Goal: Task Accomplishment & Management: Use online tool/utility

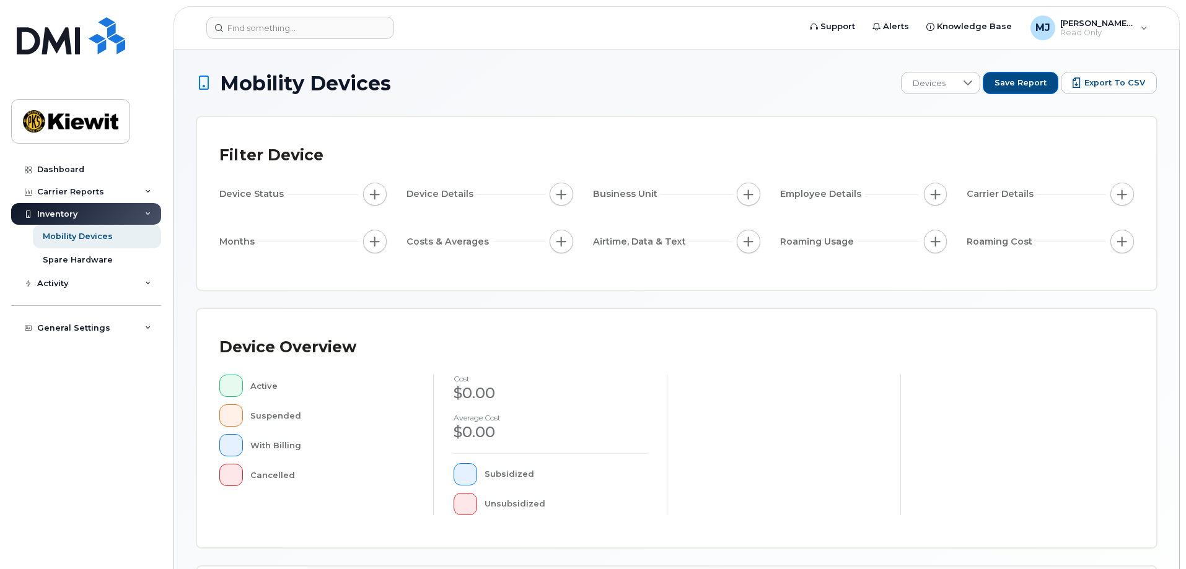
click at [148, 210] on div "Inventory" at bounding box center [86, 214] width 150 height 22
click at [150, 190] on icon at bounding box center [148, 192] width 6 height 6
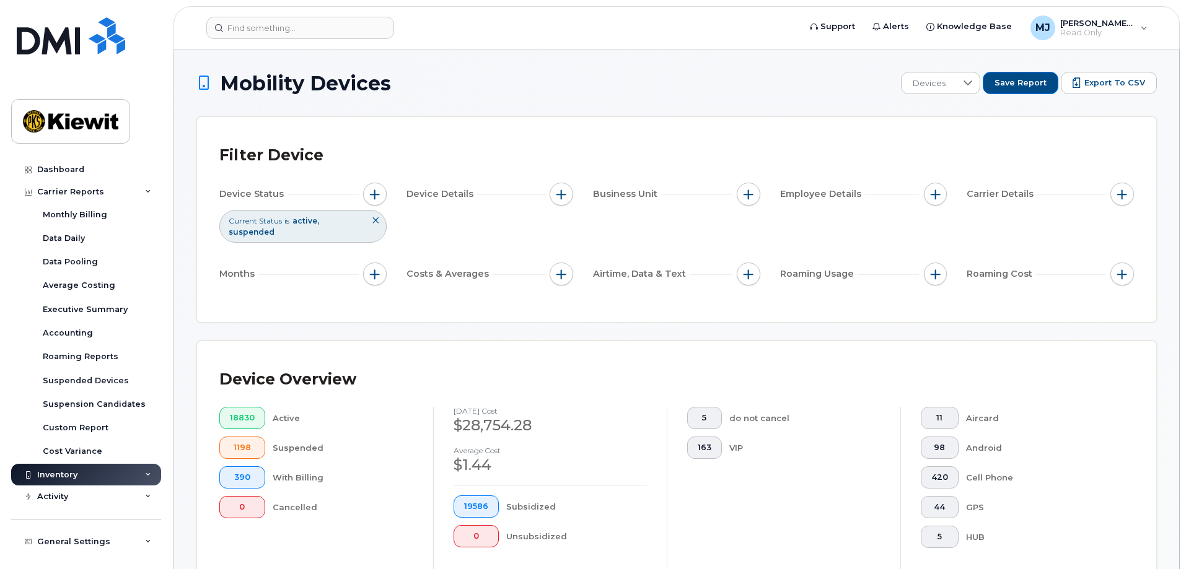
click at [374, 221] on icon at bounding box center [375, 220] width 7 height 7
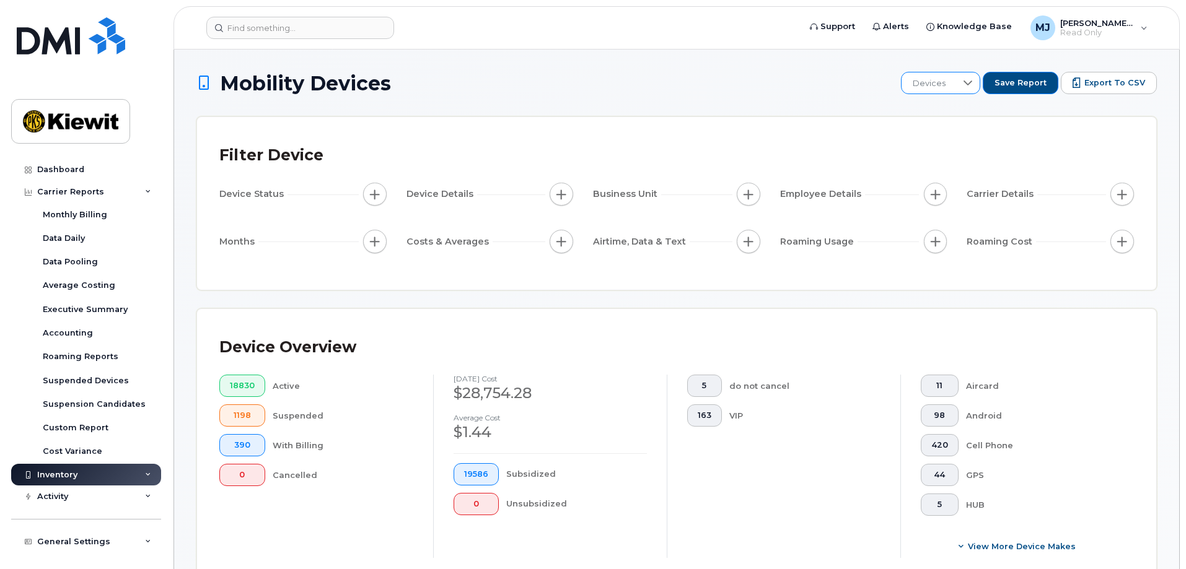
click at [956, 82] on span "Devices" at bounding box center [928, 83] width 55 height 22
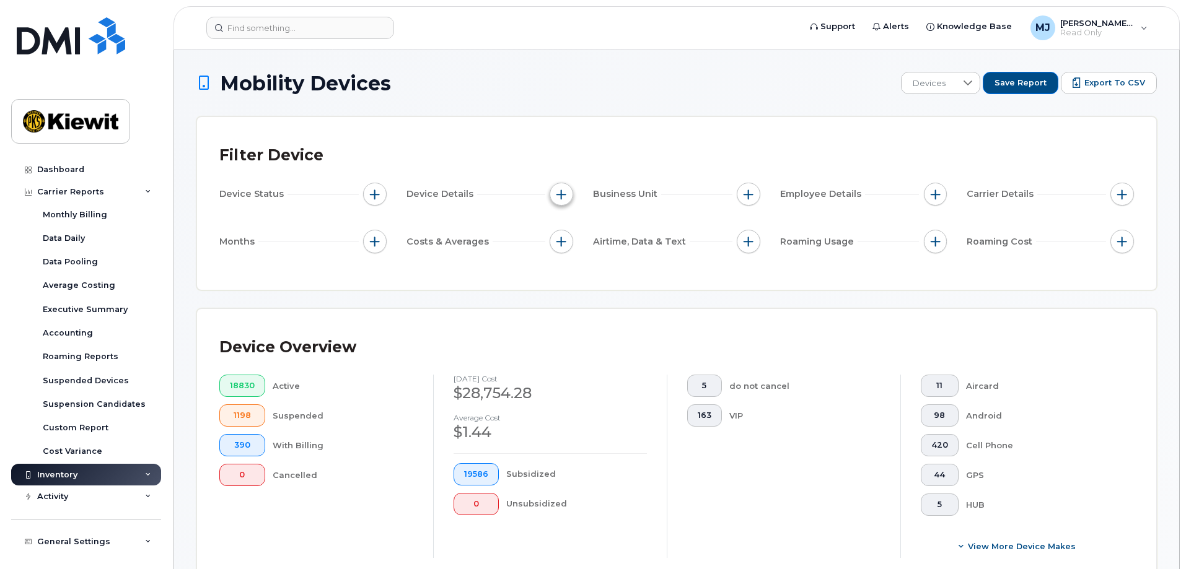
click at [564, 195] on span "button" at bounding box center [561, 195] width 10 height 10
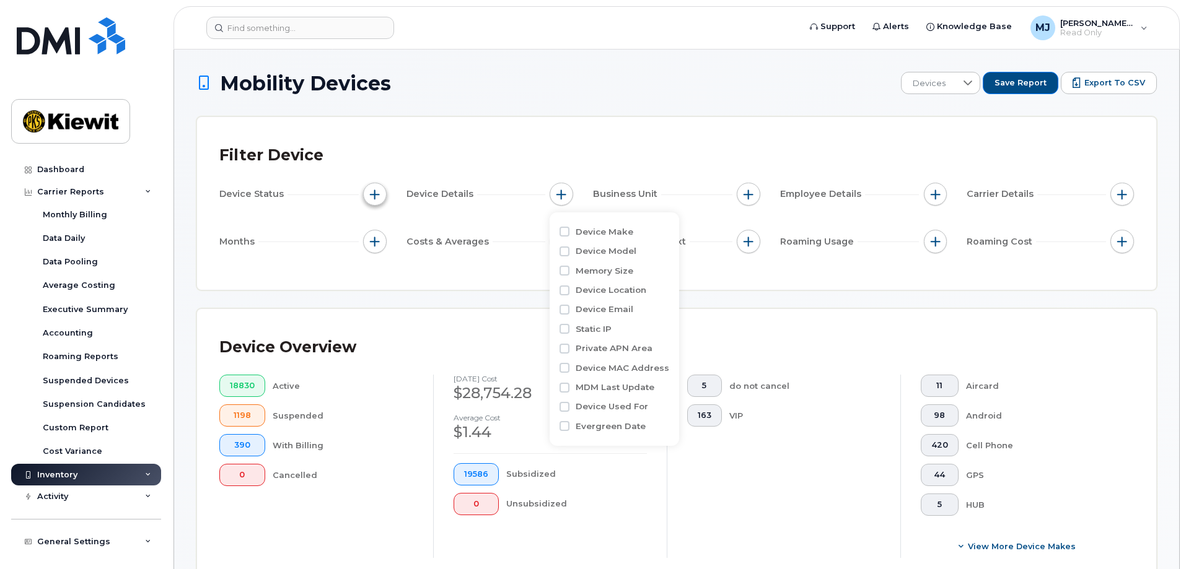
click at [375, 196] on span "button" at bounding box center [375, 195] width 10 height 10
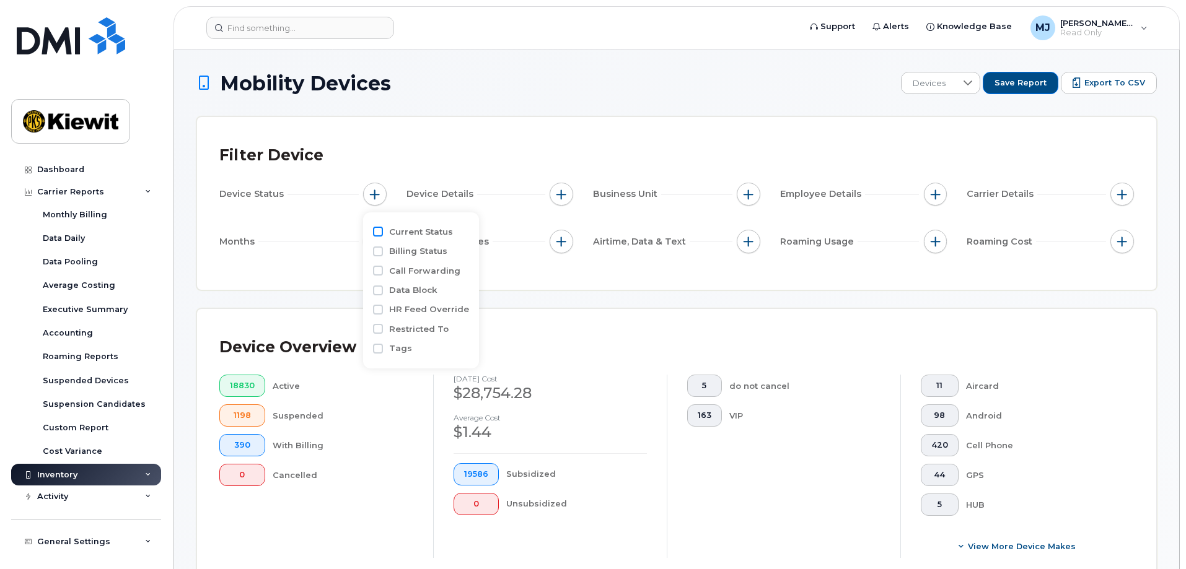
click at [381, 230] on input "Current Status" at bounding box center [378, 232] width 10 height 10
checkbox input "true"
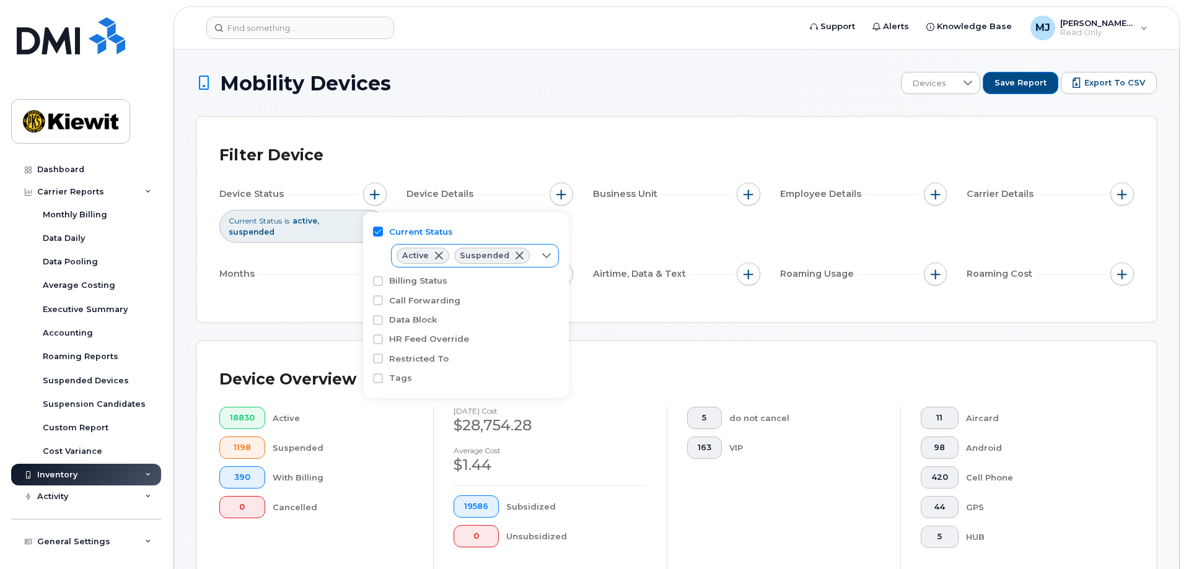
click at [518, 255] on span at bounding box center [519, 256] width 10 height 10
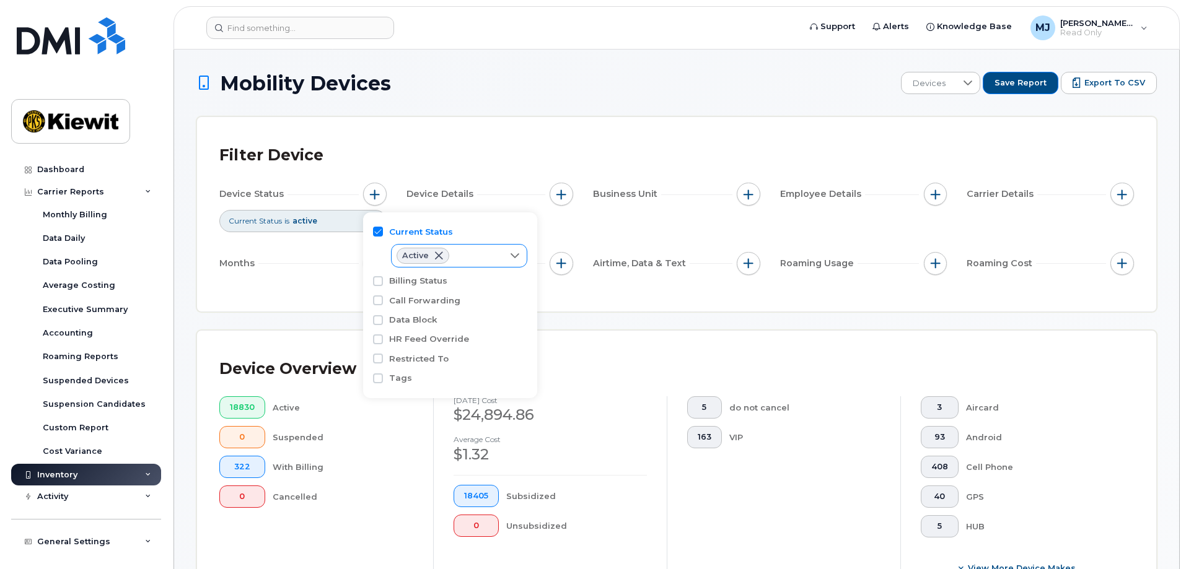
click at [590, 312] on div "Filter Device Device Status Current Status is active Device Details Business Un…" at bounding box center [676, 214] width 959 height 194
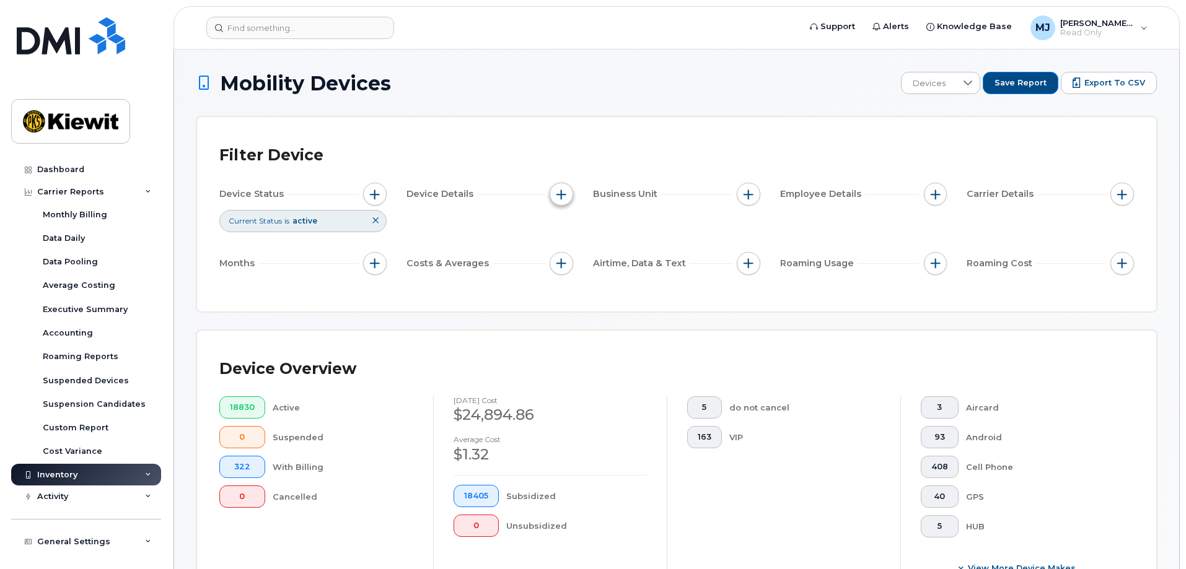
click at [562, 196] on span "button" at bounding box center [561, 195] width 10 height 10
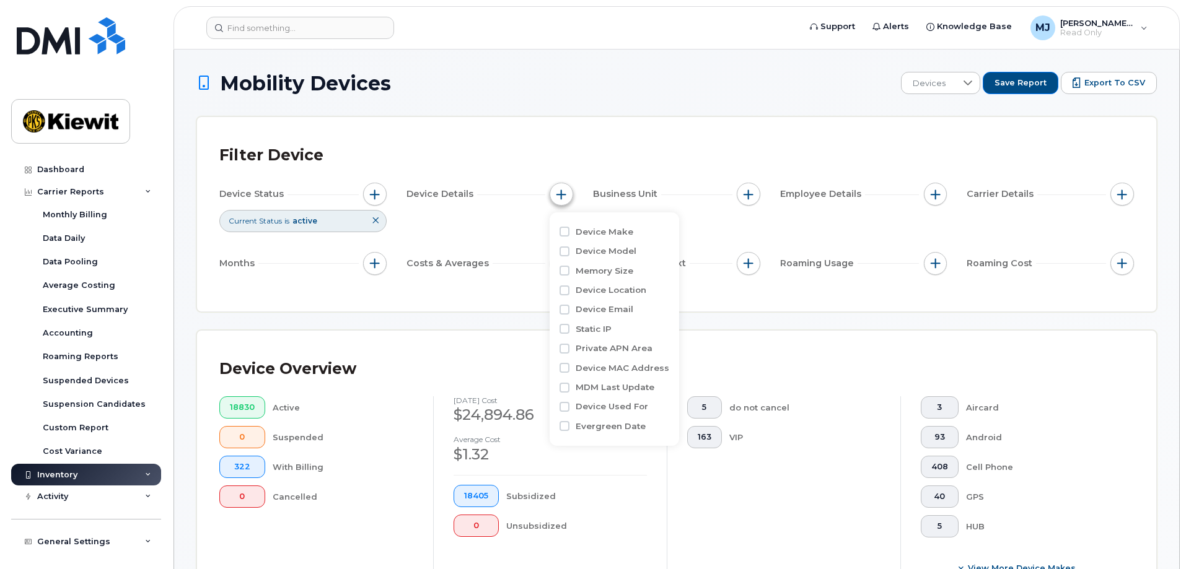
click at [562, 196] on span "button" at bounding box center [561, 195] width 10 height 10
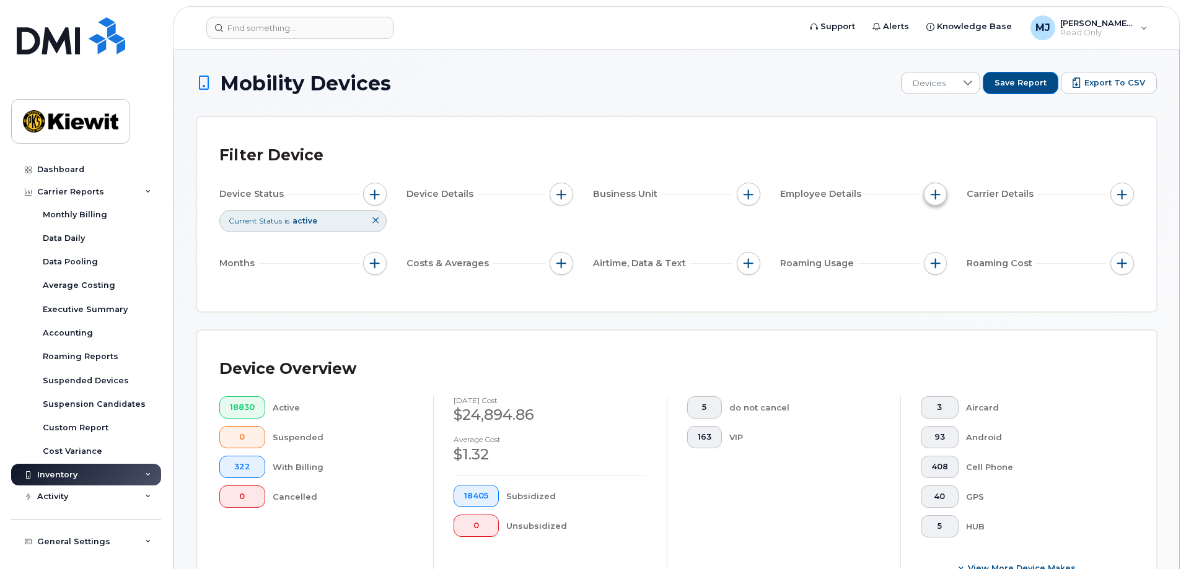
click at [940, 192] on span "button" at bounding box center [935, 195] width 10 height 10
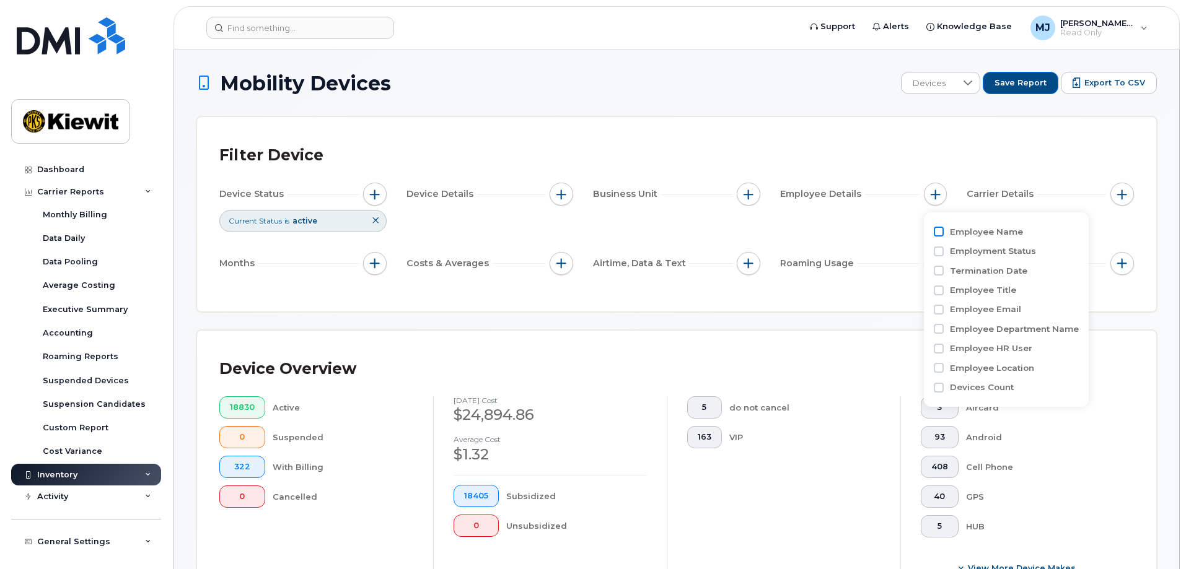
click at [937, 232] on input "Employee Name" at bounding box center [938, 232] width 10 height 10
checkbox input "true"
click at [938, 309] on input "Employment Status" at bounding box center [938, 307] width 10 height 10
checkbox input "true"
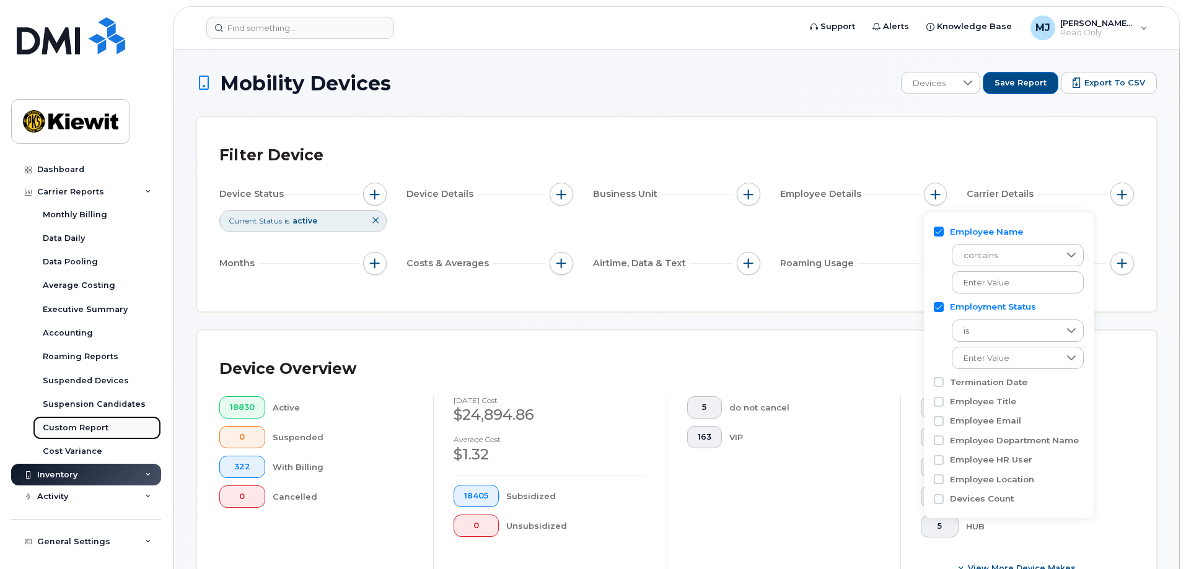
click at [76, 426] on div "Custom Report" at bounding box center [76, 427] width 66 height 11
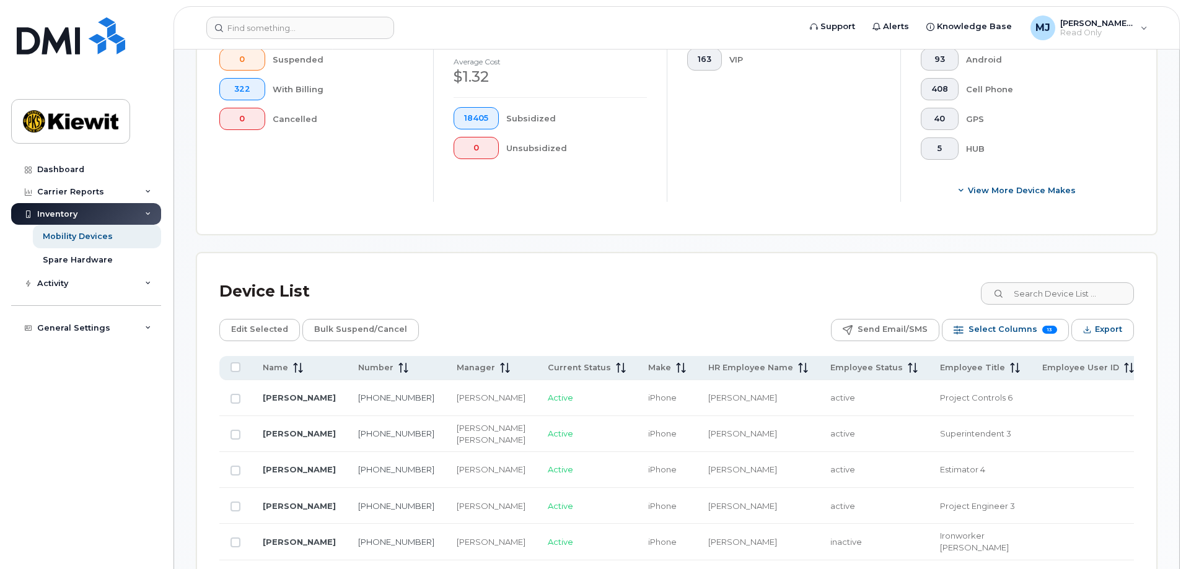
scroll to position [186, 0]
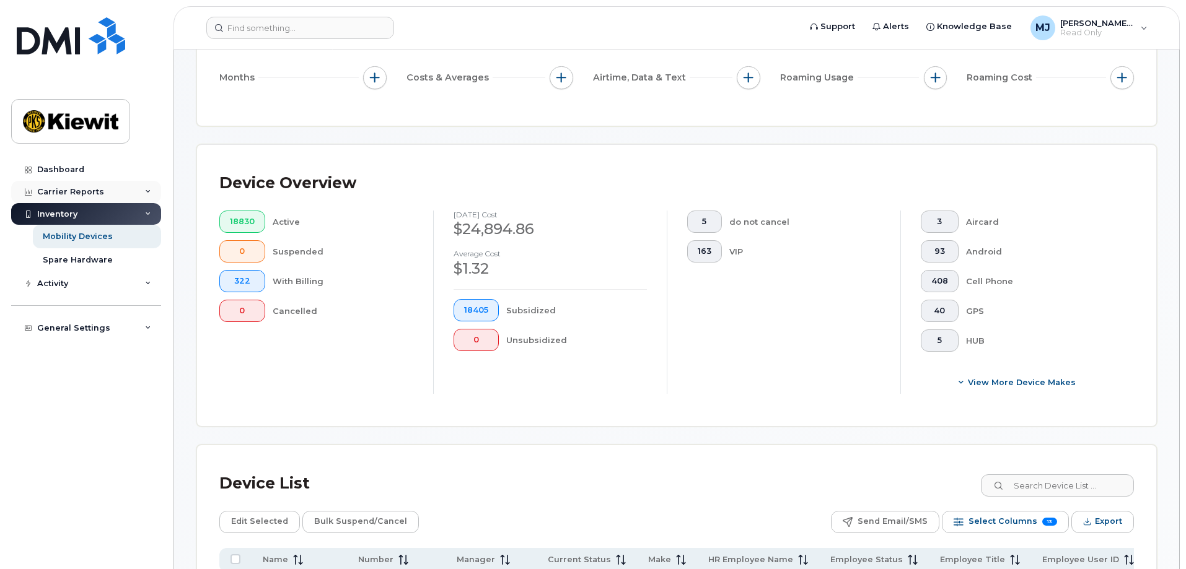
click at [148, 199] on div "Carrier Reports" at bounding box center [86, 192] width 150 height 22
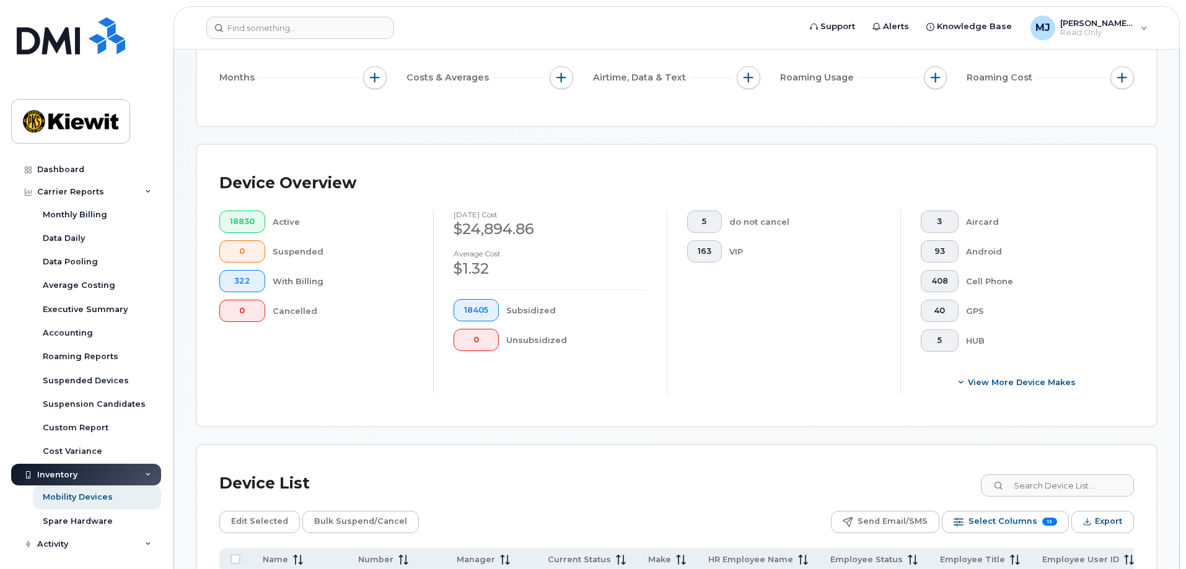
click at [145, 477] on icon at bounding box center [148, 475] width 6 height 6
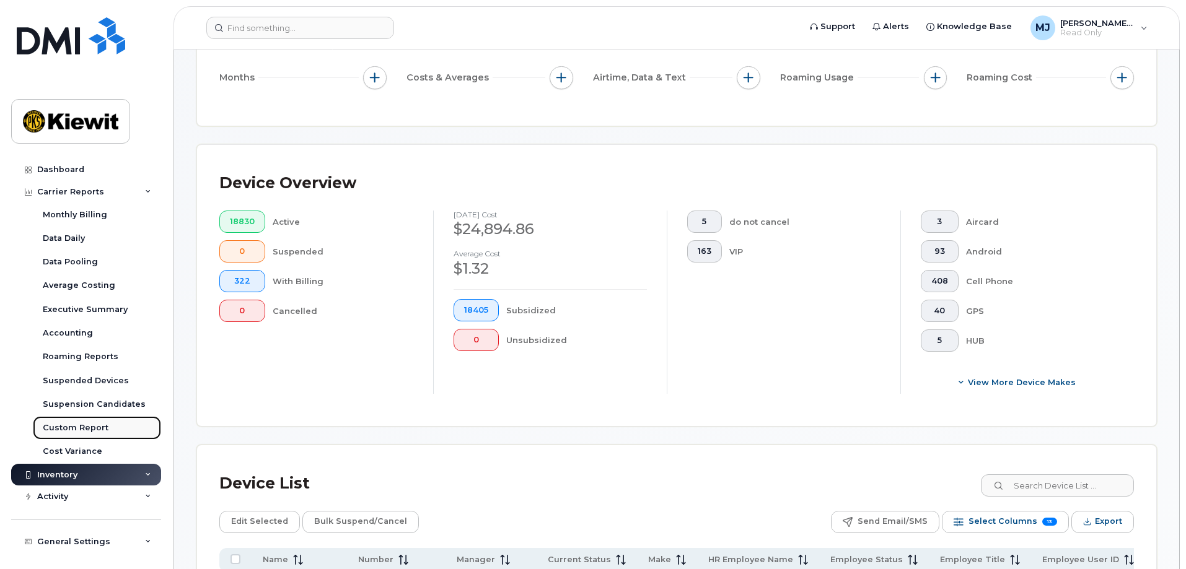
click at [87, 424] on div "Custom Report" at bounding box center [76, 427] width 66 height 11
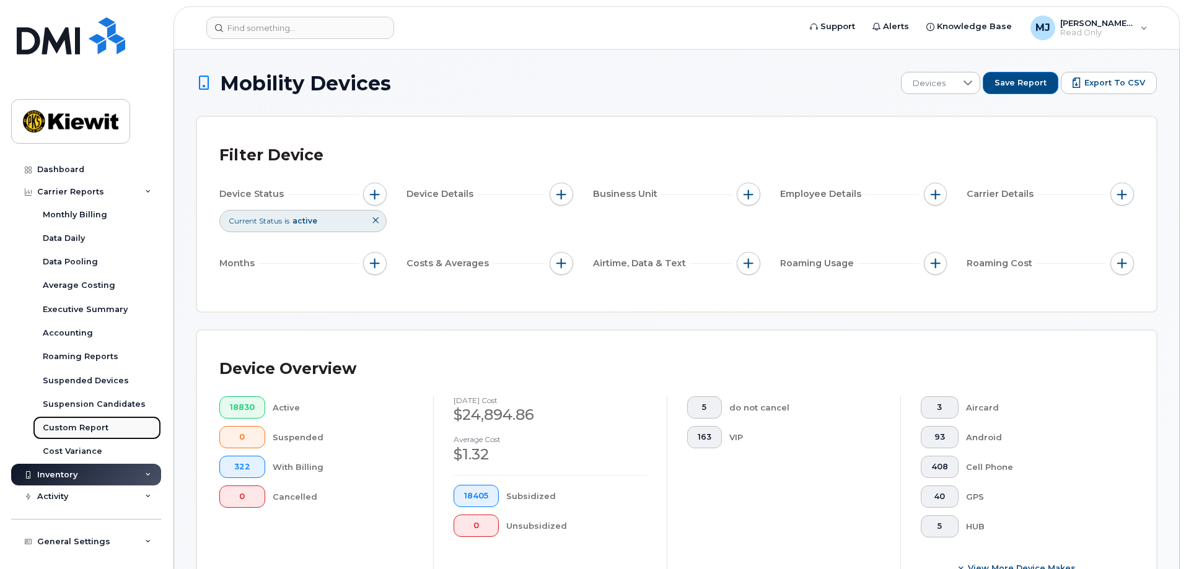
click at [87, 424] on div "Custom Report" at bounding box center [76, 427] width 66 height 11
click at [77, 191] on div "Carrier Reports" at bounding box center [70, 192] width 67 height 10
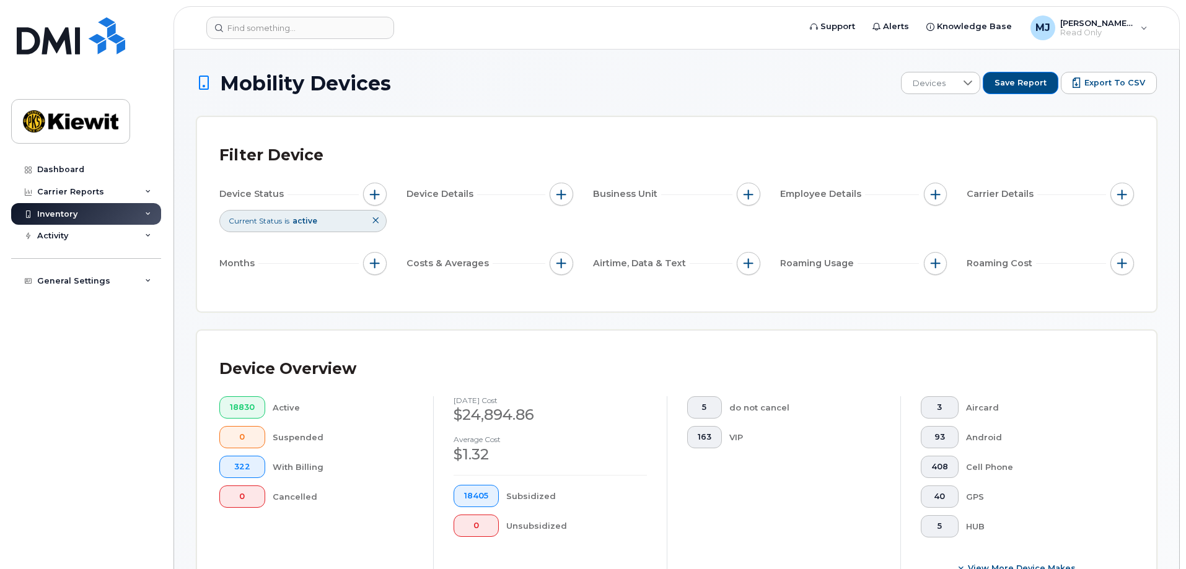
click at [94, 218] on div "Inventory" at bounding box center [86, 214] width 150 height 22
click at [127, 205] on div "Inventory" at bounding box center [86, 214] width 150 height 22
click at [94, 185] on div "Carrier Reports" at bounding box center [86, 192] width 150 height 22
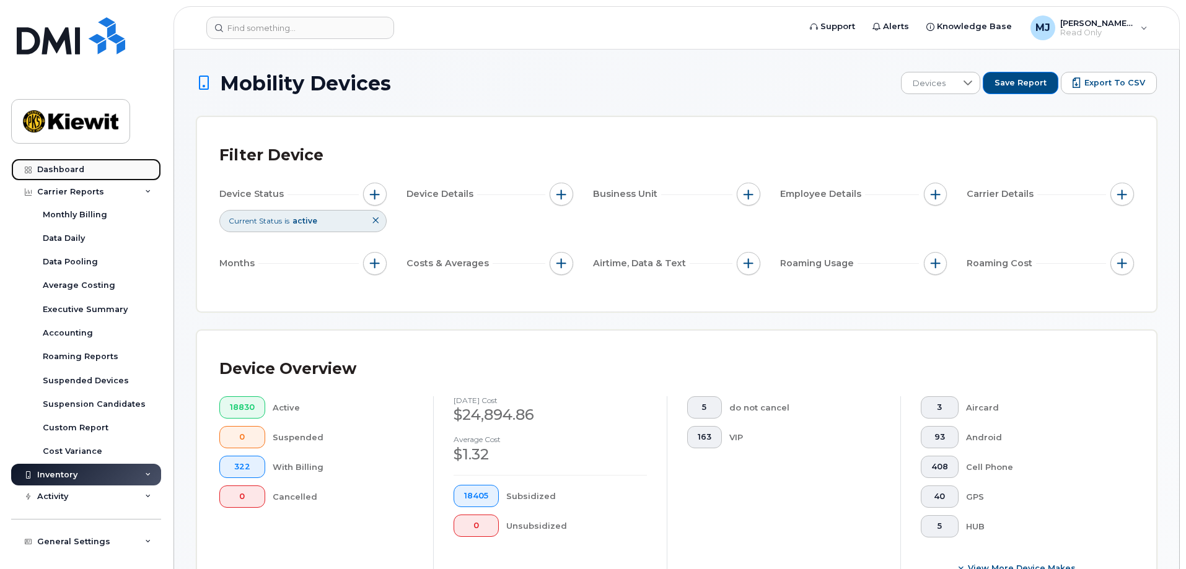
click at [66, 164] on link "Dashboard" at bounding box center [86, 170] width 150 height 22
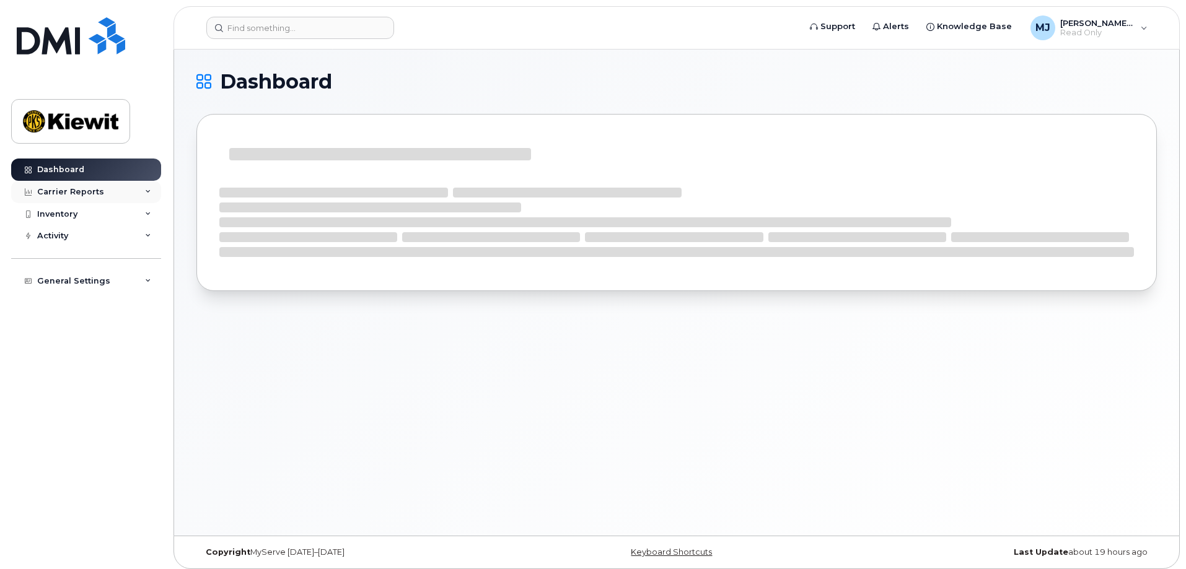
click at [138, 193] on div "Carrier Reports" at bounding box center [86, 192] width 150 height 22
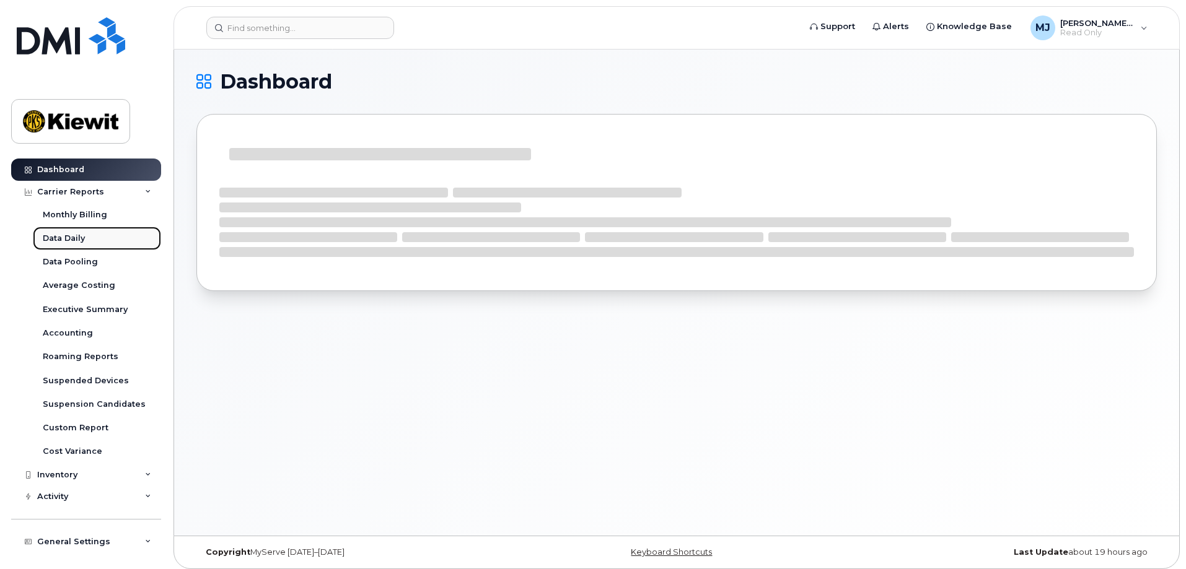
click at [104, 240] on link "Data Daily" at bounding box center [97, 239] width 128 height 24
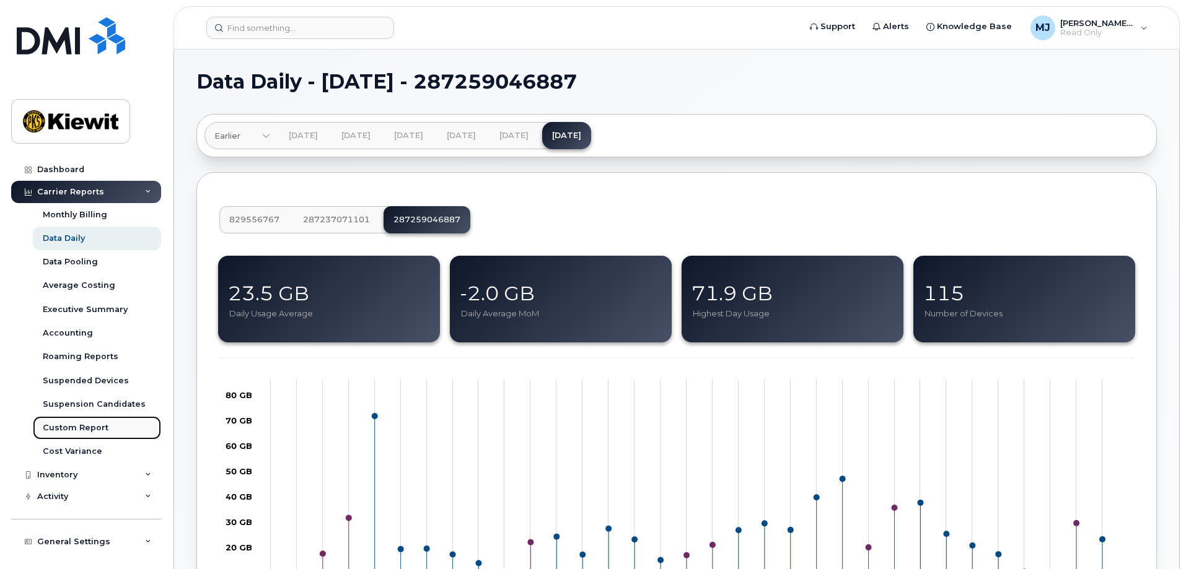
click at [88, 427] on div "Custom Report" at bounding box center [76, 427] width 66 height 11
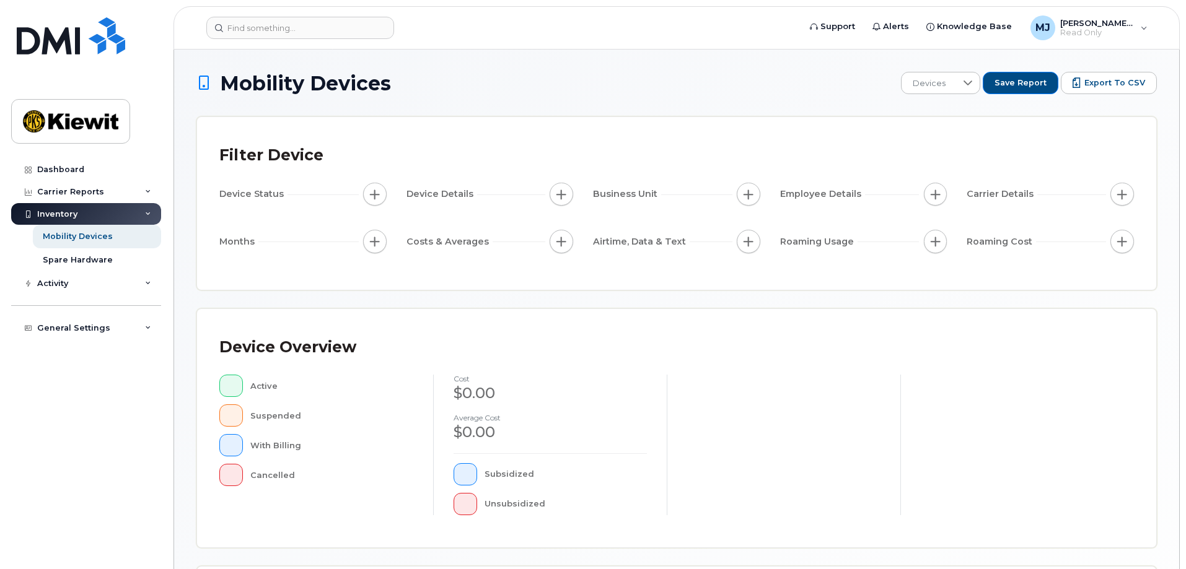
click at [270, 194] on span "Device Status" at bounding box center [253, 194] width 68 height 13
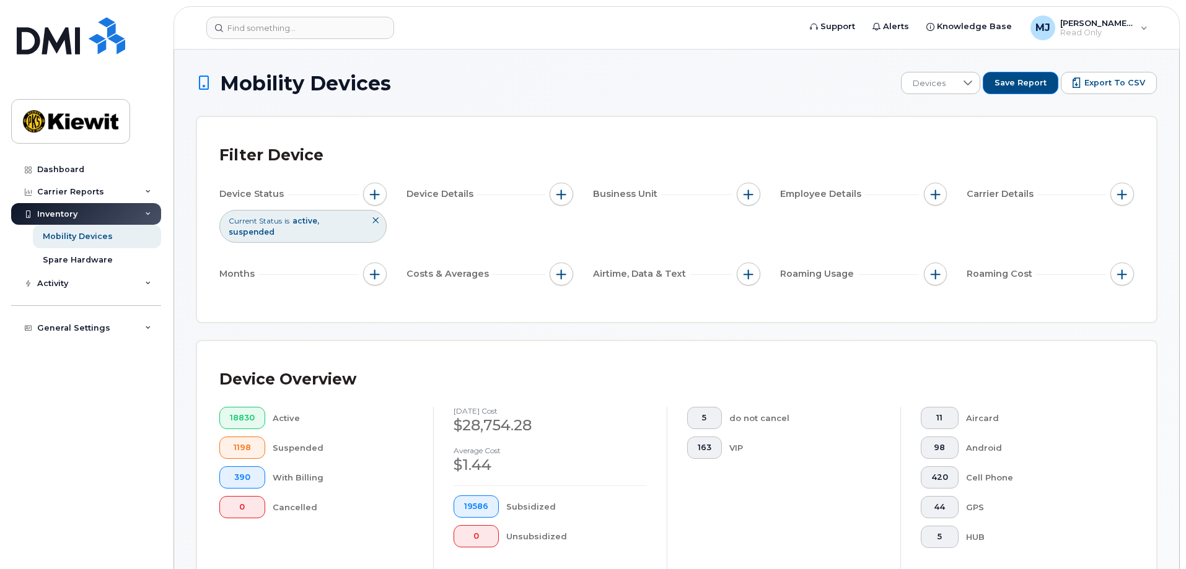
click at [377, 222] on icon at bounding box center [375, 220] width 7 height 7
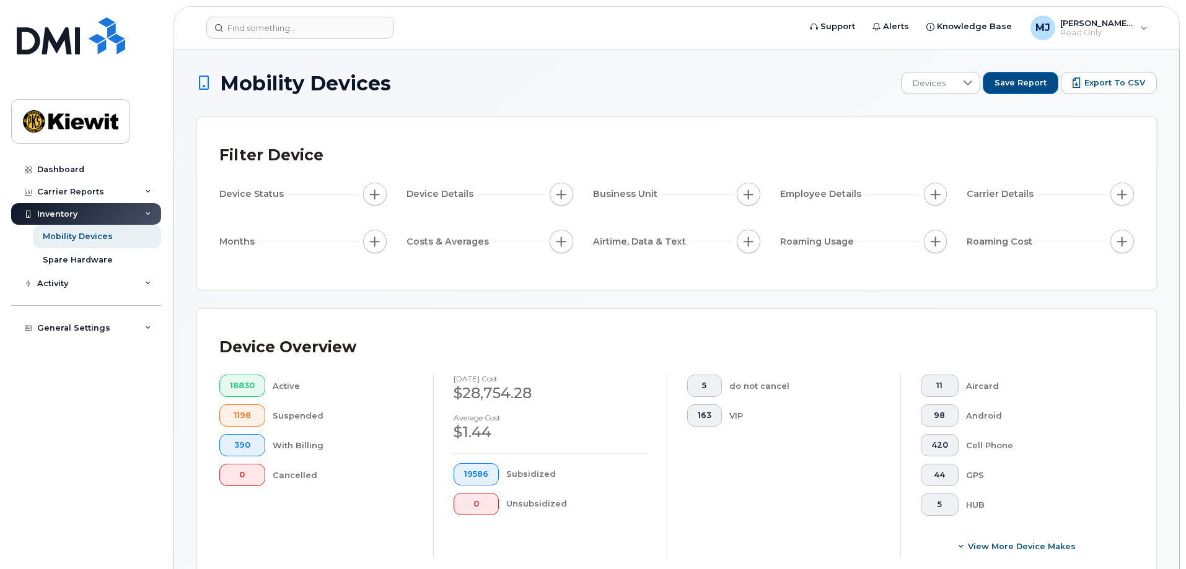
click at [895, 209] on div "Employee Details" at bounding box center [863, 197] width 167 height 28
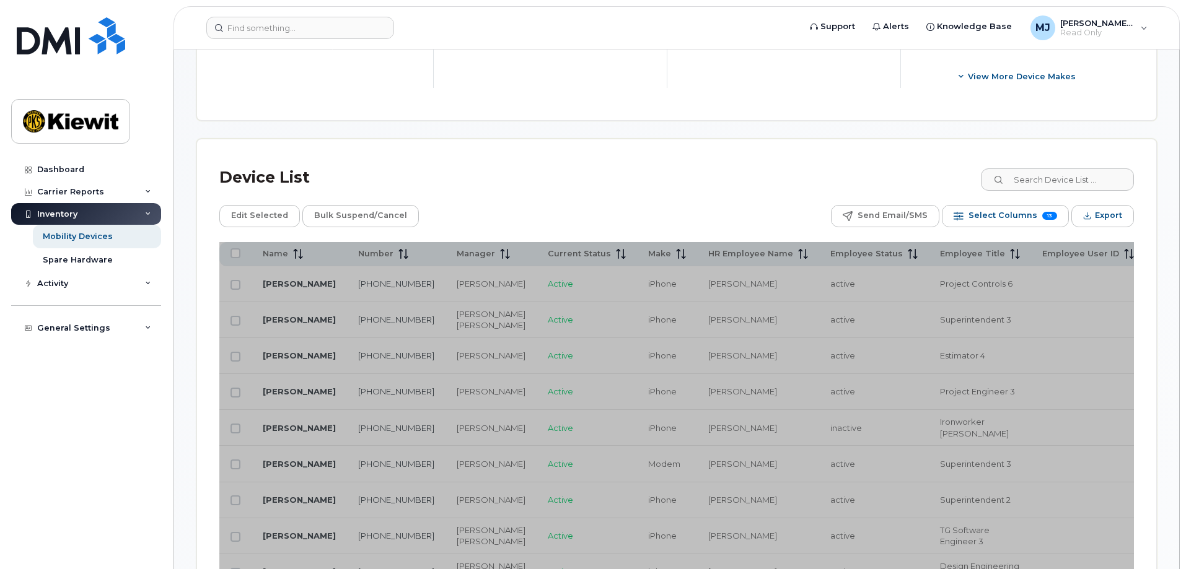
scroll to position [557, 0]
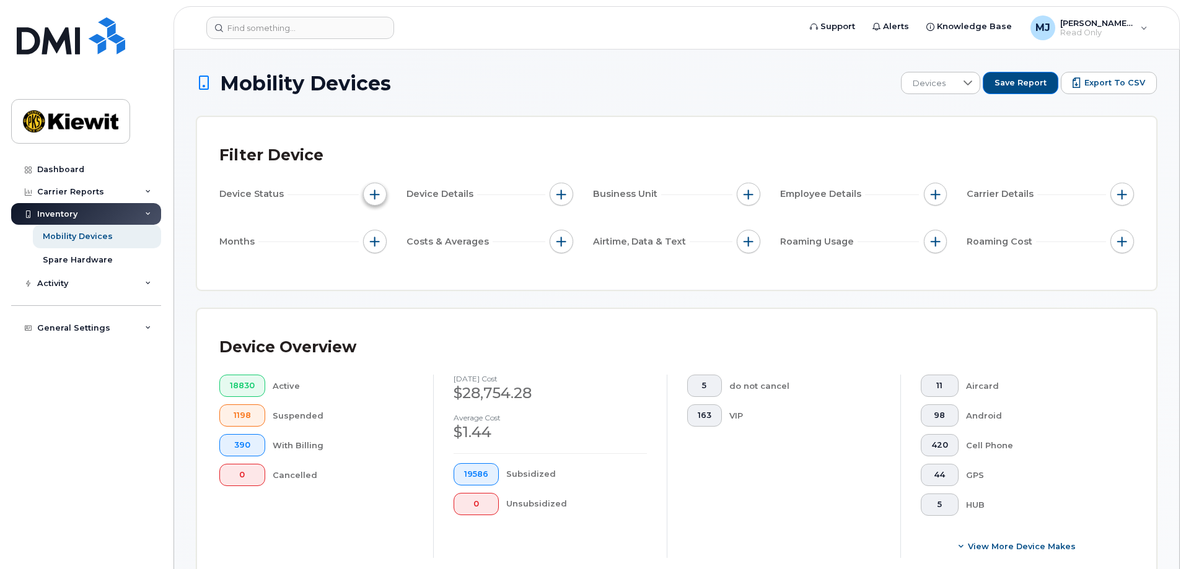
click at [380, 198] on button "button" at bounding box center [375, 195] width 24 height 24
click at [375, 234] on input "Current Status" at bounding box center [378, 232] width 10 height 10
checkbox input "true"
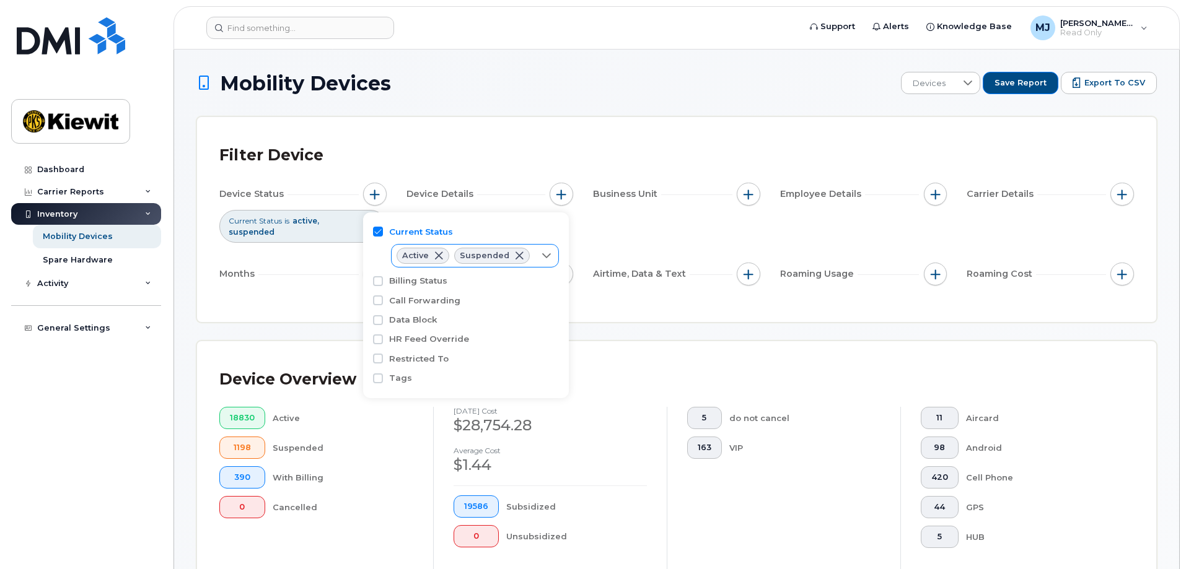
click at [514, 256] on span at bounding box center [519, 256] width 10 height 10
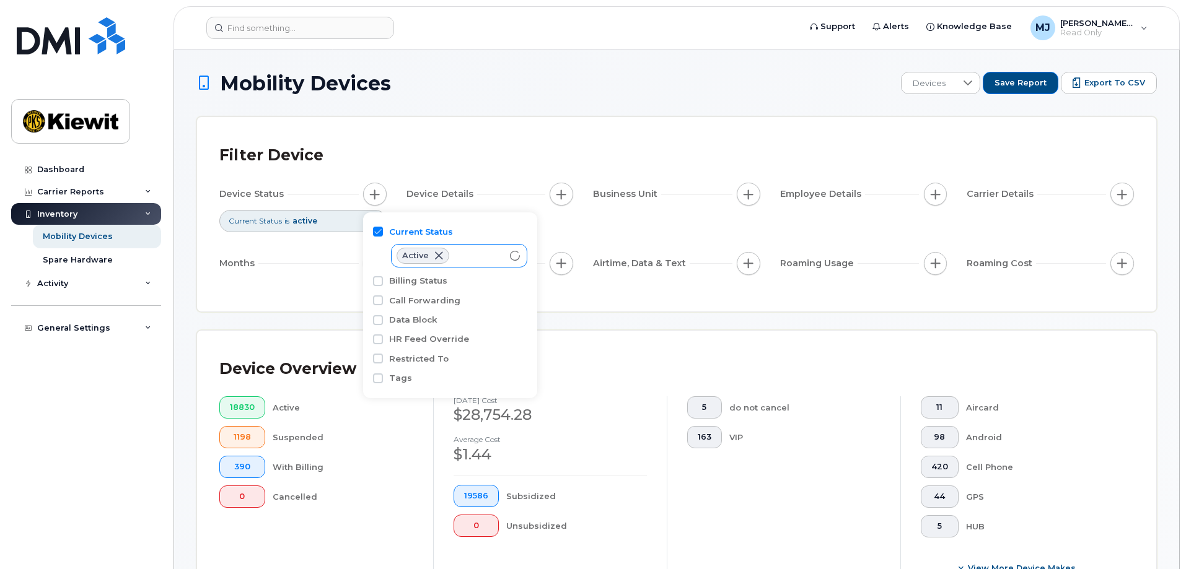
click at [500, 131] on div "Filter Device Device Status Current Status is active Device Details Business Un…" at bounding box center [676, 214] width 959 height 194
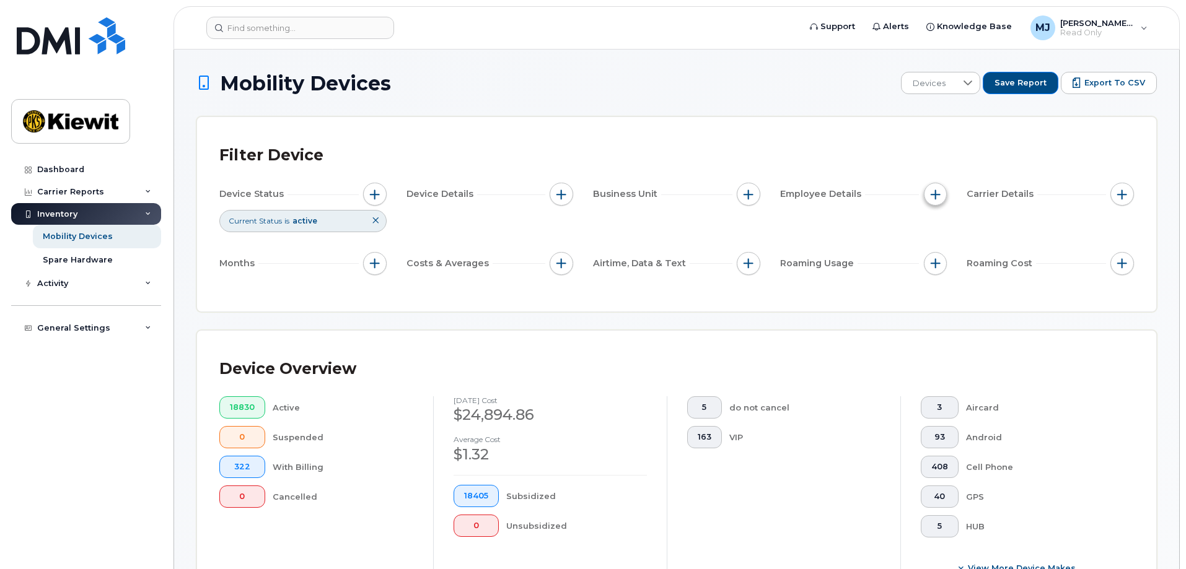
click at [935, 195] on span "button" at bounding box center [935, 195] width 10 height 10
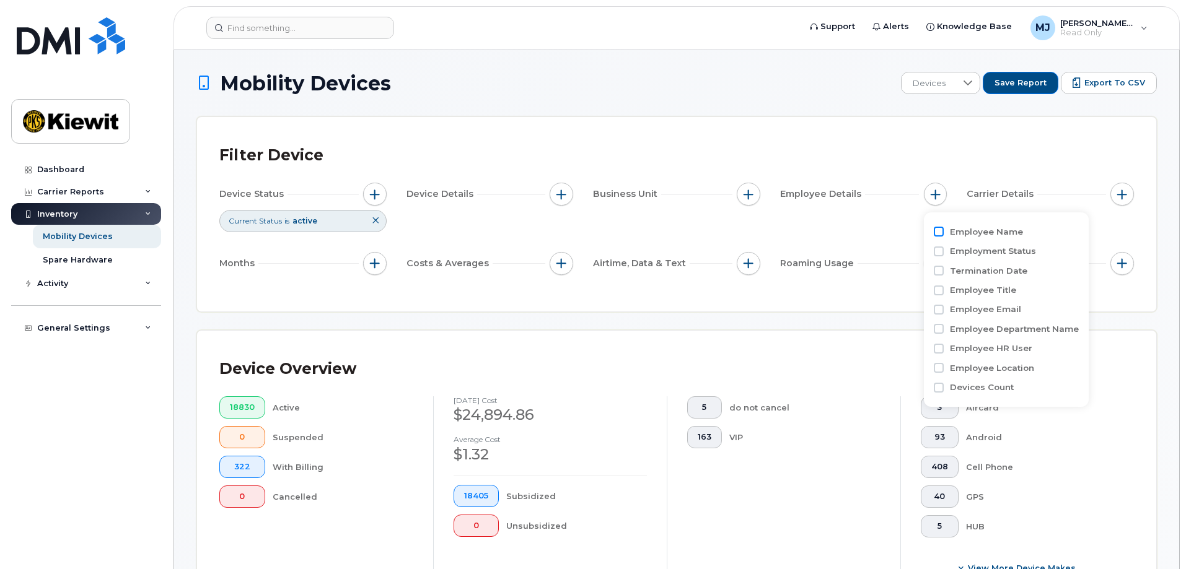
click at [937, 229] on input "Employee Name" at bounding box center [938, 232] width 10 height 10
checkbox input "true"
click at [941, 307] on input "Employment Status" at bounding box center [938, 307] width 10 height 10
checkbox input "true"
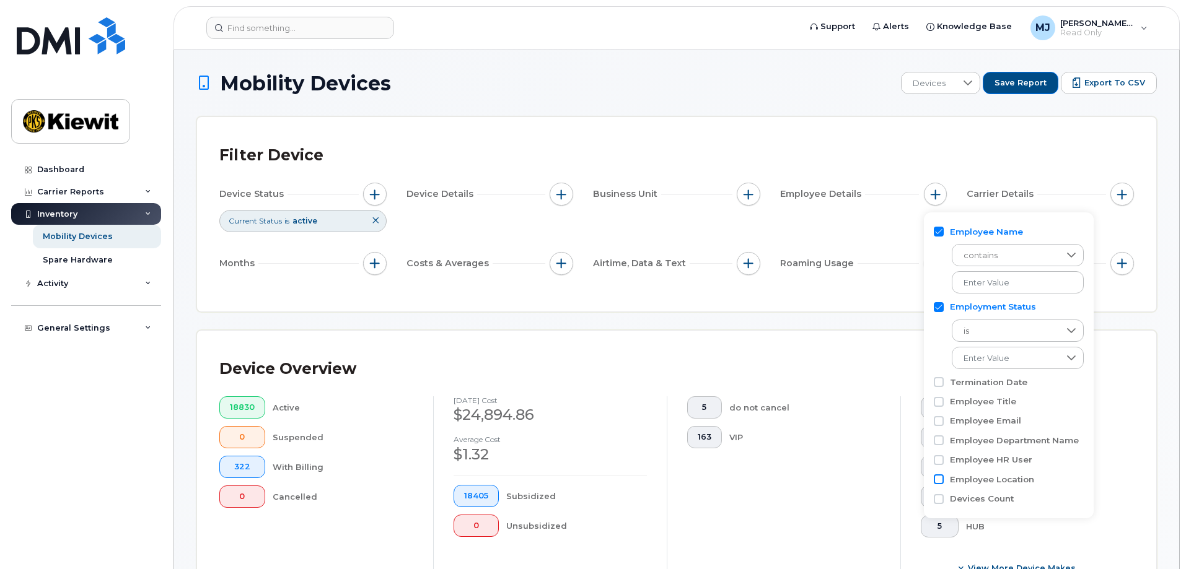
click at [942, 482] on input "Employee Location" at bounding box center [938, 479] width 10 height 10
checkbox input "true"
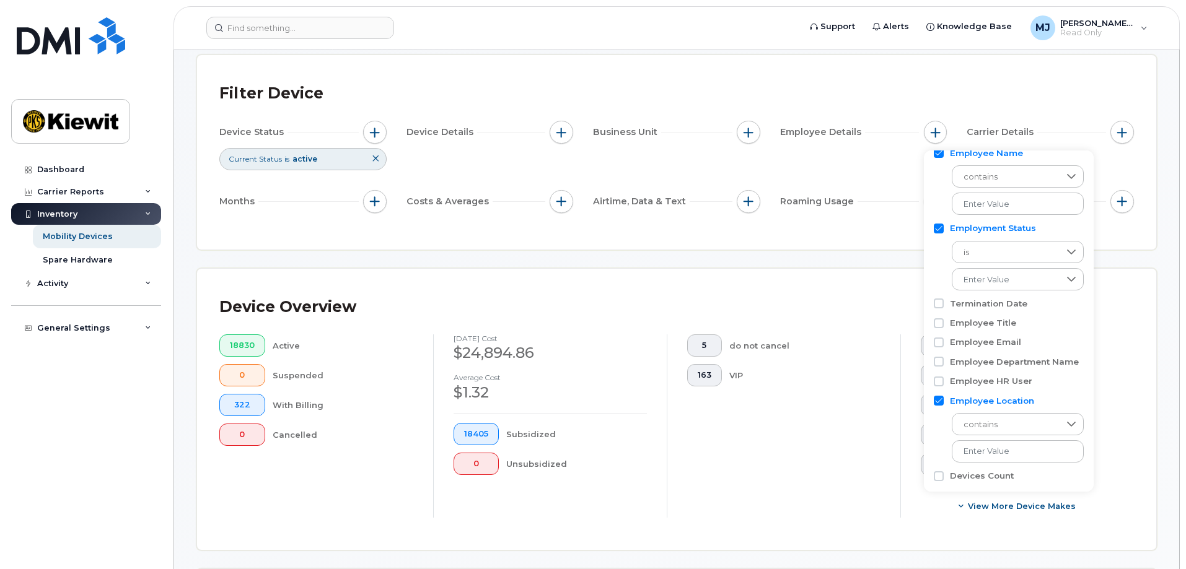
scroll to position [20, 0]
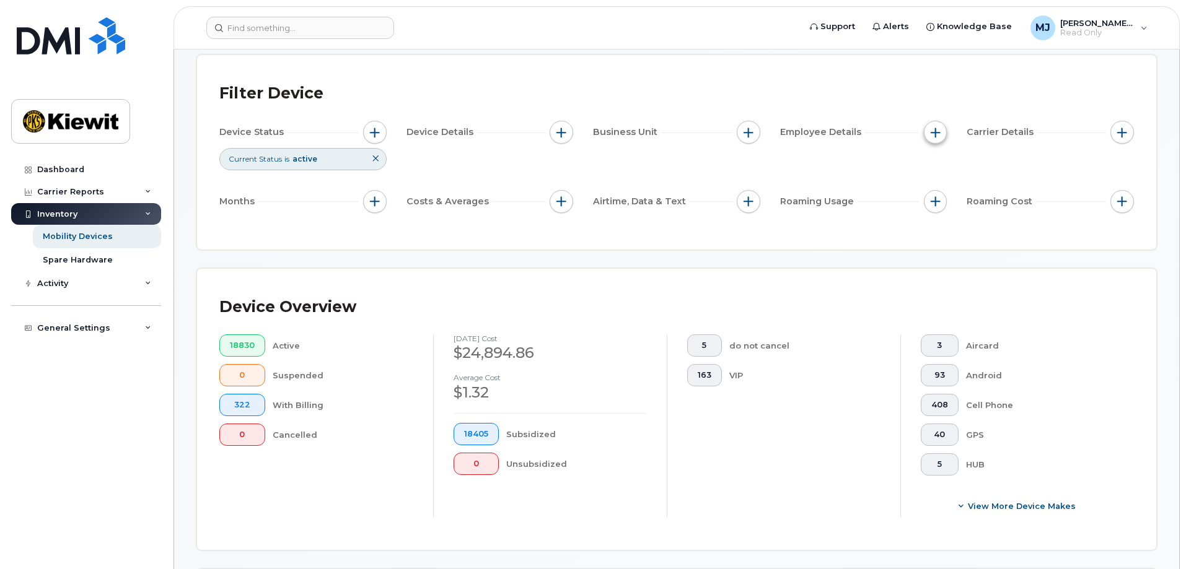
click at [938, 135] on span "button" at bounding box center [935, 133] width 10 height 10
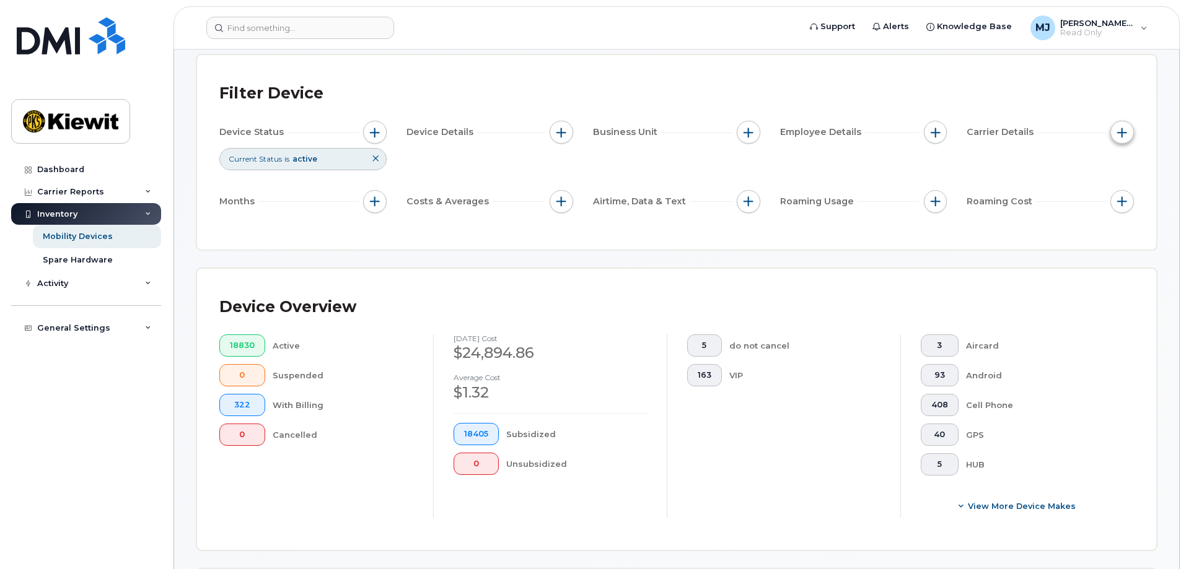
click at [1111, 133] on button "button" at bounding box center [1122, 133] width 24 height 24
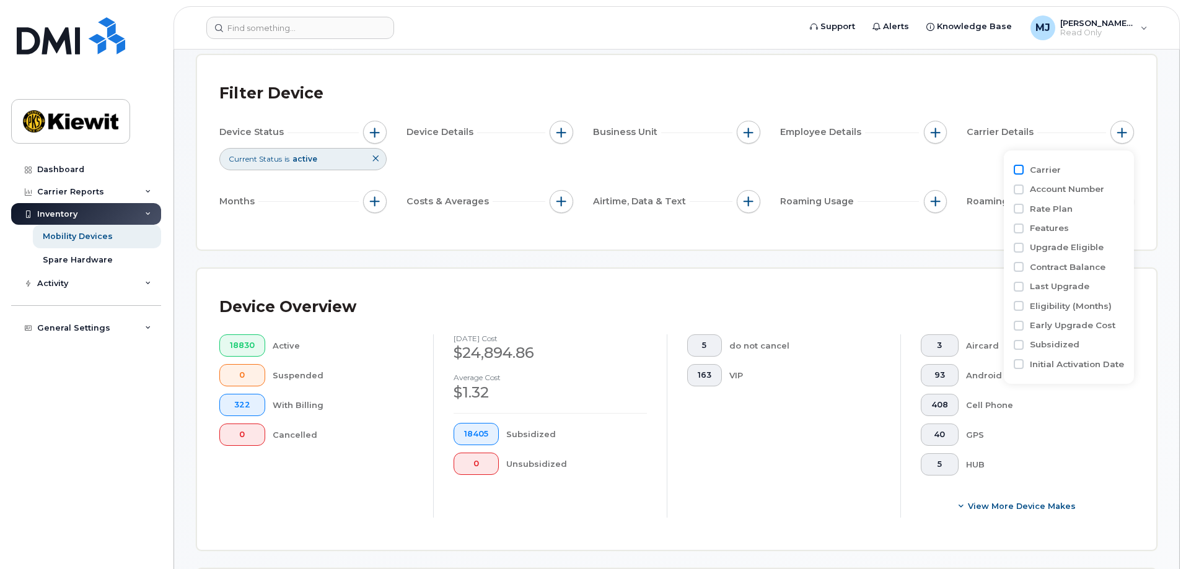
click at [1021, 169] on input "Carrier" at bounding box center [1018, 170] width 10 height 10
checkbox input "true"
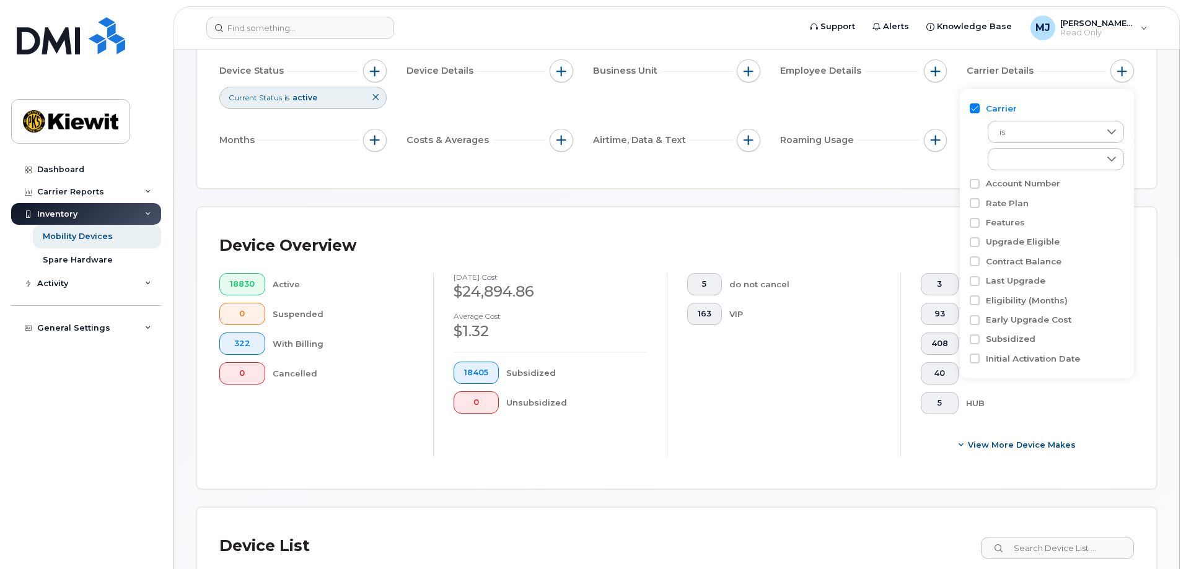
scroll to position [124, 0]
click at [753, 63] on button "button" at bounding box center [748, 71] width 24 height 24
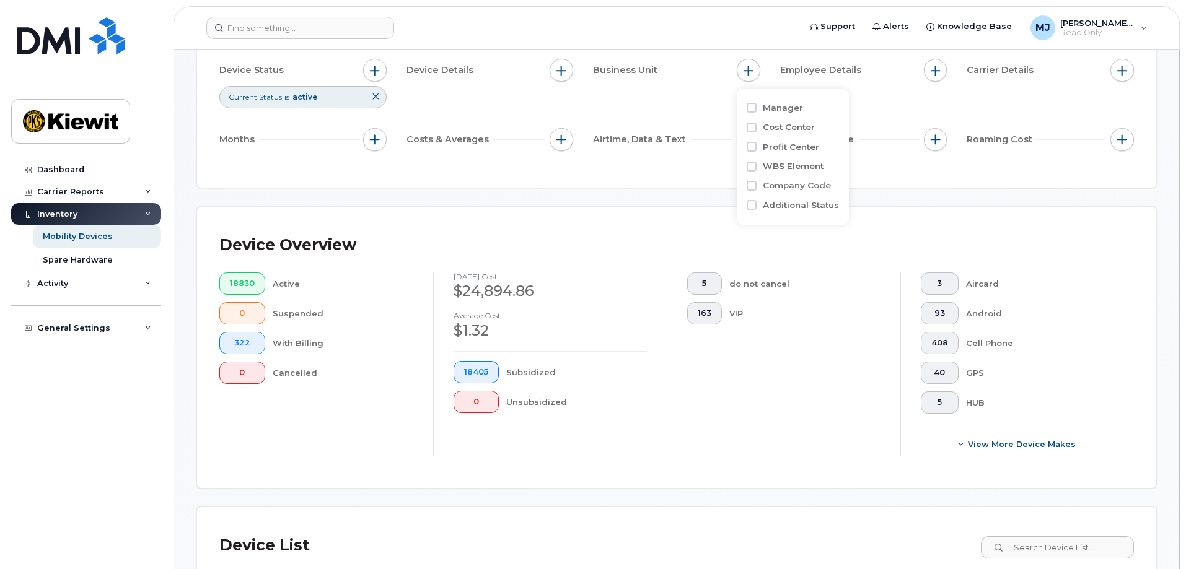
click at [774, 105] on label "Manager" at bounding box center [782, 108] width 40 height 12
click at [756, 105] on input "Manager" at bounding box center [751, 108] width 10 height 10
checkbox input "true"
click at [784, 183] on label "Cost Center" at bounding box center [788, 183] width 52 height 12
click at [756, 183] on input "Cost Center" at bounding box center [751, 183] width 10 height 10
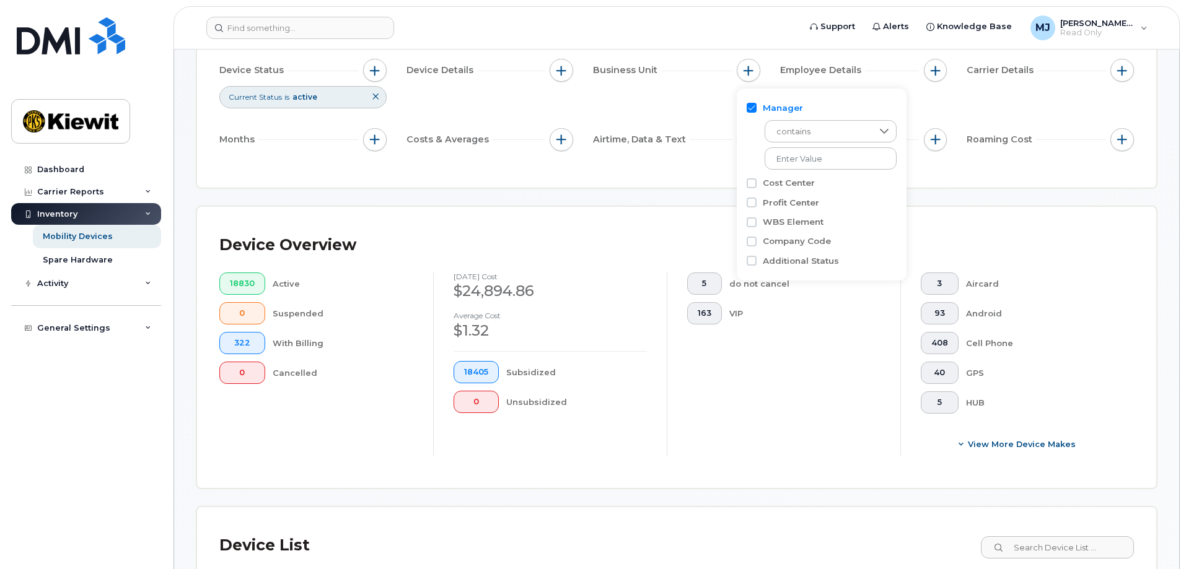
checkbox input "true"
click at [786, 259] on label "Profit Center" at bounding box center [790, 259] width 56 height 12
click at [756, 259] on input "Profit Center" at bounding box center [751, 258] width 10 height 10
checkbox input "true"
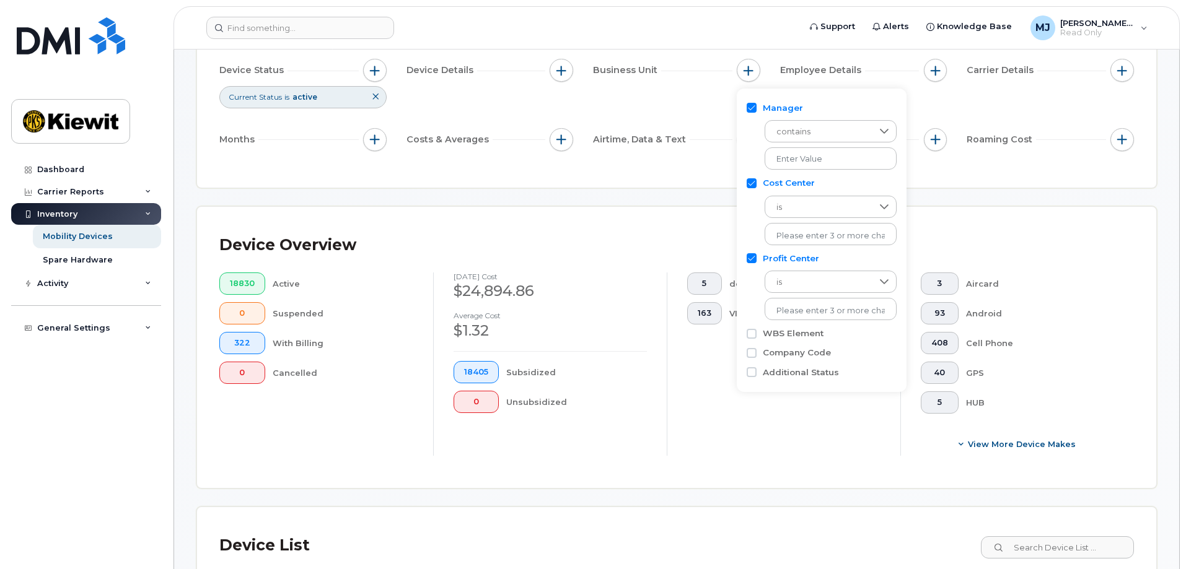
click at [801, 337] on label "WBS Element" at bounding box center [792, 334] width 61 height 12
click at [756, 337] on input "WBS Element" at bounding box center [751, 334] width 10 height 10
checkbox input "true"
click at [816, 425] on label "Additional Status" at bounding box center [800, 428] width 76 height 12
click at [756, 425] on input "Additional Status" at bounding box center [751, 428] width 10 height 10
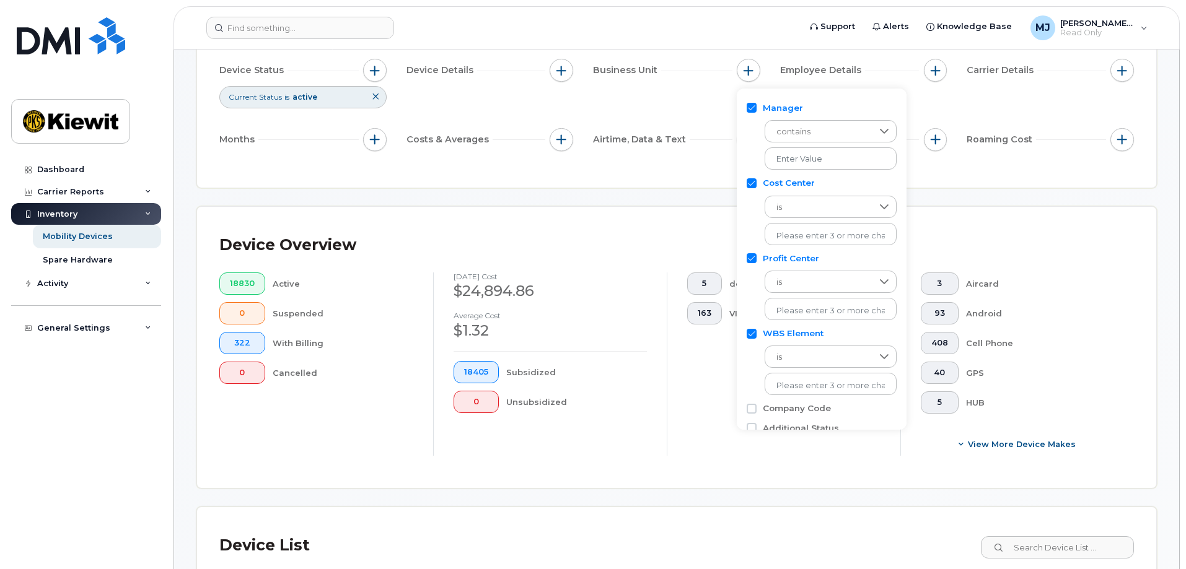
checkbox input "true"
click at [688, 168] on div "Filter Device Device Status Current Status is active Device Details Business Un…" at bounding box center [676, 90] width 959 height 194
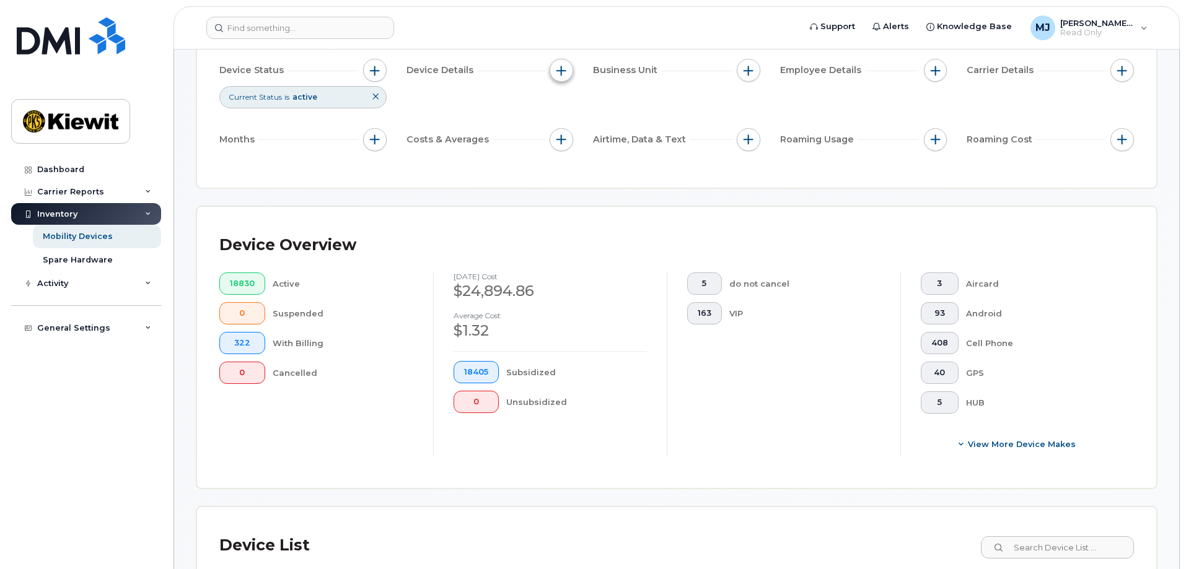
click at [556, 68] on button "button" at bounding box center [561, 71] width 24 height 24
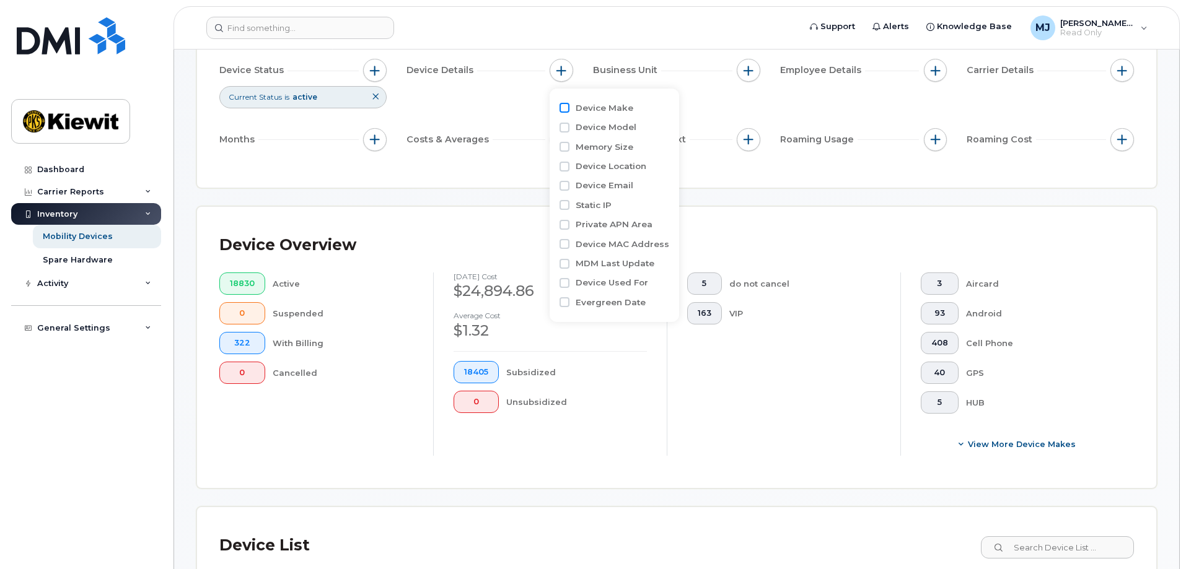
click at [566, 110] on input "Device Make" at bounding box center [564, 108] width 10 height 10
checkbox input "true"
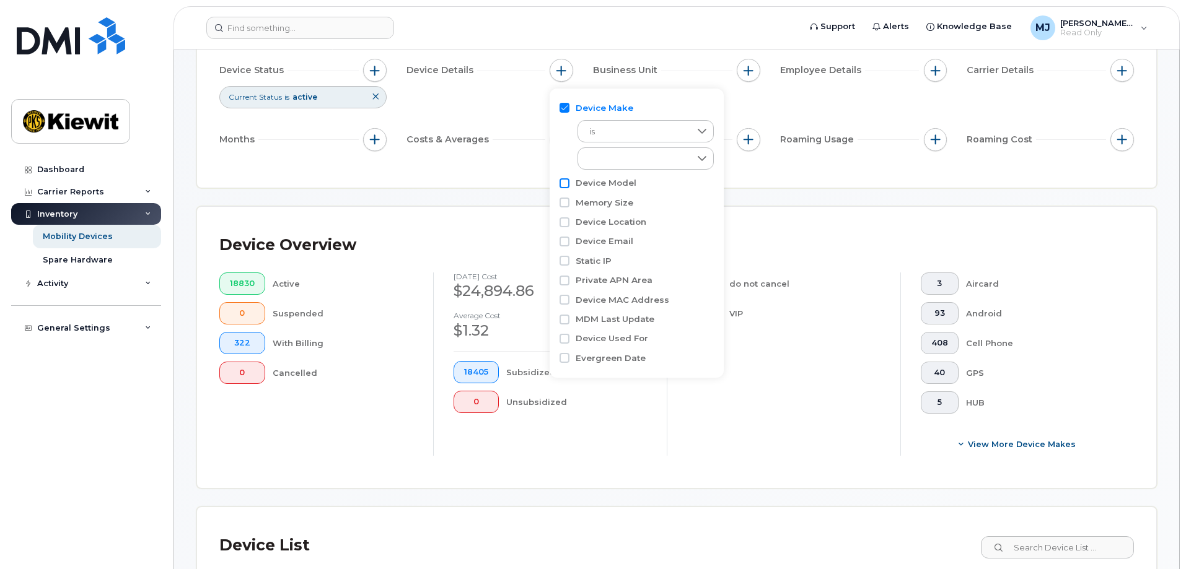
click at [566, 185] on input "Device Model" at bounding box center [564, 183] width 10 height 10
checkbox input "true"
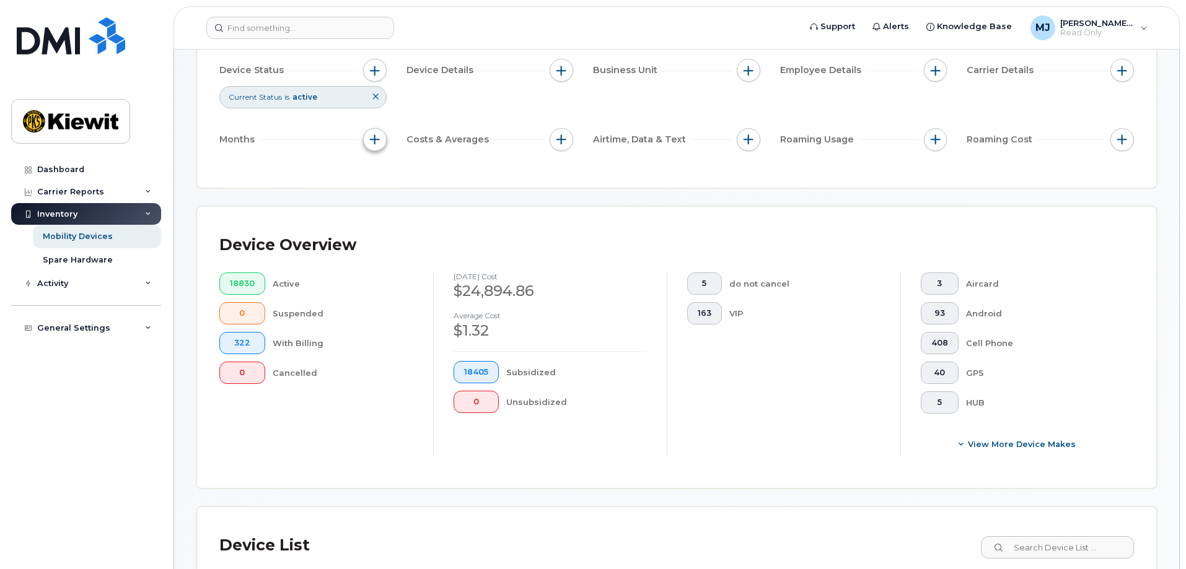
click at [377, 146] on button "button" at bounding box center [375, 140] width 24 height 24
click at [567, 147] on button "button" at bounding box center [561, 140] width 24 height 24
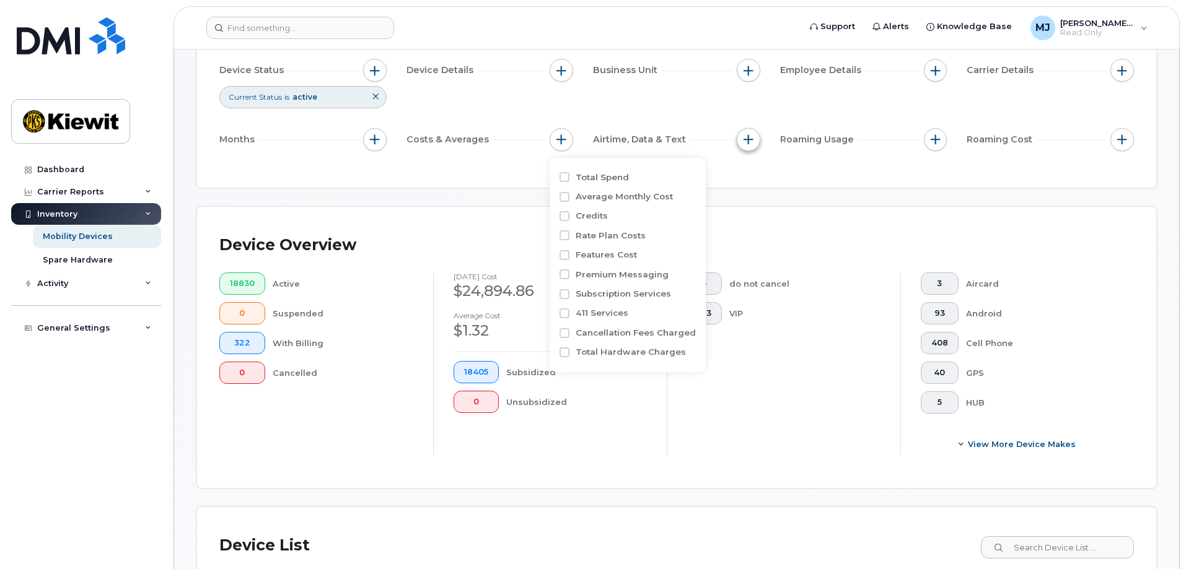
click at [751, 141] on span "button" at bounding box center [748, 139] width 10 height 10
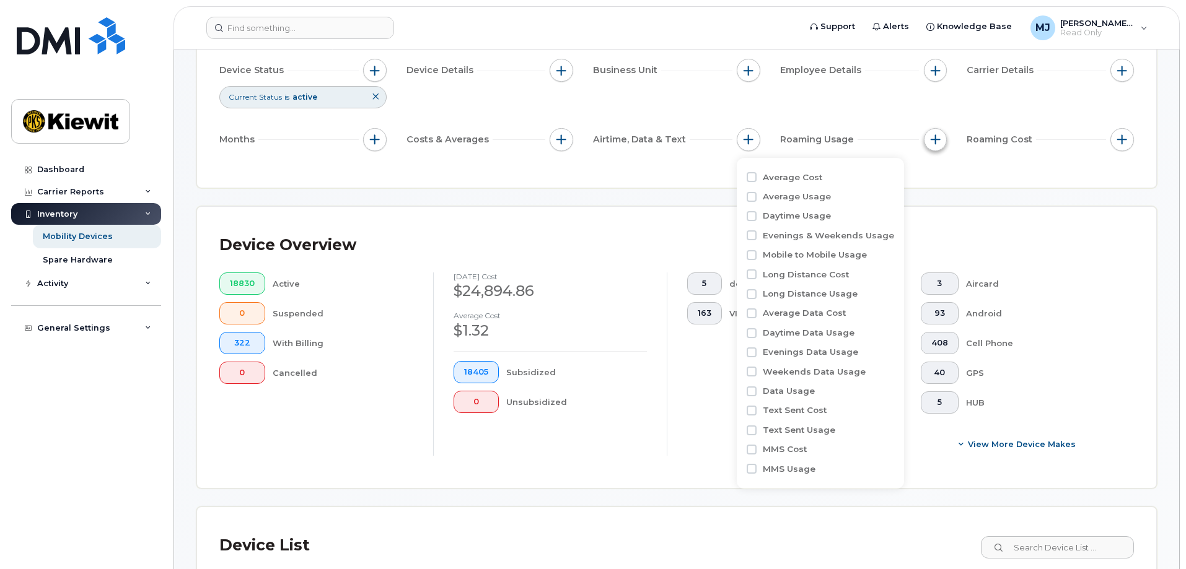
click at [941, 135] on button "button" at bounding box center [936, 140] width 24 height 24
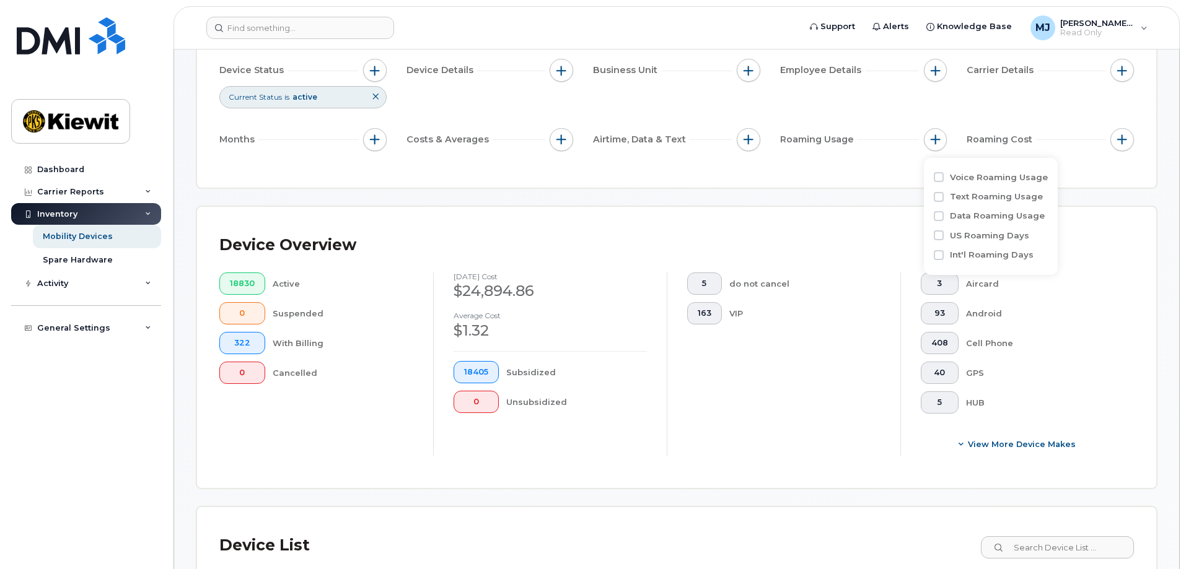
click at [1135, 142] on div "Filter Device Device Status Current Status is active Device Details Business Un…" at bounding box center [676, 90] width 959 height 194
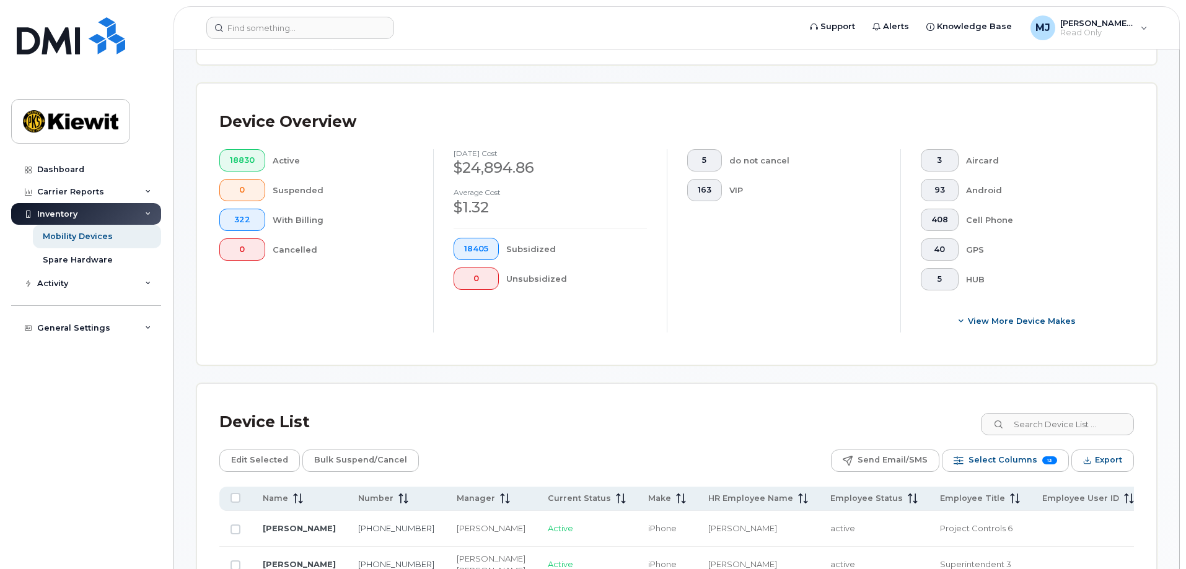
scroll to position [0, 0]
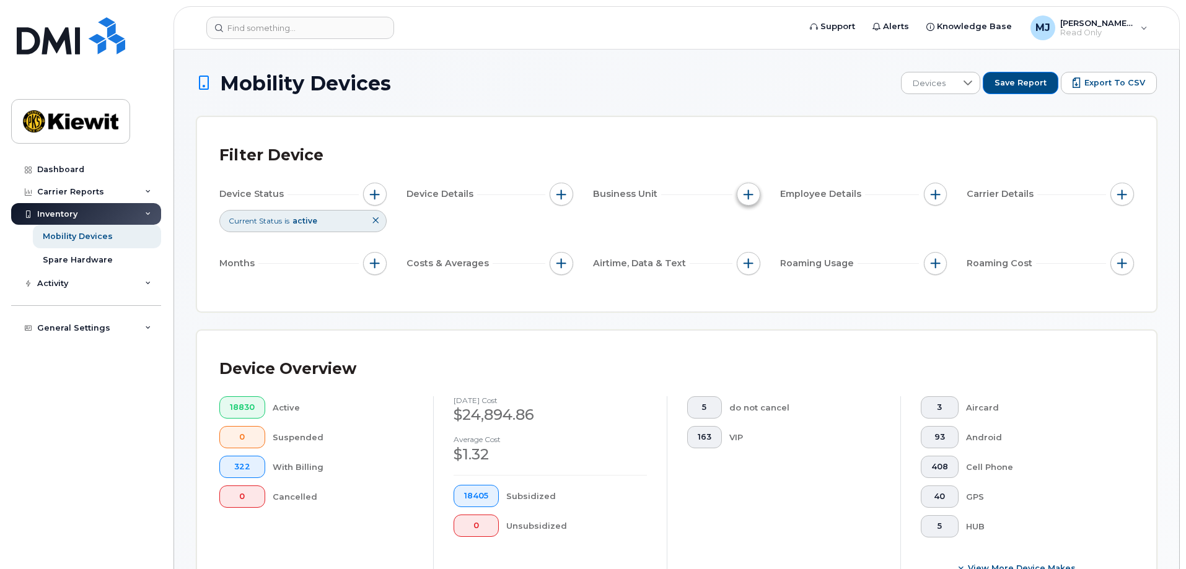
click at [753, 194] on span "button" at bounding box center [748, 195] width 10 height 10
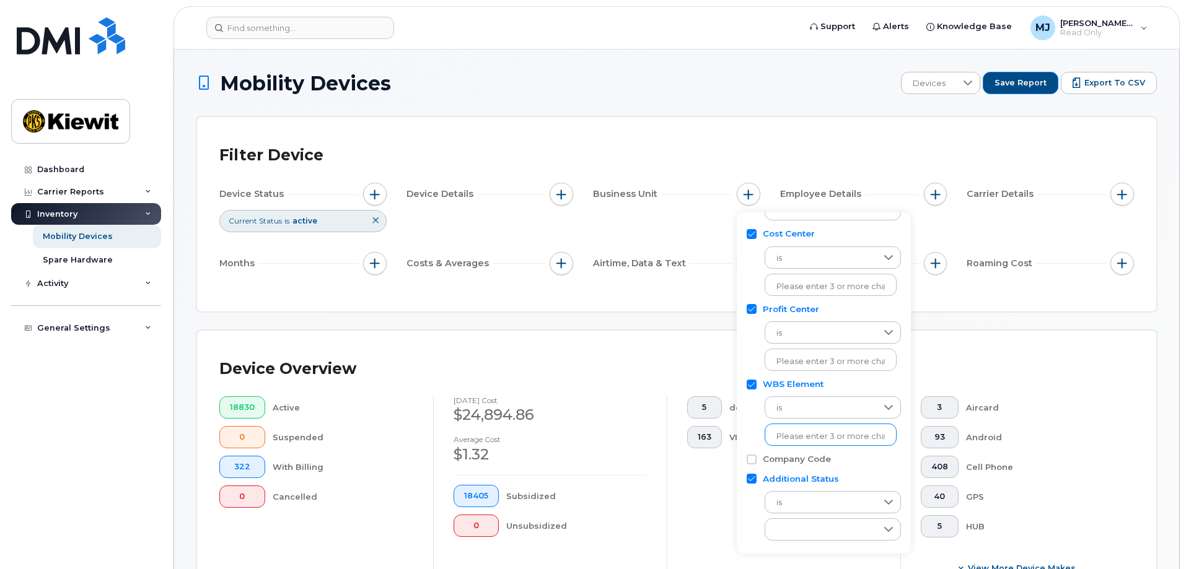
scroll to position [74, 0]
click at [764, 460] on label "Company Code" at bounding box center [796, 459] width 68 height 12
click at [756, 460] on input "Company Code" at bounding box center [751, 459] width 10 height 10
checkbox input "true"
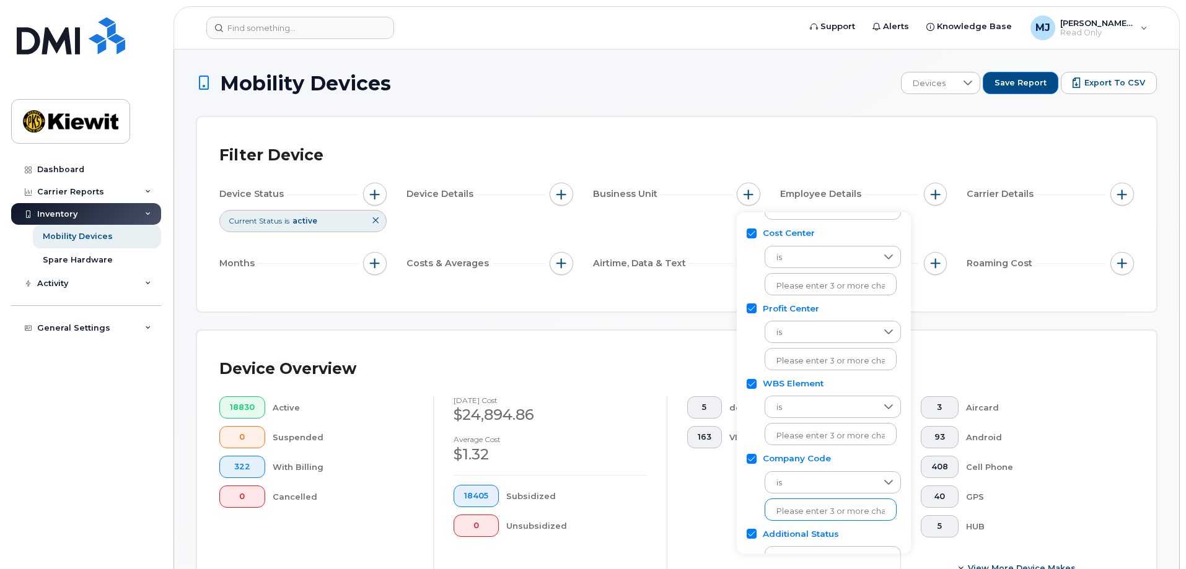
scroll to position [129, 0]
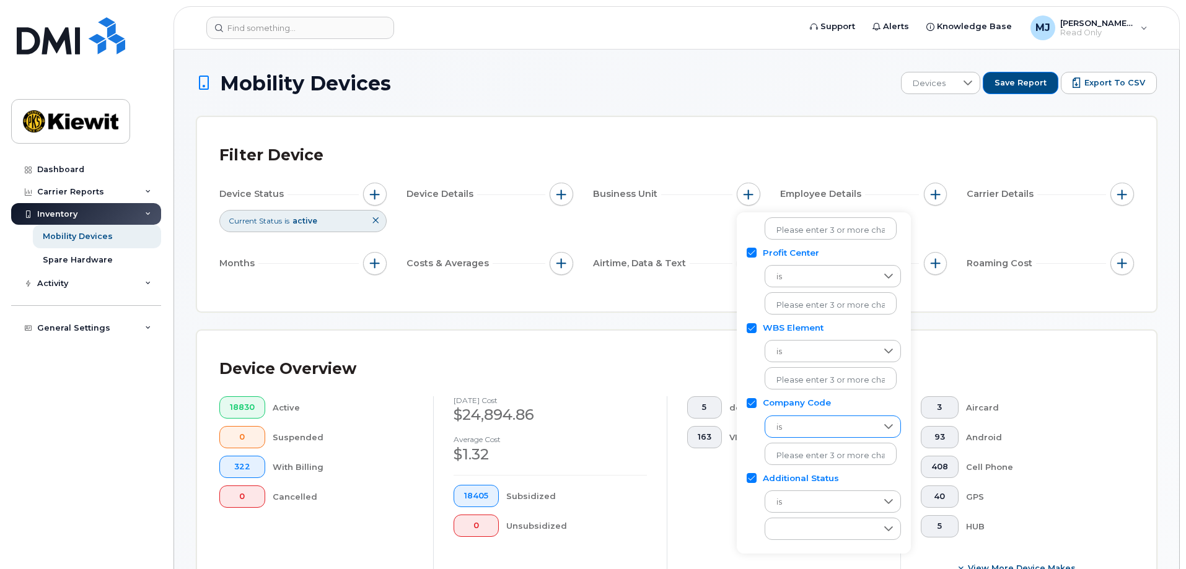
click at [890, 427] on icon at bounding box center [888, 426] width 9 height 5
click at [890, 427] on icon at bounding box center [887, 426] width 9 height 5
click at [845, 460] on input "text" at bounding box center [830, 455] width 108 height 11
click at [811, 455] on input "text" at bounding box center [830, 455] width 108 height 11
paste input "1062, 1037,2166, 2190, 2186, 2113, 2171, 1622, 1346, 1347, 1044, 1052"
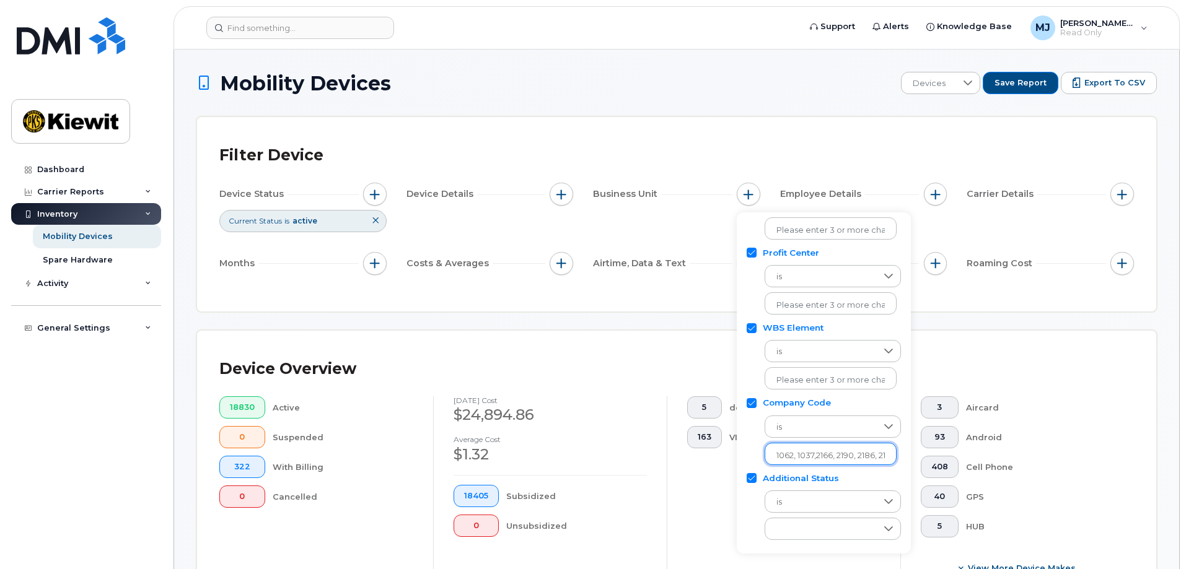
scroll to position [0, 146]
type input "1062, 1037,2166, 2190, 2186, 2113, 2171, 1622, 1346, 1347, 1044, 1052"
drag, startPoint x: 880, startPoint y: 455, endPoint x: 777, endPoint y: 462, distance: 102.4
click at [777, 462] on ul at bounding box center [830, 454] width 132 height 22
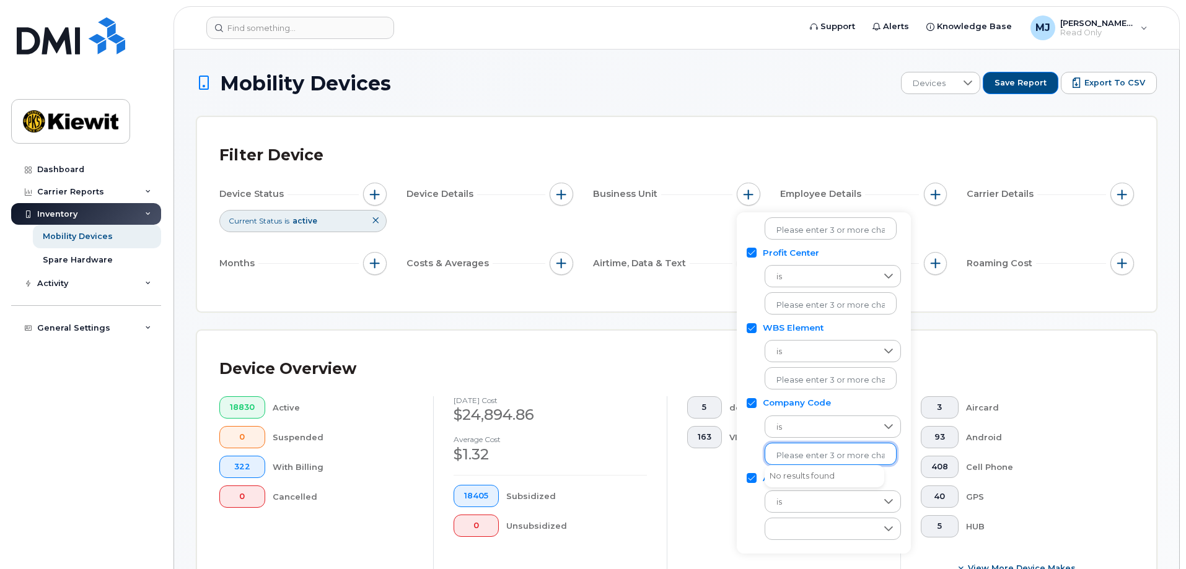
click at [784, 455] on input "text" at bounding box center [830, 455] width 108 height 11
type input "1"
type input "t"
click at [732, 157] on div "Filter Device" at bounding box center [676, 155] width 914 height 32
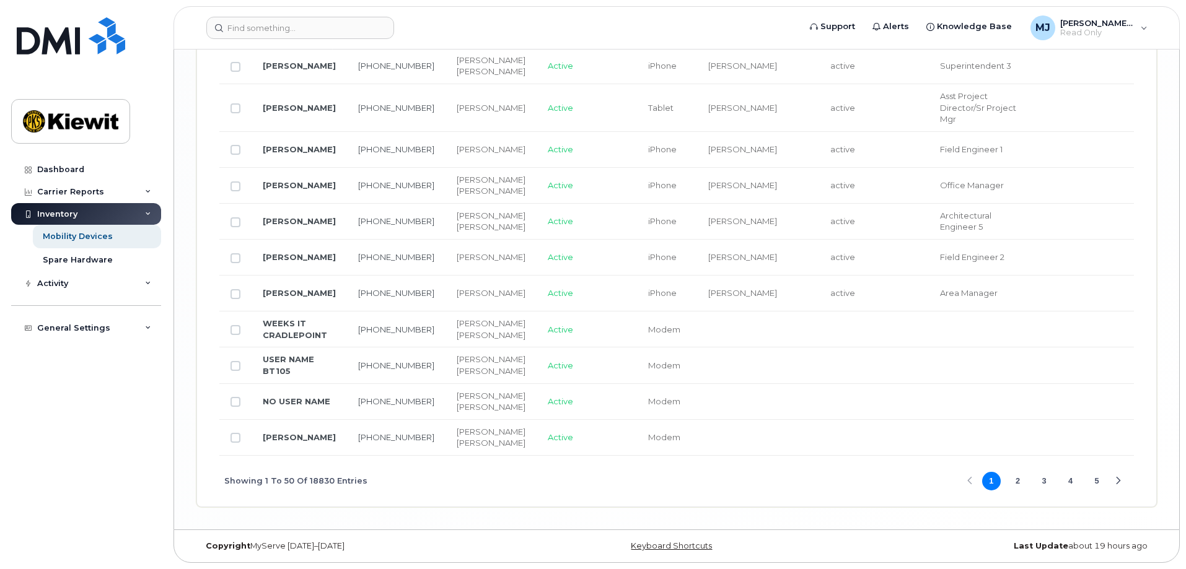
scroll to position [2750, 0]
drag, startPoint x: 691, startPoint y: 456, endPoint x: 741, endPoint y: 456, distance: 50.2
click at [741, 456] on div "Showing 1 To 50 Of 18830 Entries 1 2 3 4 5" at bounding box center [676, 481] width 914 height 51
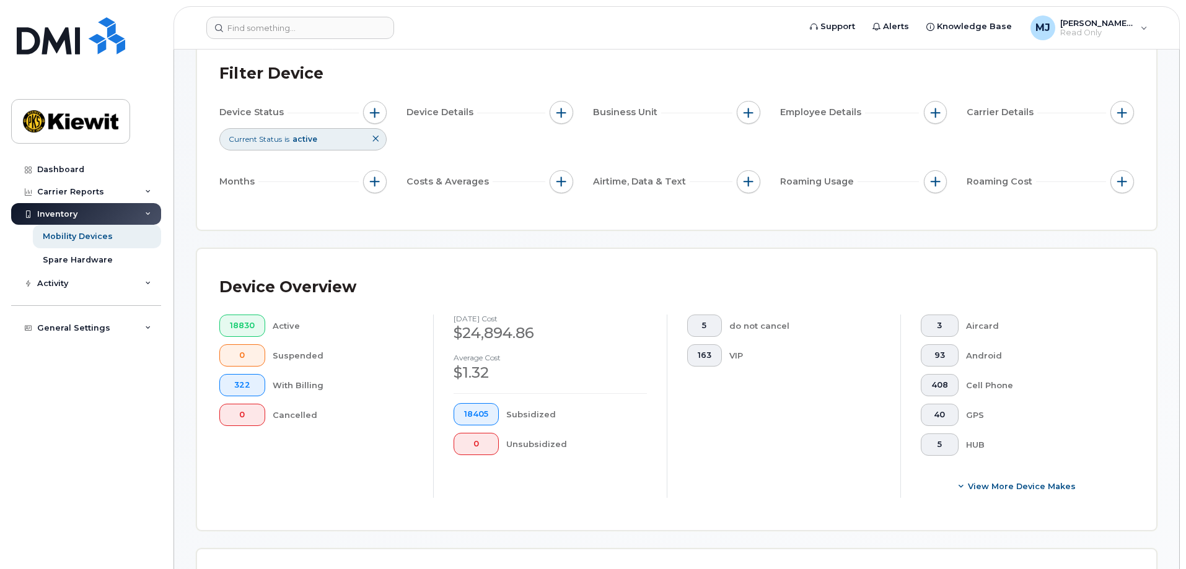
scroll to position [0, 0]
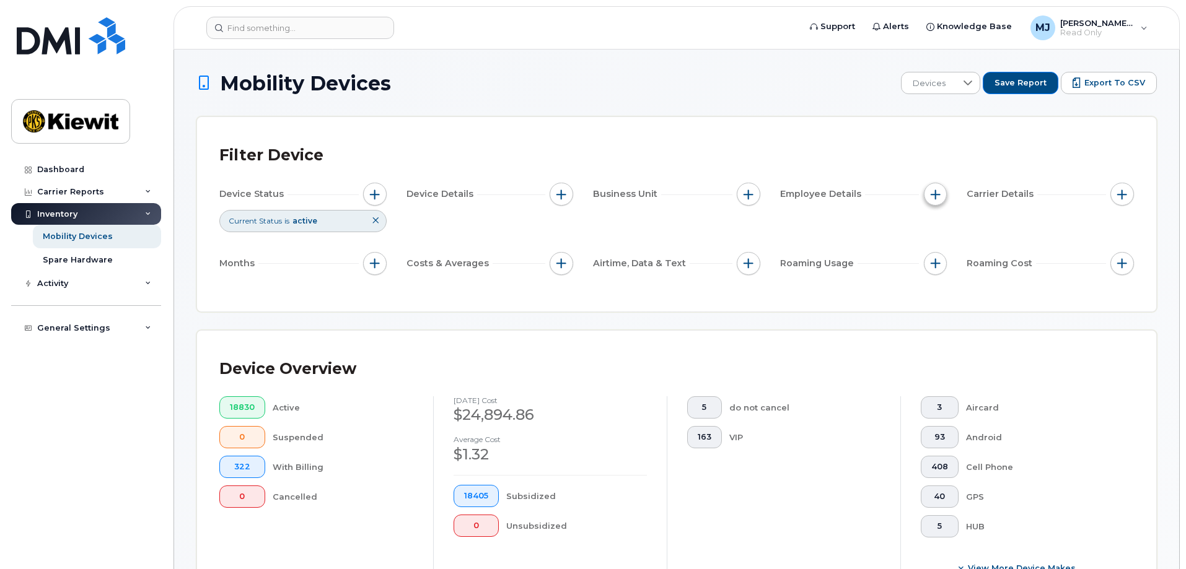
click at [930, 190] on span "button" at bounding box center [935, 195] width 10 height 10
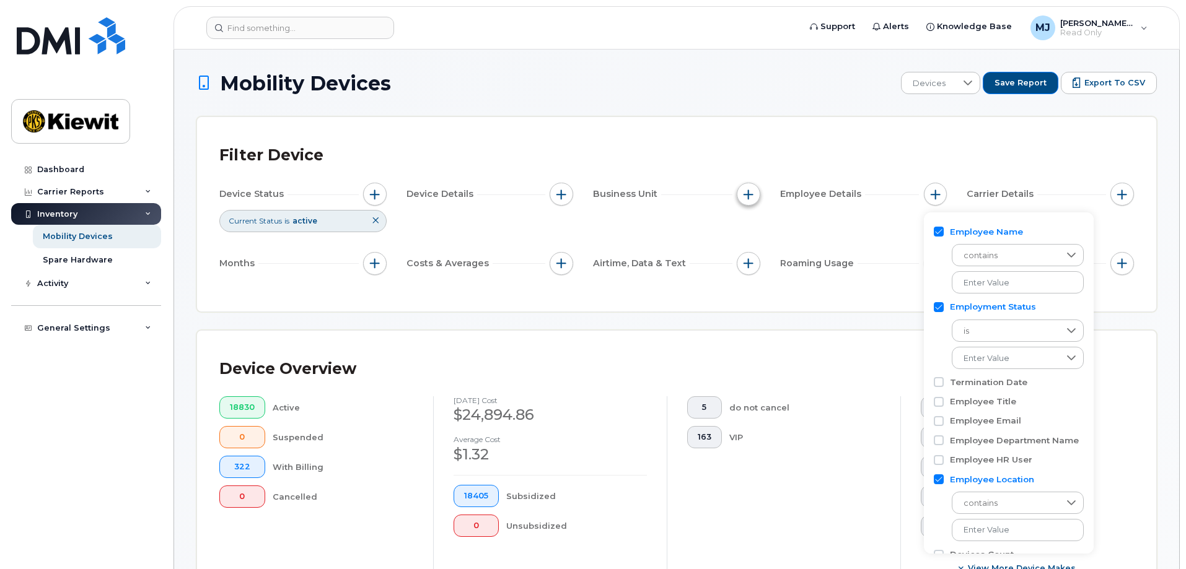
click at [740, 190] on button "button" at bounding box center [748, 195] width 24 height 24
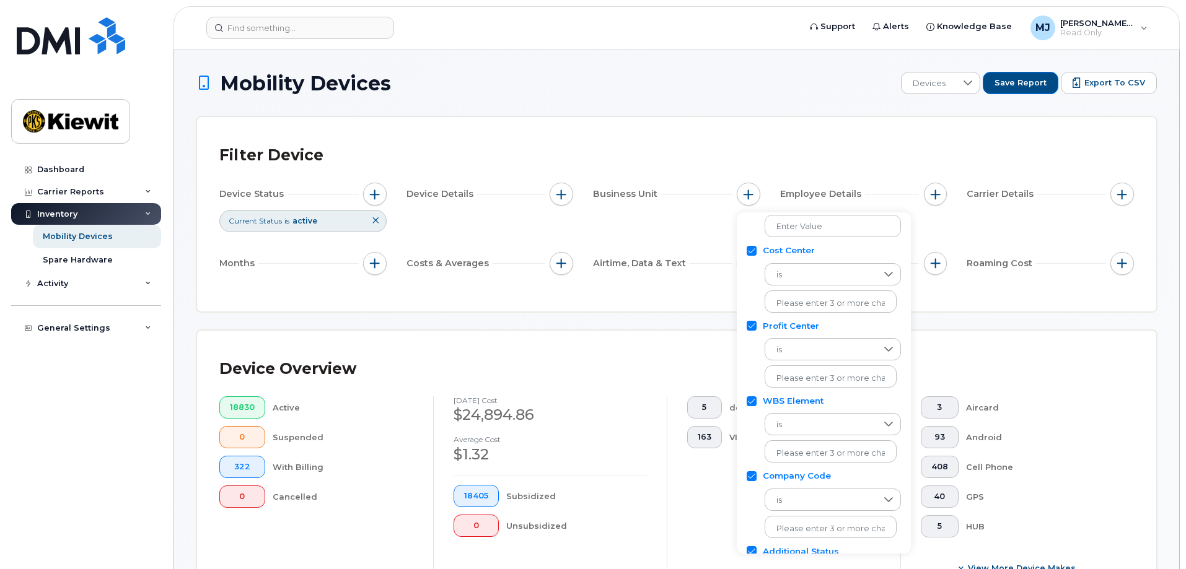
scroll to position [124, 0]
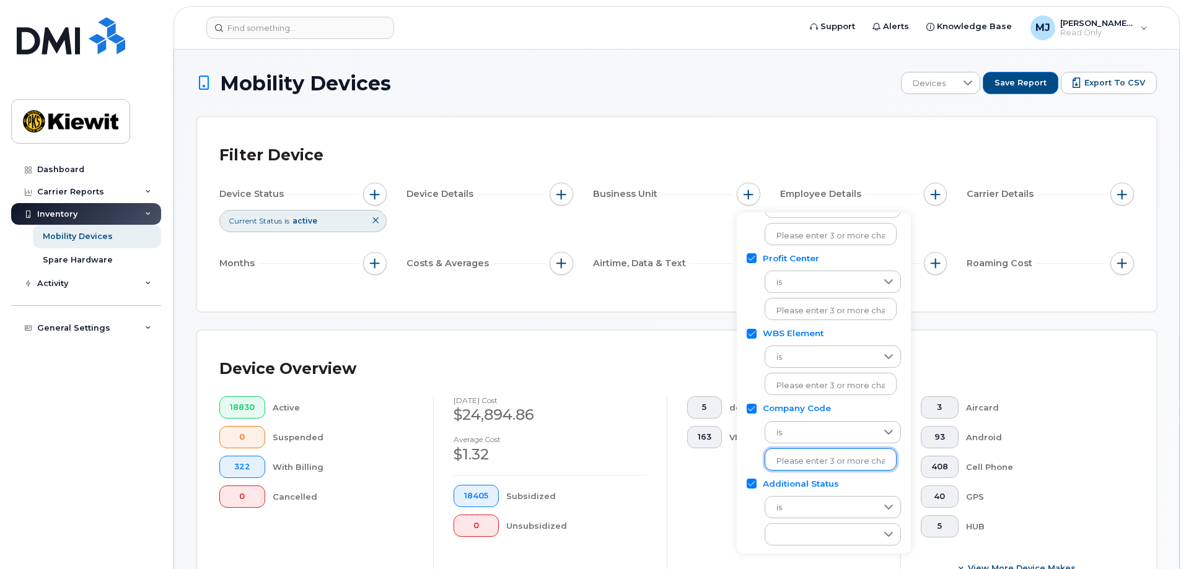
click at [811, 454] on li at bounding box center [830, 461] width 108 height 18
click at [810, 463] on input "text" at bounding box center [830, 461] width 108 height 11
type input "1602"
click at [792, 342] on li "1602" at bounding box center [824, 341] width 120 height 23
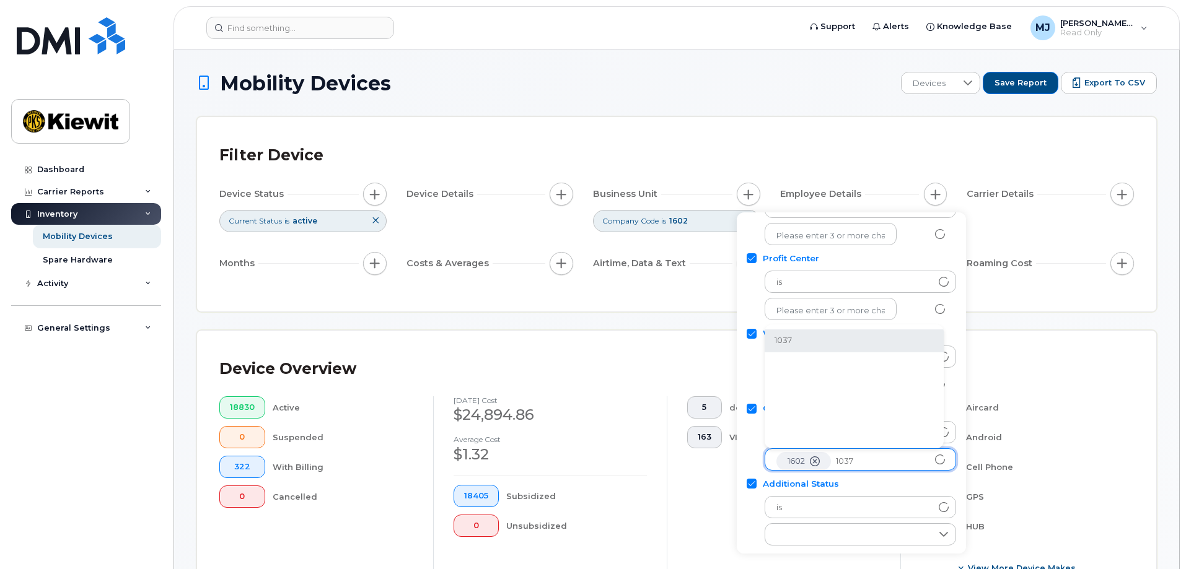
type input "1037"
click at [842, 338] on li "1037" at bounding box center [853, 341] width 179 height 23
type input "2166"
click at [837, 343] on li "2166" at bounding box center [883, 341] width 238 height 23
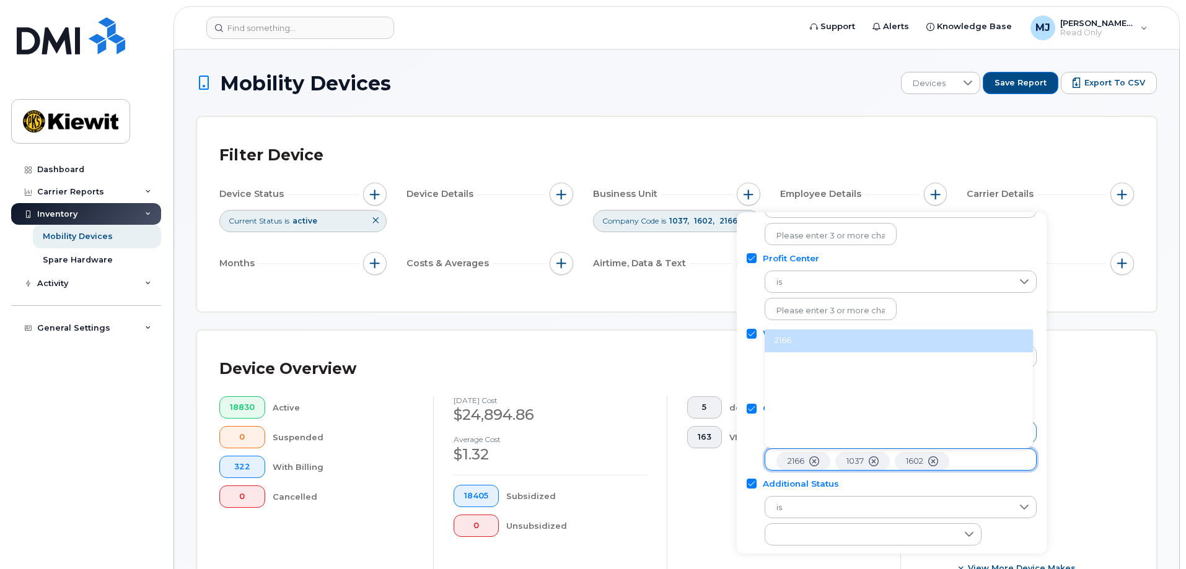
scroll to position [25, 0]
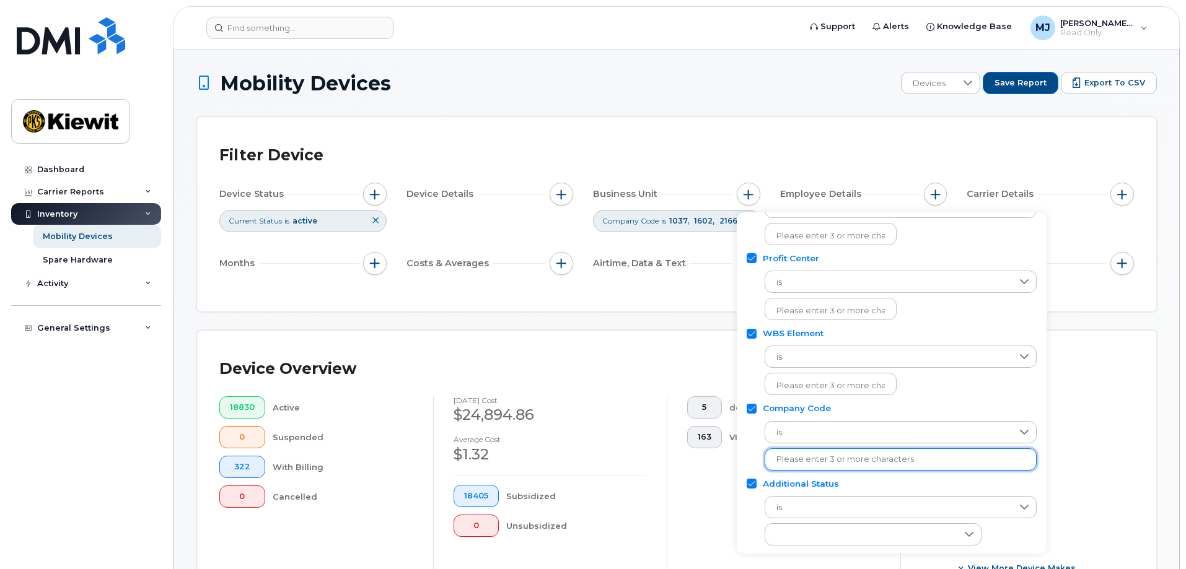
click at [897, 463] on input "text" at bounding box center [900, 459] width 248 height 11
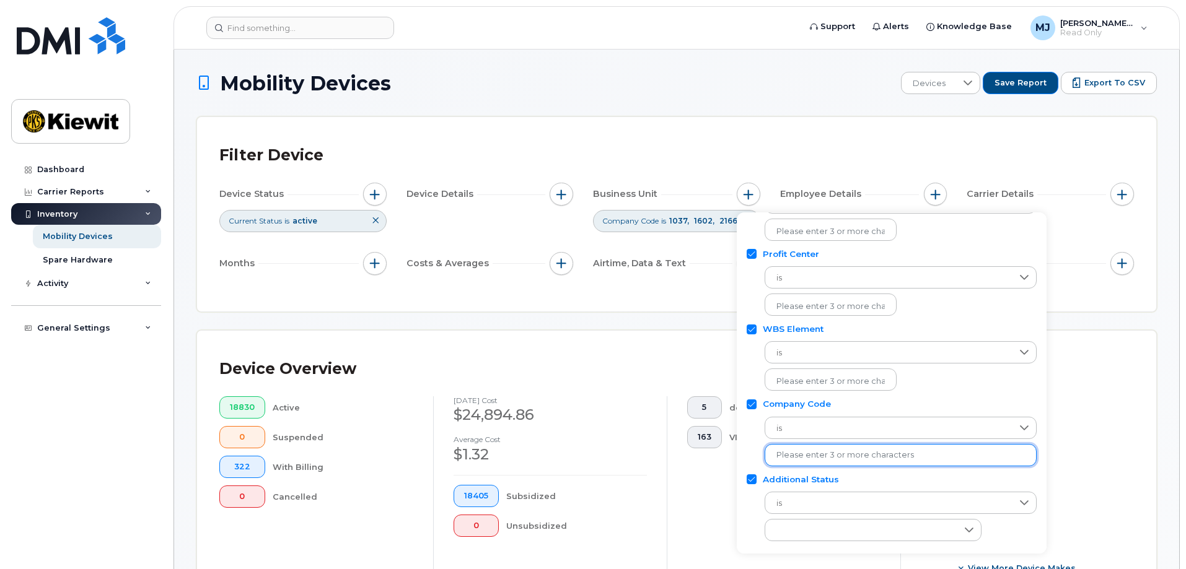
scroll to position [129, 0]
type input "1"
click at [1101, 332] on div "Device Overview 5171 Active 0 Suspended 13 With Billing 0 Cancelled September 2…" at bounding box center [676, 471] width 959 height 281
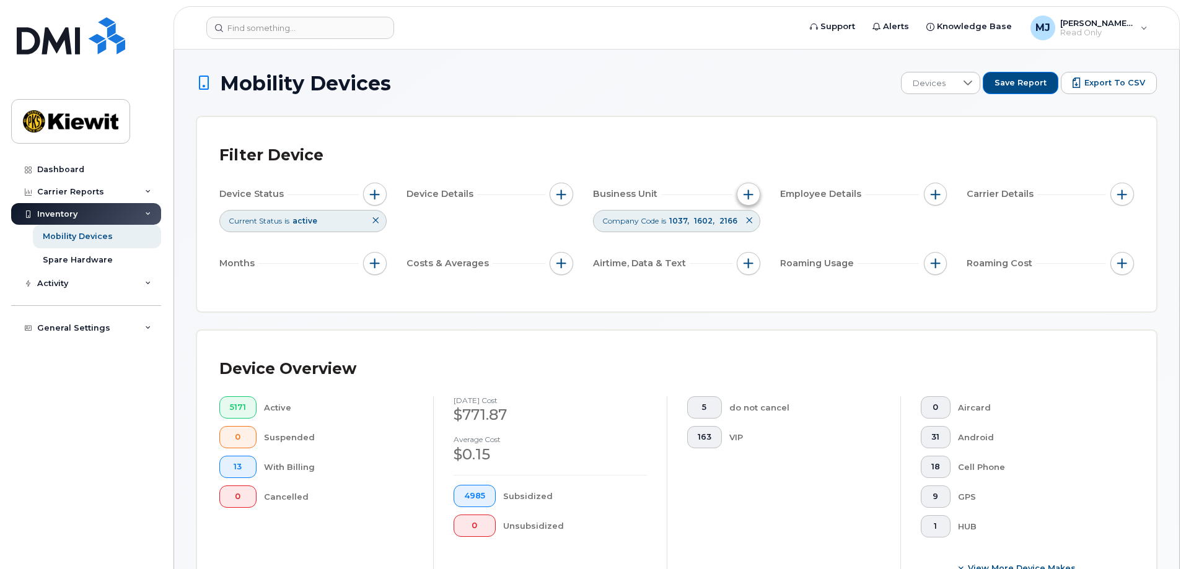
click at [747, 197] on span "button" at bounding box center [748, 195] width 10 height 10
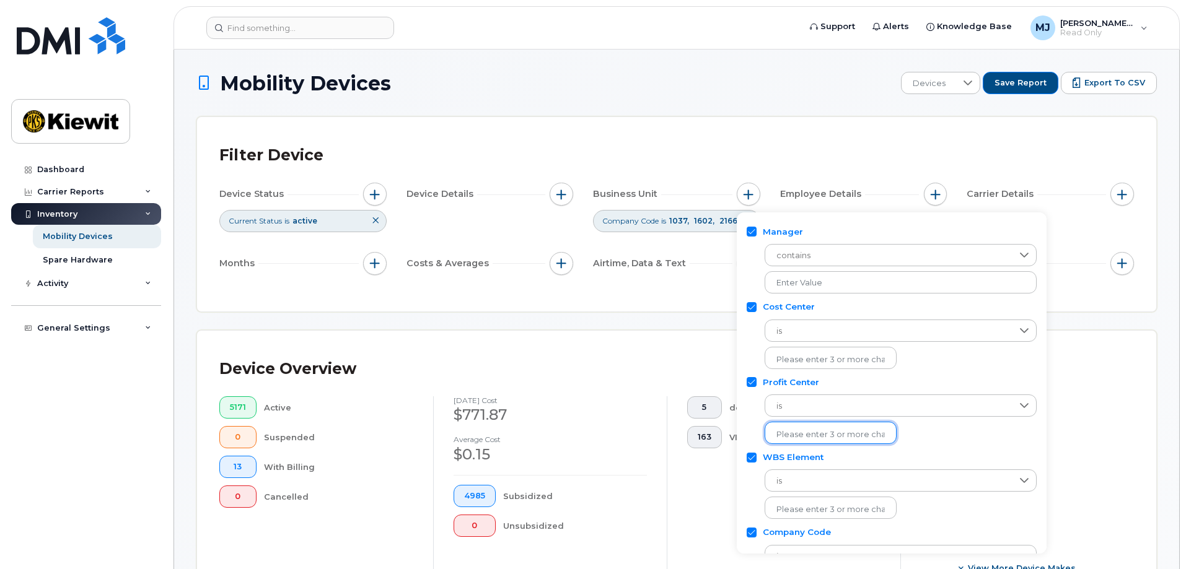
click at [813, 437] on input "text" at bounding box center [830, 434] width 108 height 11
type input "2"
type input "2186"
drag, startPoint x: 770, startPoint y: 429, endPoint x: 758, endPoint y: 429, distance: 11.8
click at [758, 429] on div "is 2186 No results found" at bounding box center [891, 416] width 290 height 56
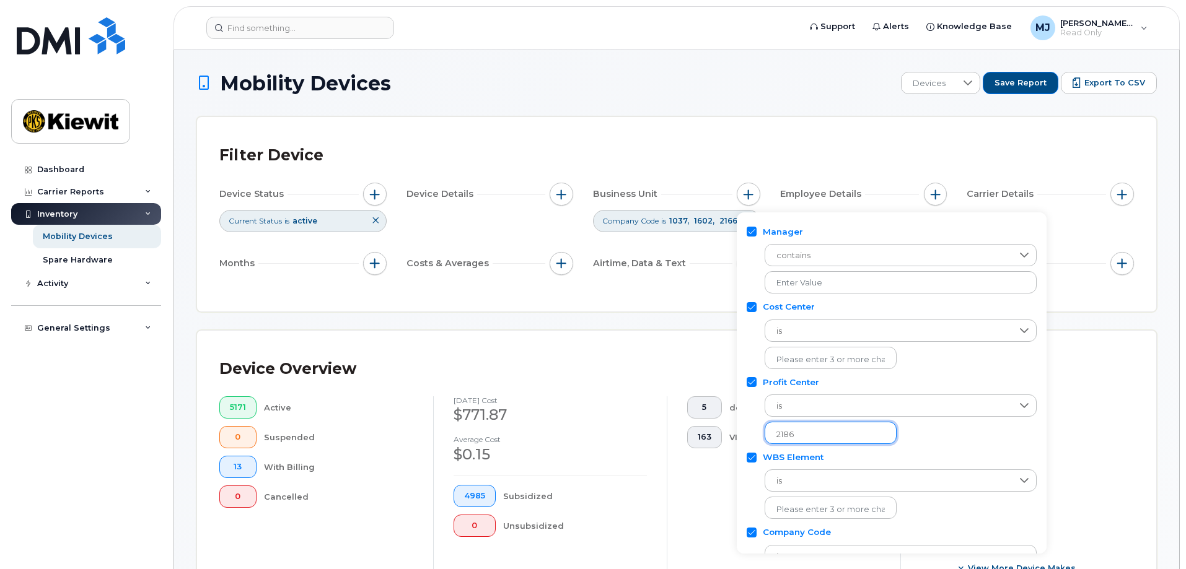
drag, startPoint x: 816, startPoint y: 431, endPoint x: 767, endPoint y: 430, distance: 49.6
click at [767, 430] on ul "2186" at bounding box center [830, 433] width 132 height 22
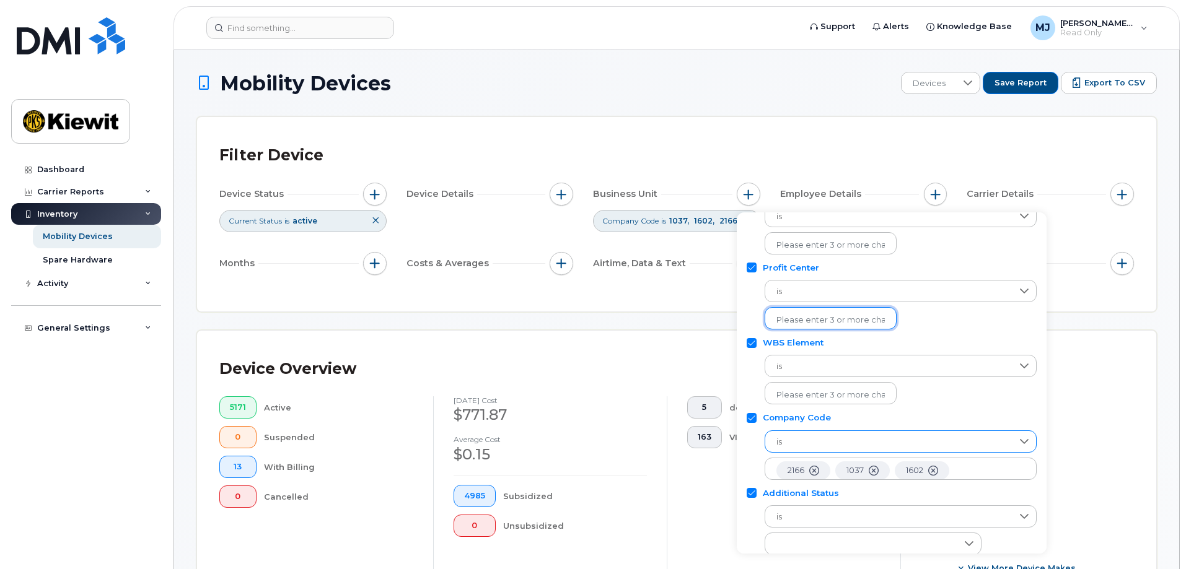
scroll to position [129, 0]
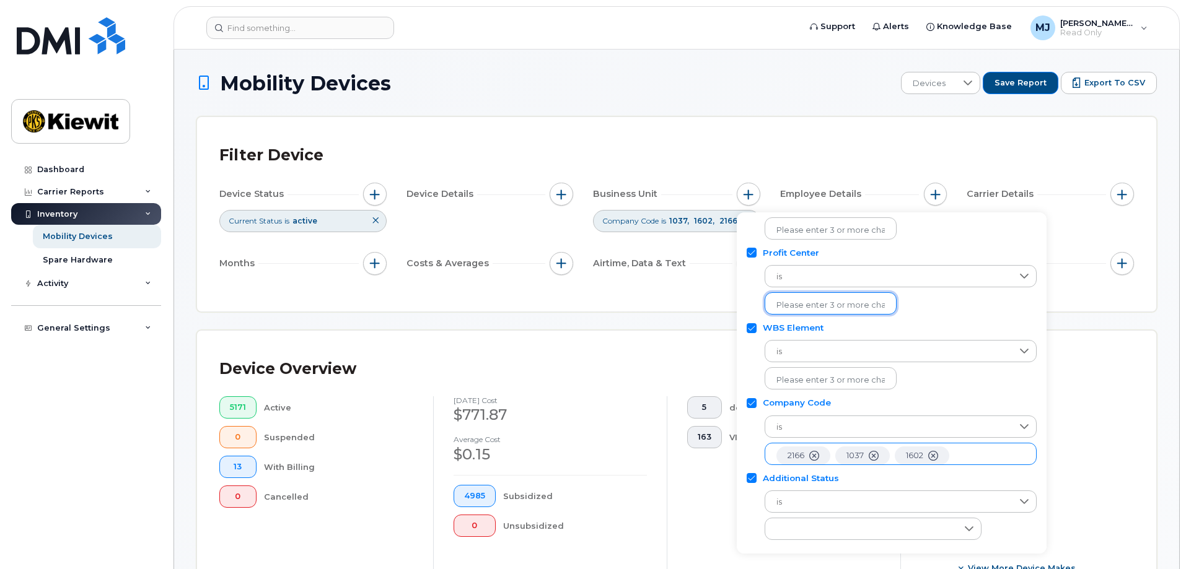
click at [964, 458] on ul "2166 1037 1602" at bounding box center [900, 454] width 272 height 22
click at [973, 455] on ul "2166 1037 1602" at bounding box center [900, 454] width 272 height 22
click at [968, 455] on ul "2166 1037 1602" at bounding box center [900, 454] width 272 height 22
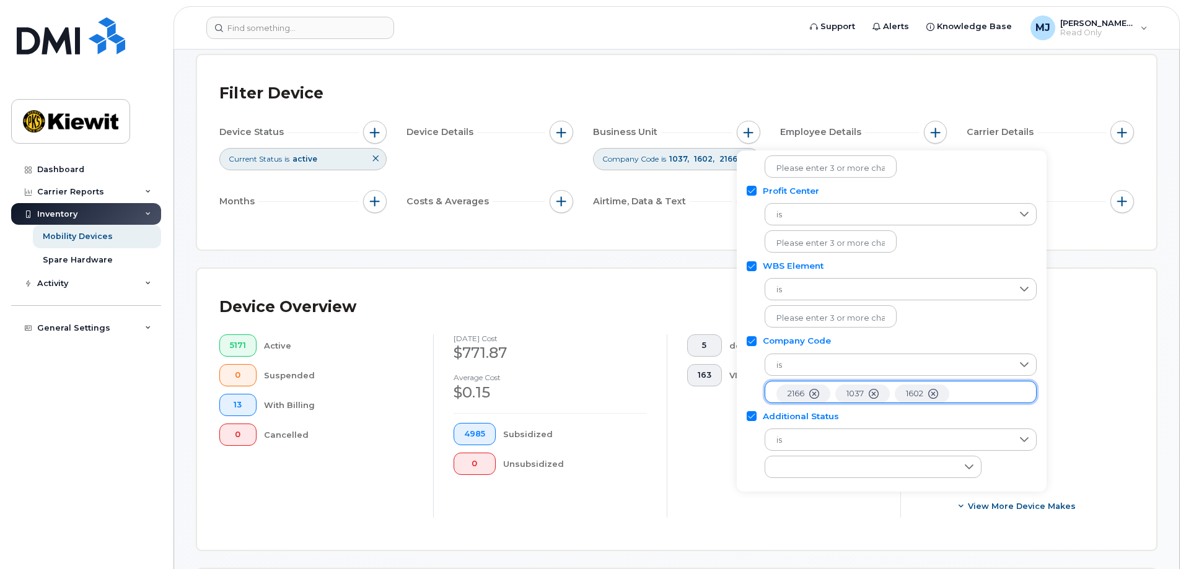
click at [963, 391] on ul "2166 1037 1602" at bounding box center [900, 392] width 272 height 22
click at [957, 391] on ul "2166 1037 1602" at bounding box center [900, 392] width 272 height 22
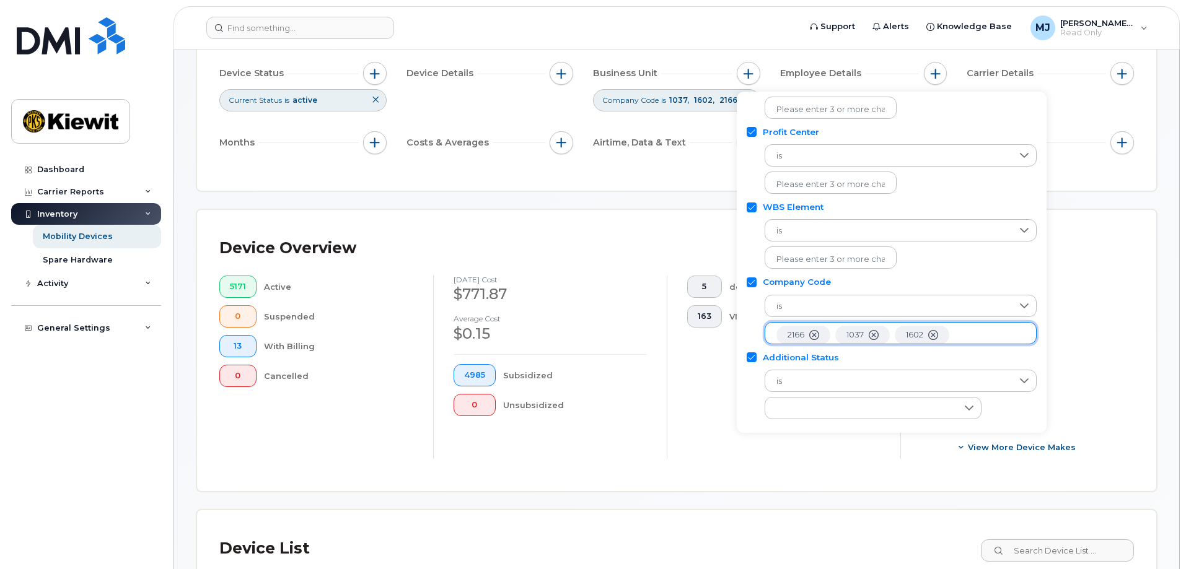
scroll to position [124, 0]
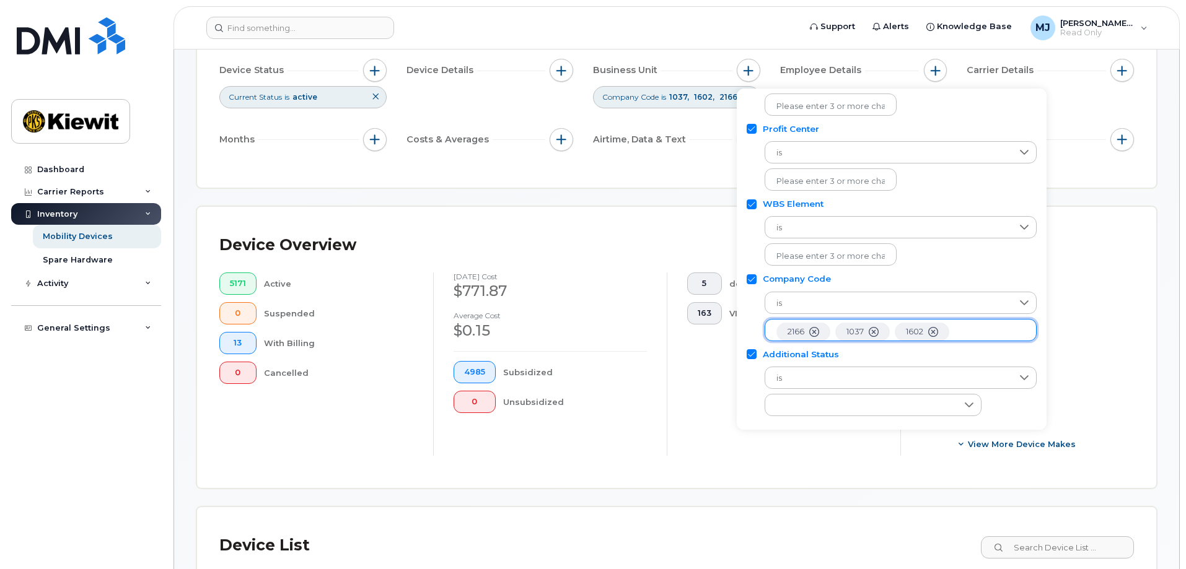
click at [963, 331] on ul "2166 1037 1602" at bounding box center [900, 330] width 272 height 22
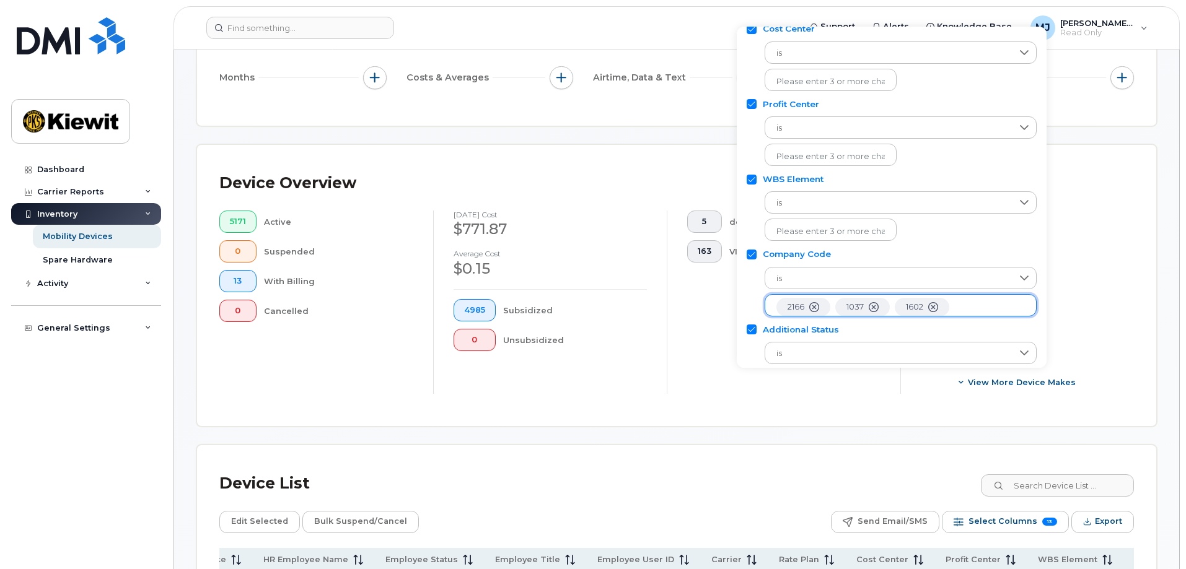
scroll to position [129, 0]
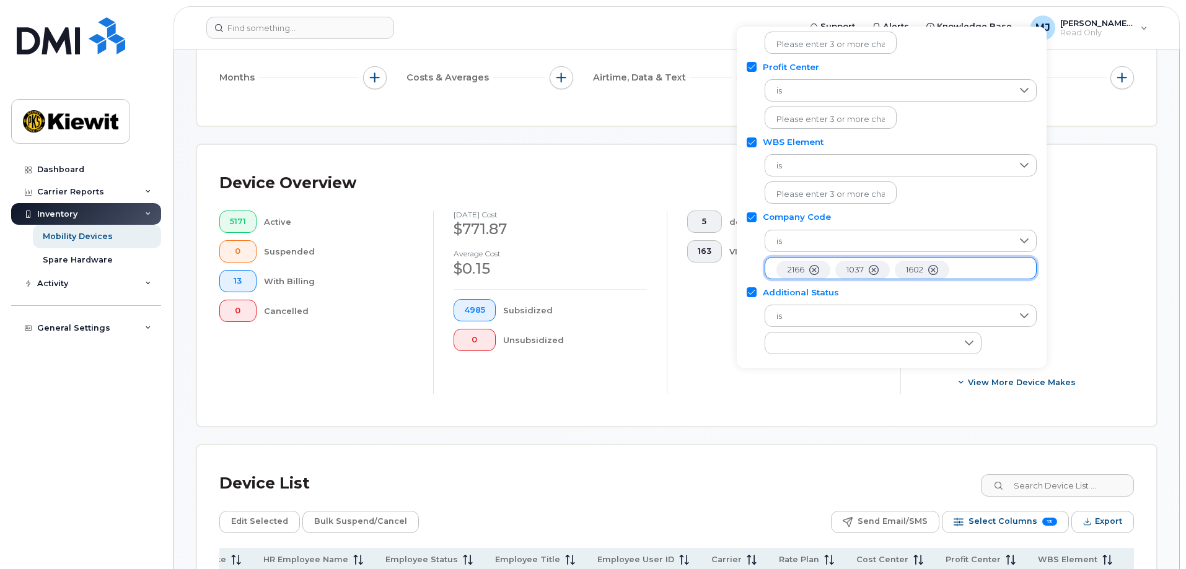
click at [990, 266] on ul "2166 1037 1602" at bounding box center [900, 268] width 272 height 22
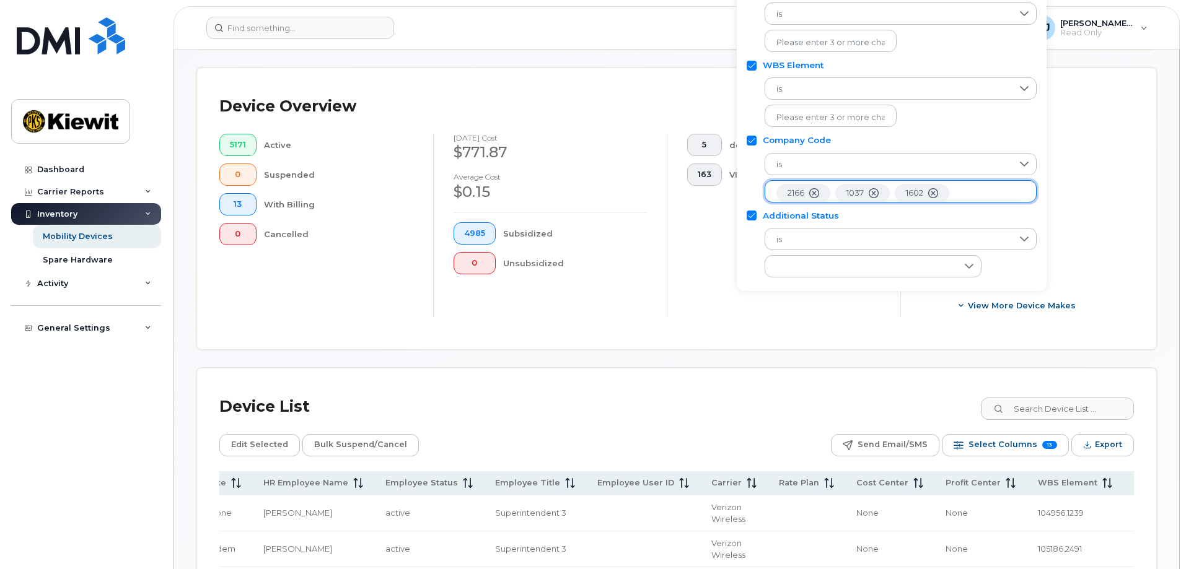
scroll to position [186, 0]
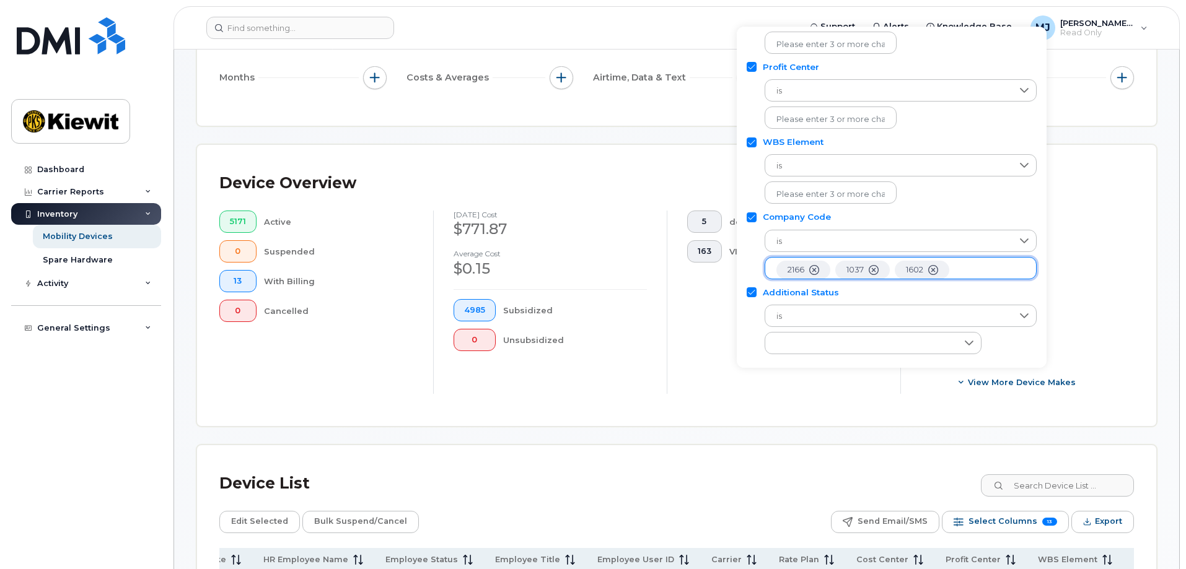
click at [820, 268] on li "2166" at bounding box center [803, 270] width 54 height 18
click at [818, 268] on icon "2166" at bounding box center [814, 270] width 10 height 10
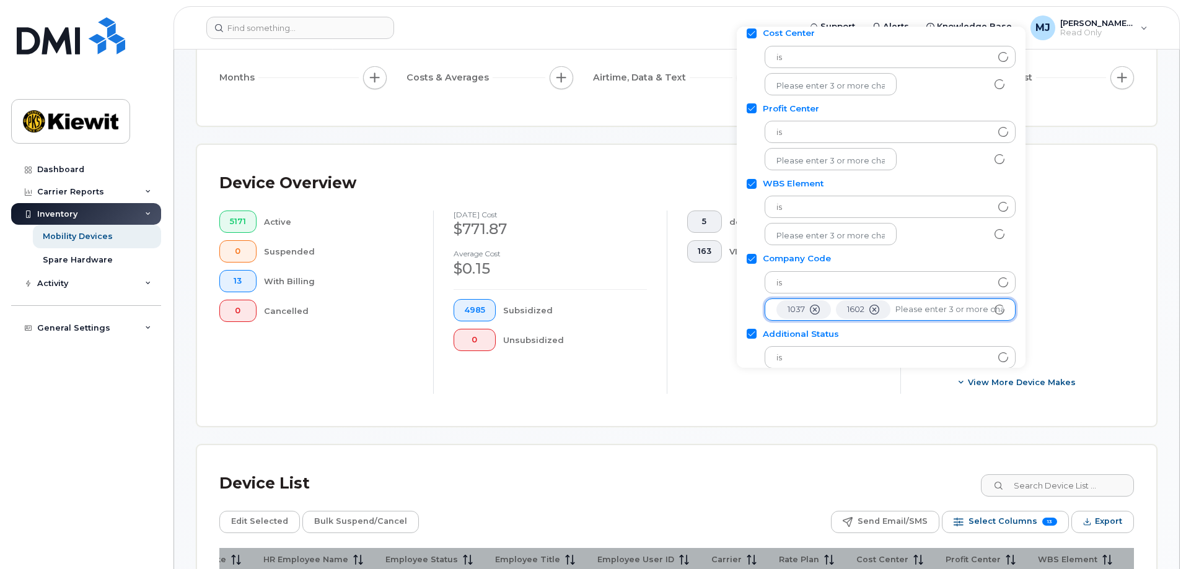
scroll to position [68, 0]
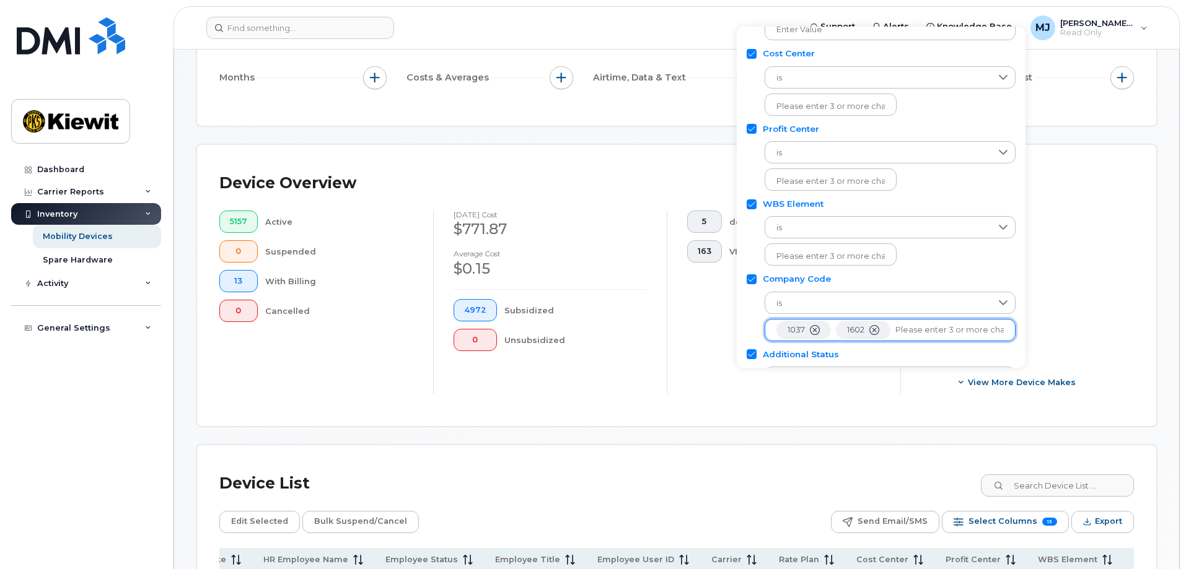
click at [924, 328] on input "text" at bounding box center [949, 330] width 108 height 11
click at [907, 333] on input "text" at bounding box center [949, 330] width 108 height 11
type input "2166"
click at [873, 351] on li "2166" at bounding box center [883, 357] width 238 height 23
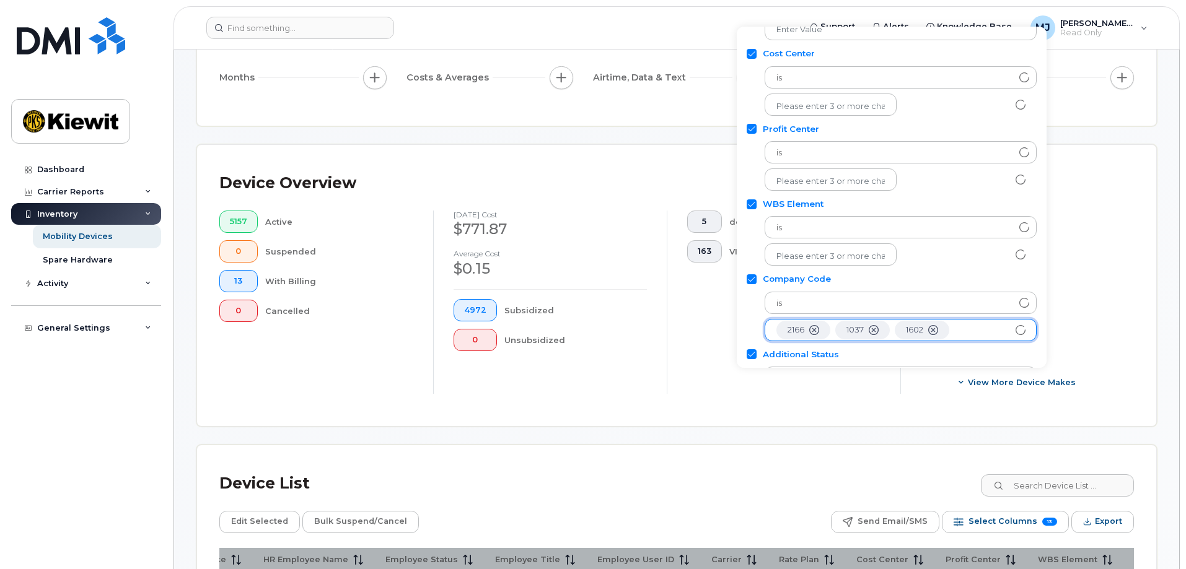
scroll to position [25, 0]
click at [906, 323] on li at bounding box center [900, 330] width 248 height 18
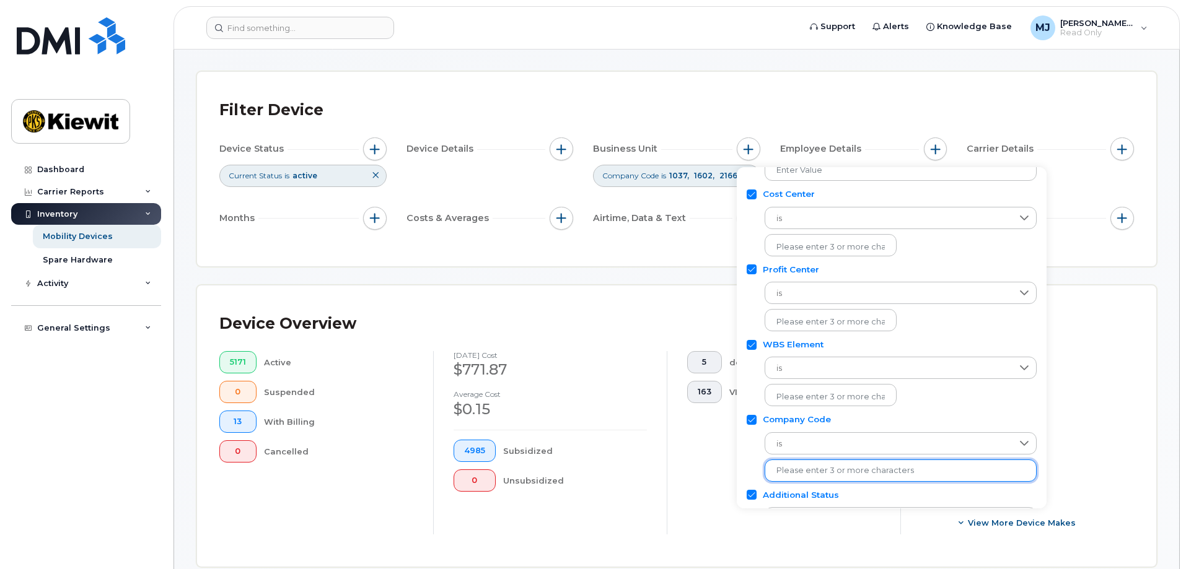
scroll to position [124, 0]
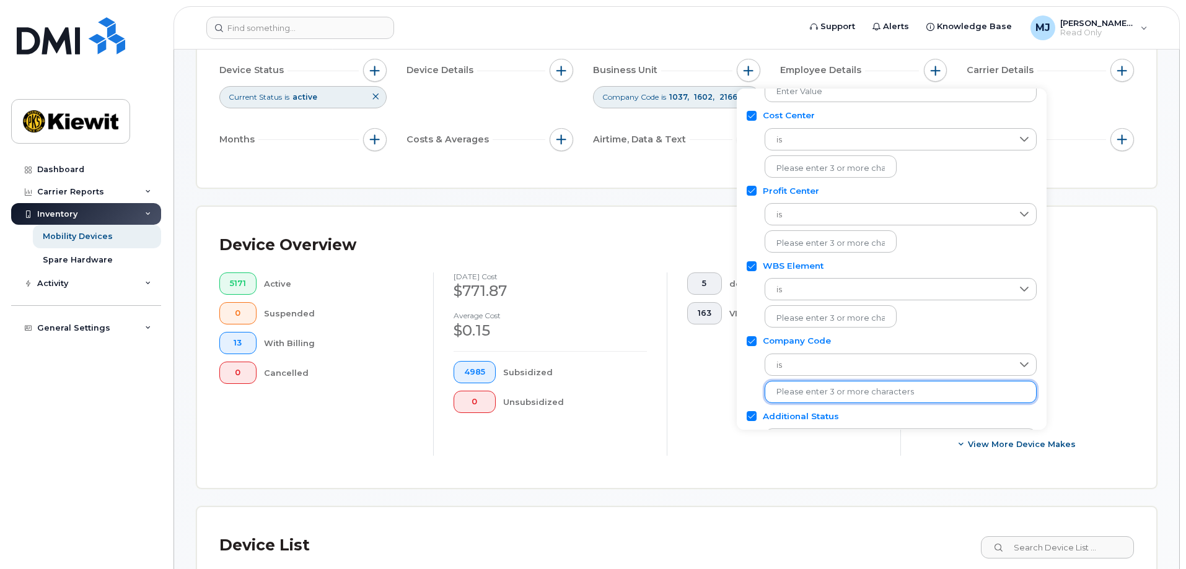
click at [872, 388] on input "text" at bounding box center [900, 391] width 248 height 11
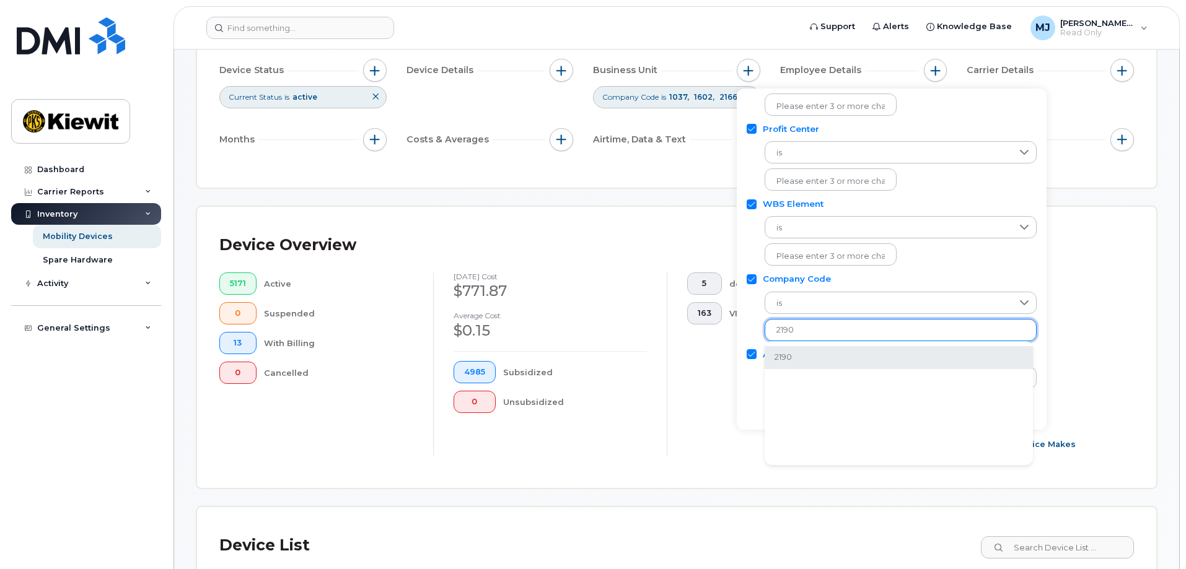
type input "2190"
click at [834, 352] on li "2190" at bounding box center [898, 357] width 268 height 23
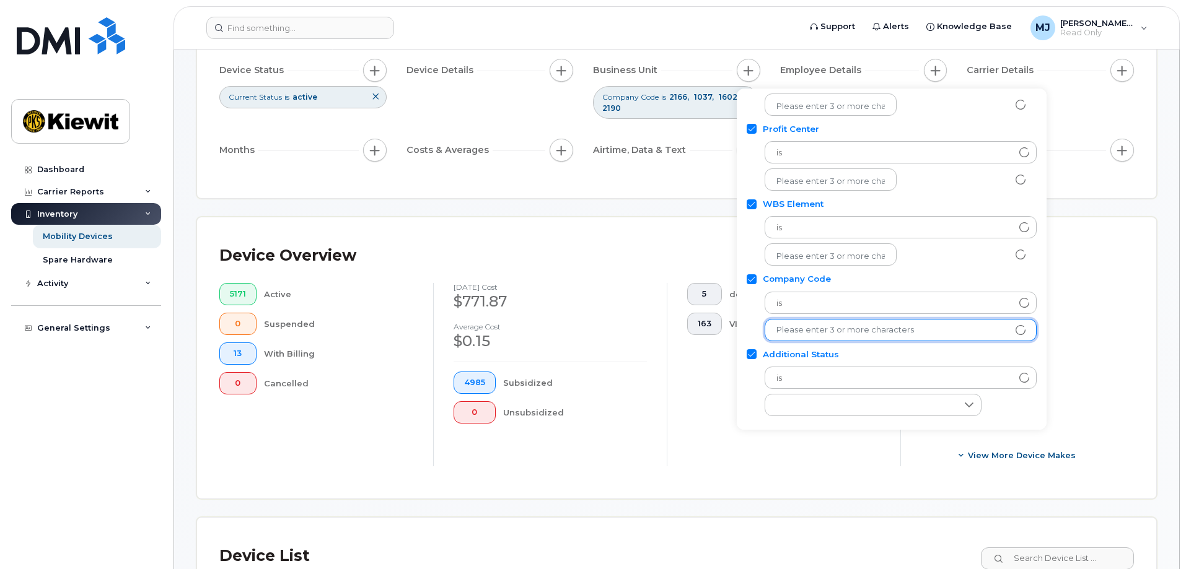
click at [852, 333] on input "text" at bounding box center [900, 330] width 248 height 11
type input "2186"
click at [826, 350] on li "2186" at bounding box center [898, 357] width 268 height 23
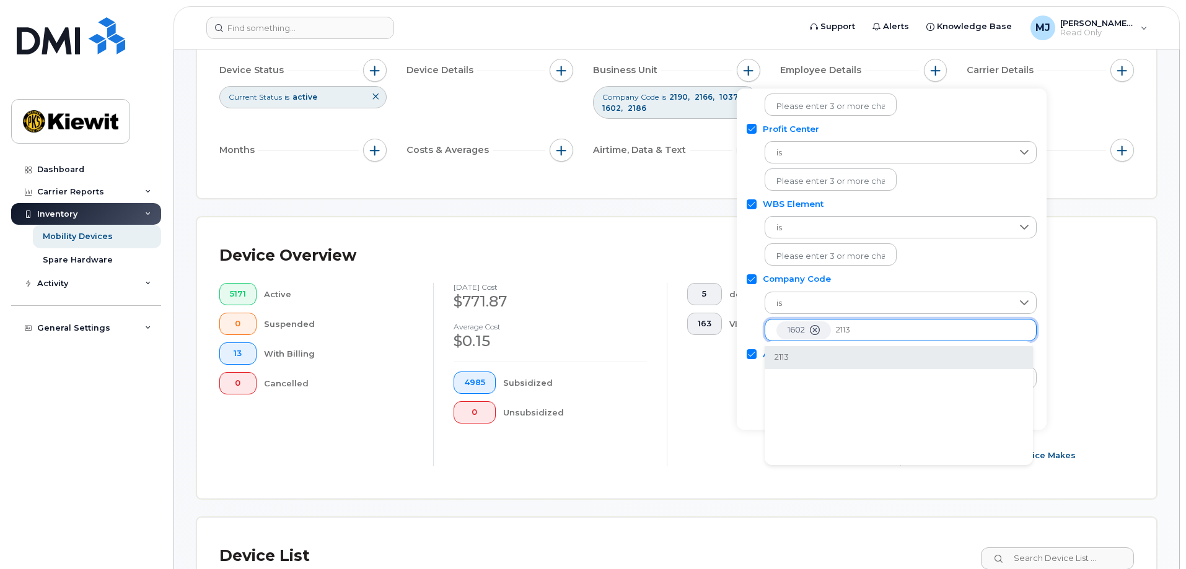
type input "2113"
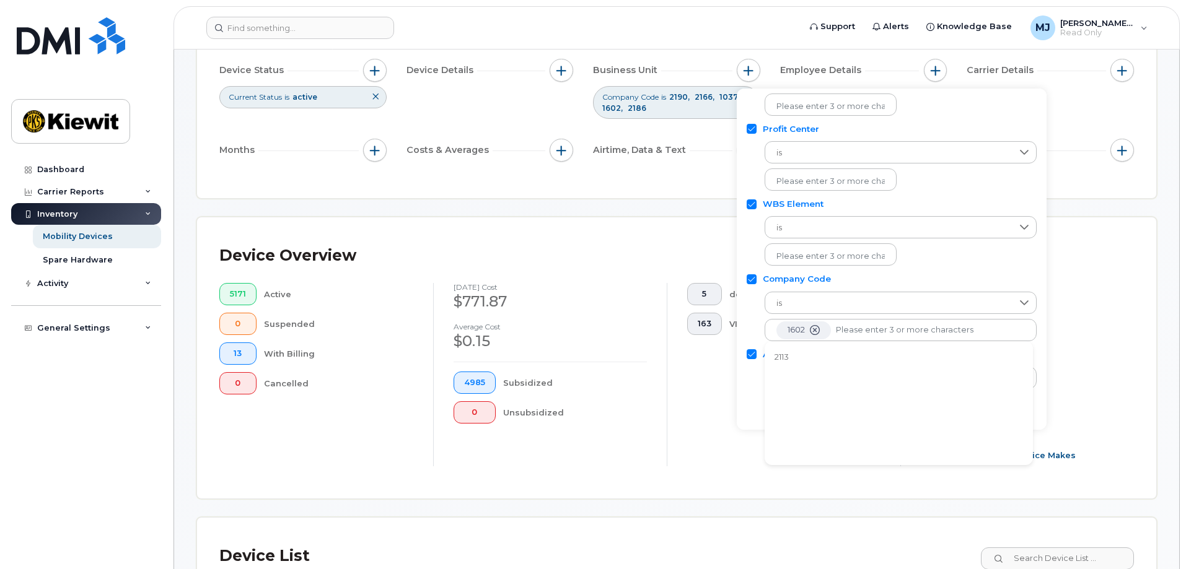
click at [842, 349] on li "2113" at bounding box center [898, 357] width 268 height 23
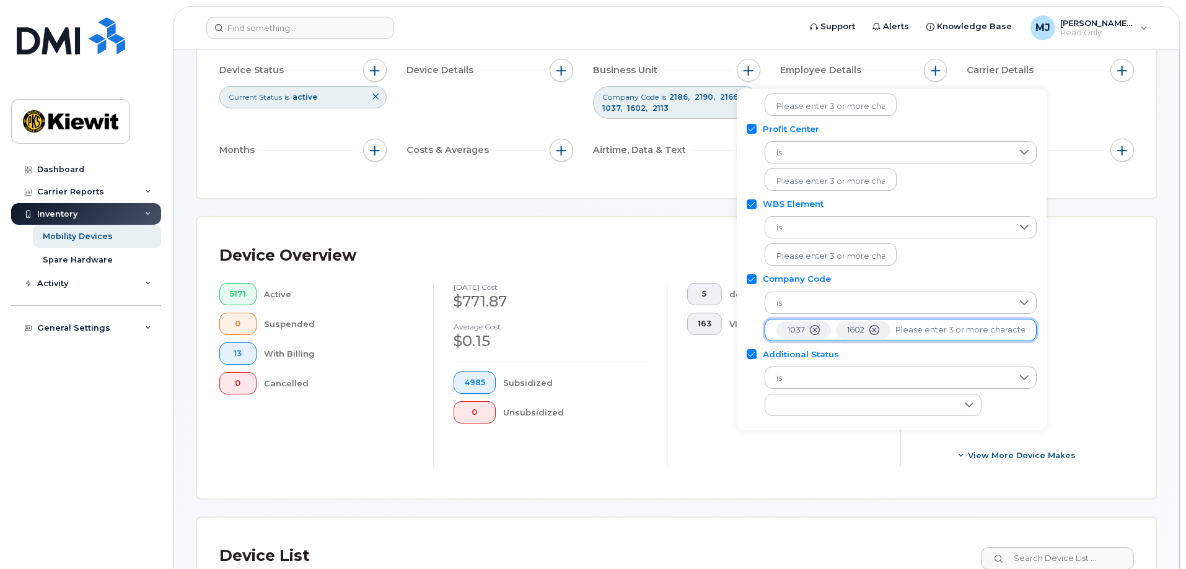
click at [949, 330] on input "text" at bounding box center [959, 330] width 129 height 11
type input "2171"
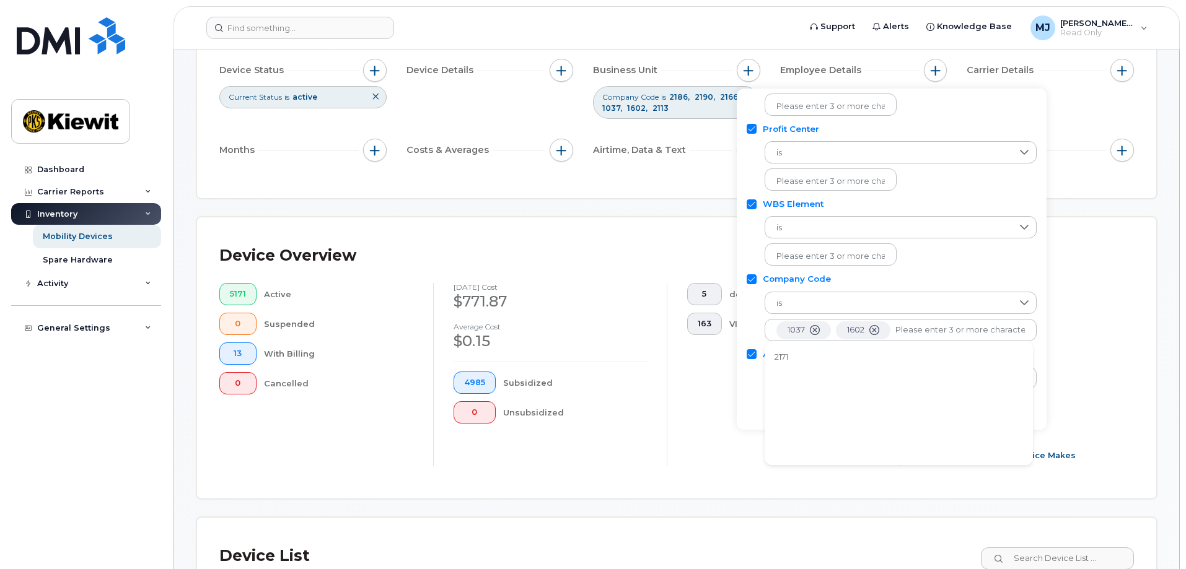
click at [894, 360] on li "2171" at bounding box center [898, 357] width 268 height 23
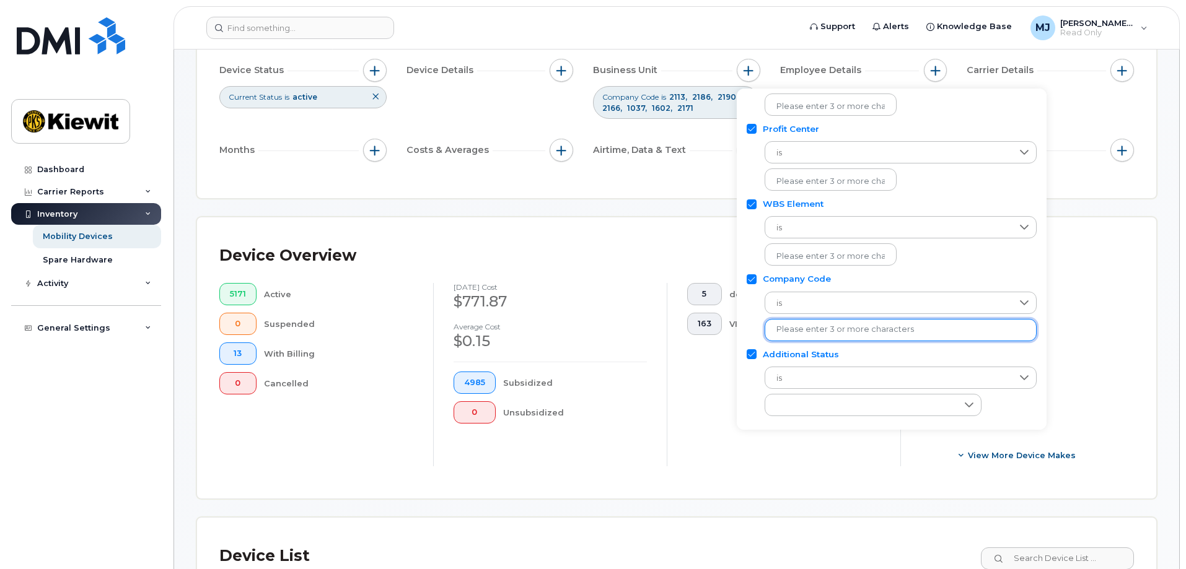
click at [964, 333] on input "text" at bounding box center [900, 329] width 248 height 11
type input "1622"
click at [900, 350] on li "1622" at bounding box center [898, 357] width 268 height 23
click at [923, 329] on input "text" at bounding box center [900, 329] width 248 height 11
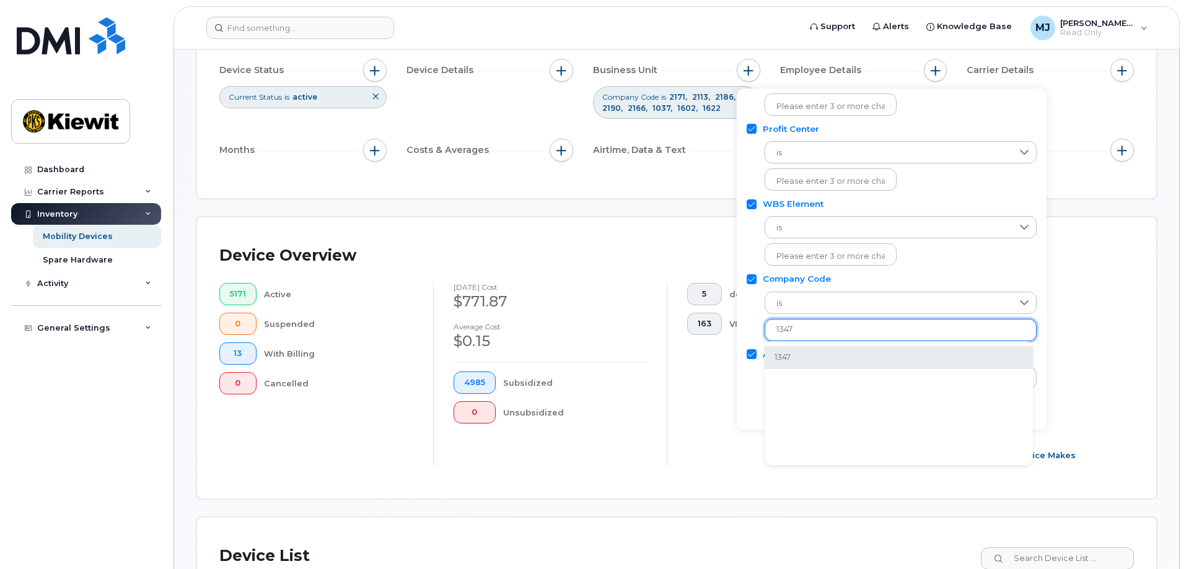
type input "1347"
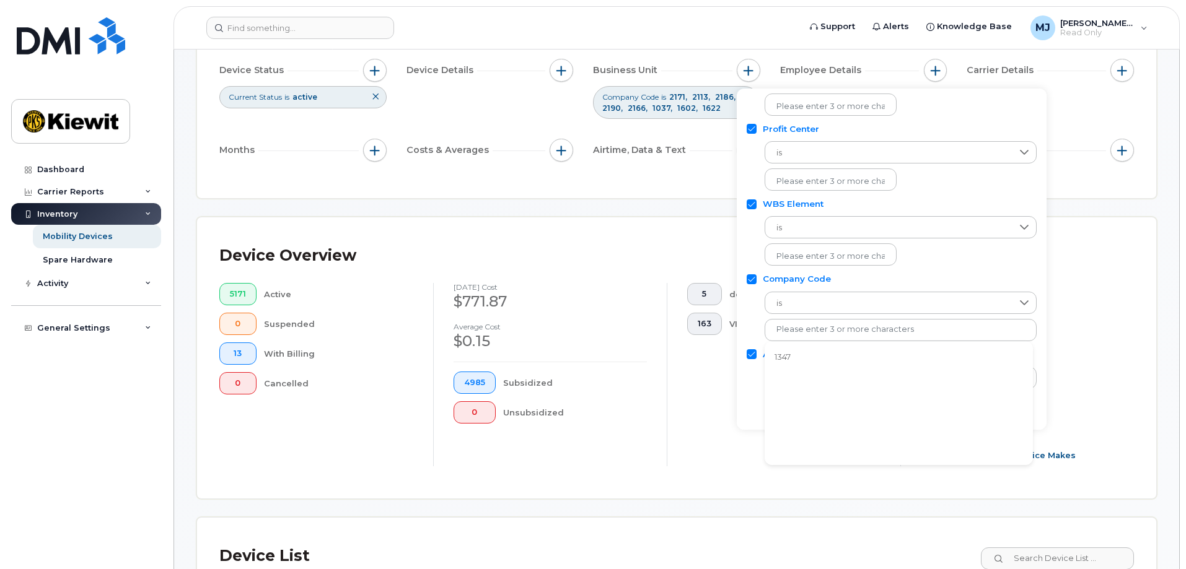
click at [920, 357] on li "1347" at bounding box center [898, 357] width 268 height 23
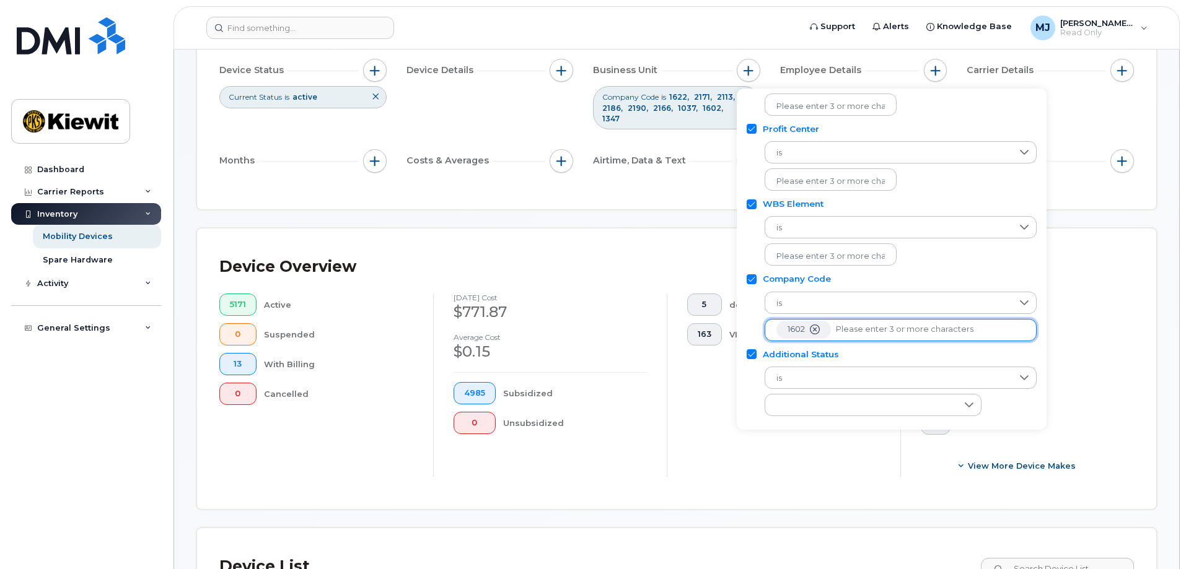
click at [888, 328] on input "text" at bounding box center [930, 329] width 189 height 11
type input "1044"
click at [860, 359] on li "1044" at bounding box center [898, 357] width 268 height 23
click at [913, 335] on input "text" at bounding box center [959, 329] width 129 height 11
type input "1052"
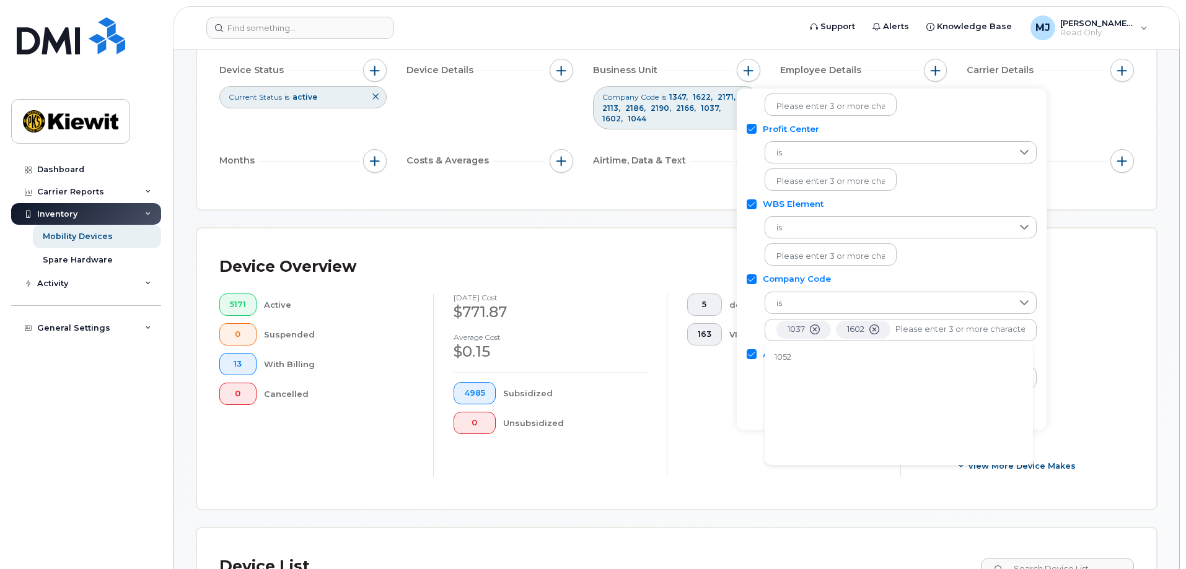
click at [852, 361] on li "1052" at bounding box center [898, 357] width 268 height 23
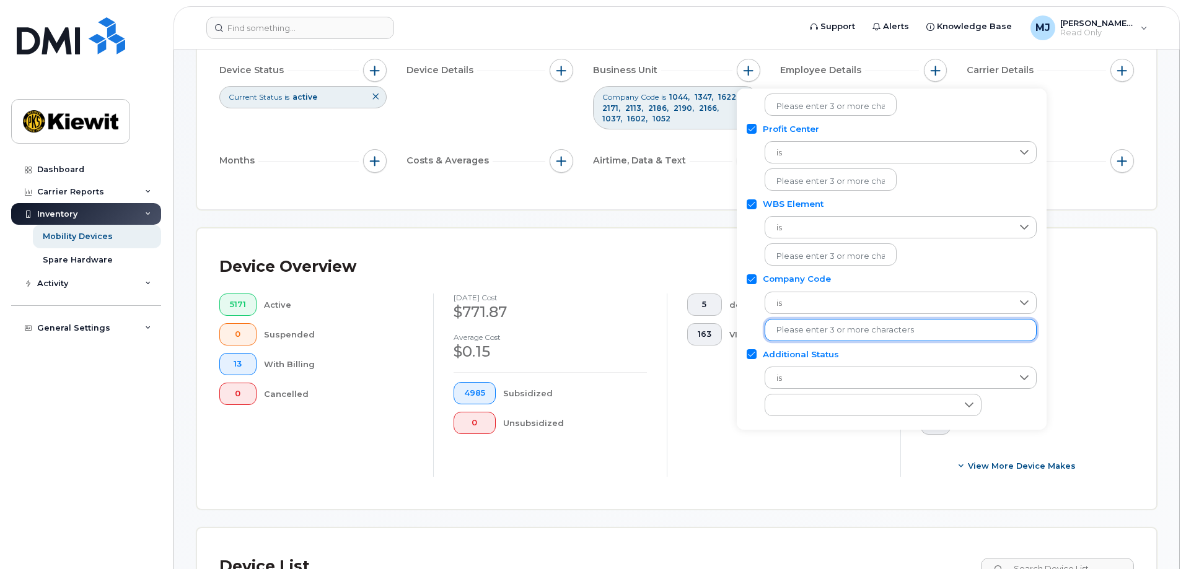
click at [1088, 185] on div "Filter Device Device Status Current Status is active Device Details Business Un…" at bounding box center [676, 101] width 914 height 172
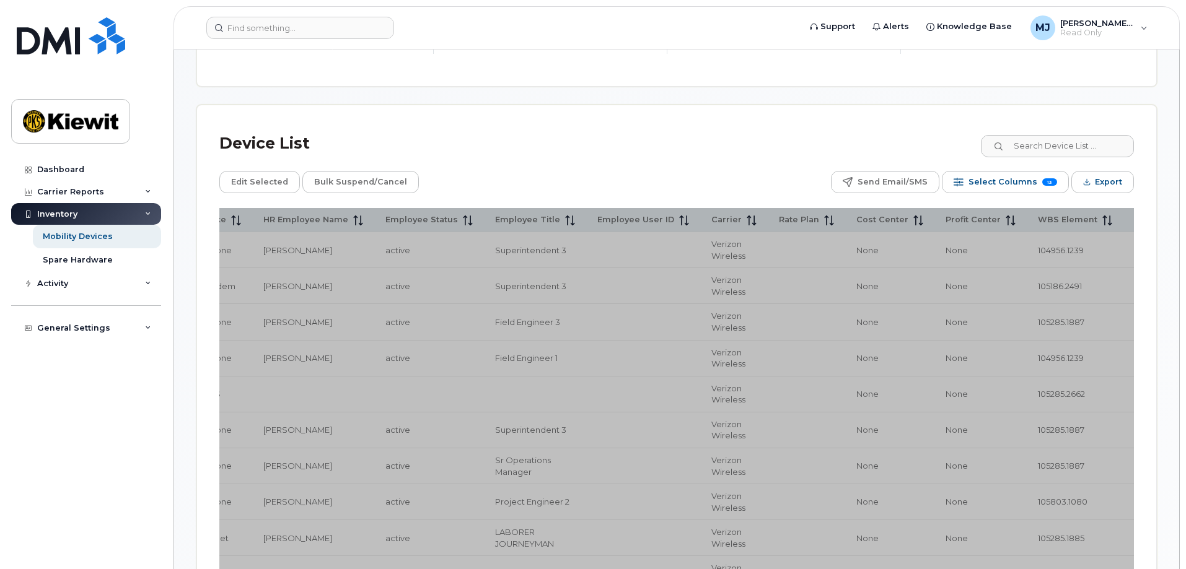
scroll to position [681, 0]
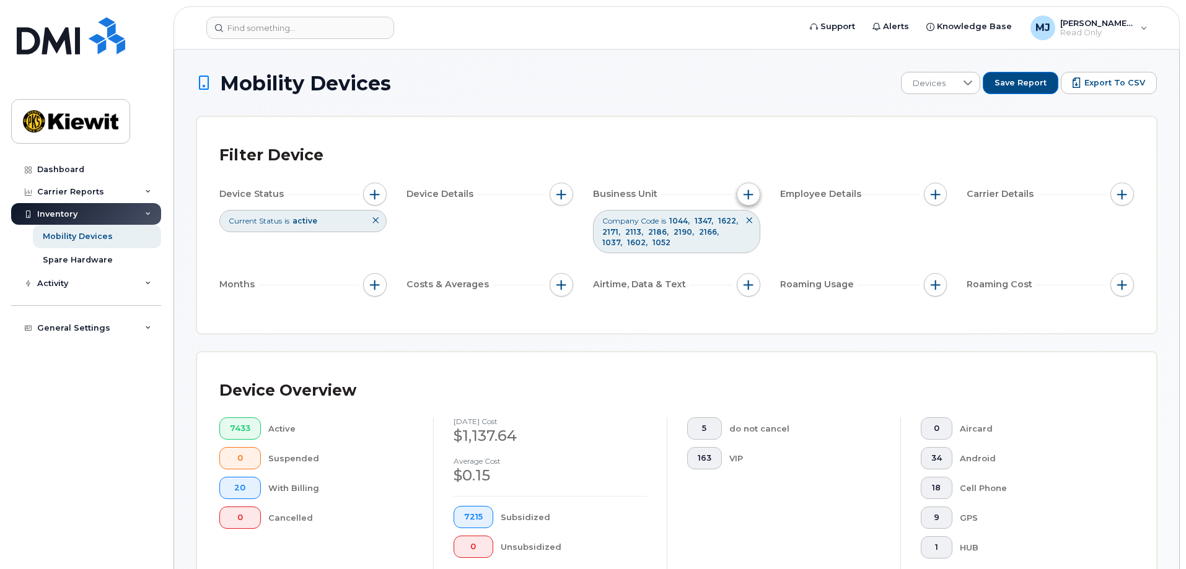
click at [744, 192] on span "button" at bounding box center [748, 195] width 10 height 10
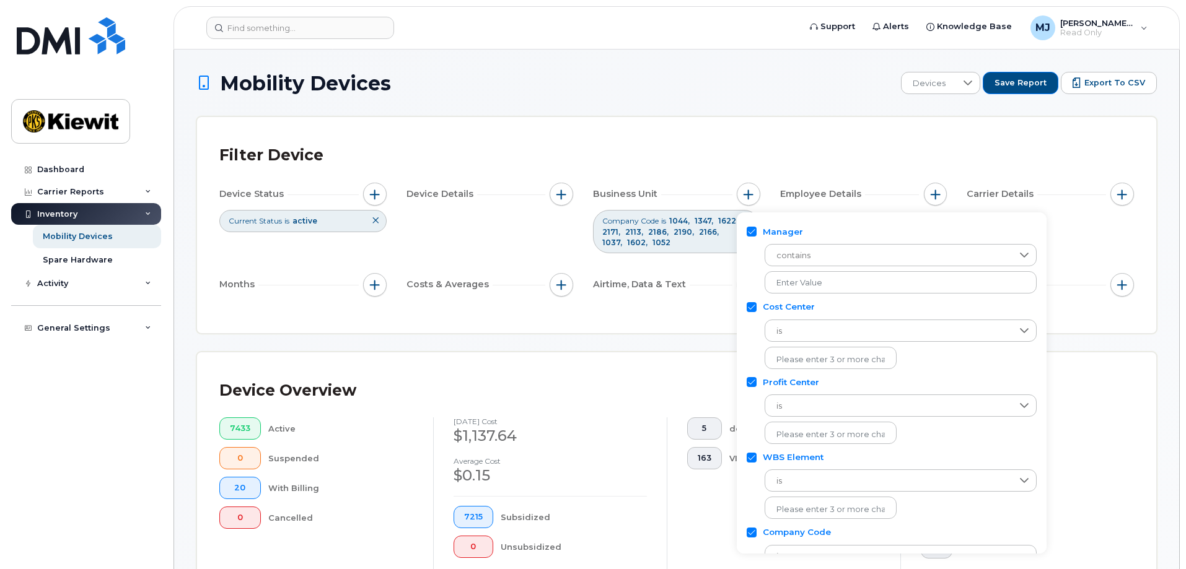
click at [749, 230] on input "Manager" at bounding box center [751, 232] width 10 height 10
checkbox input "false"
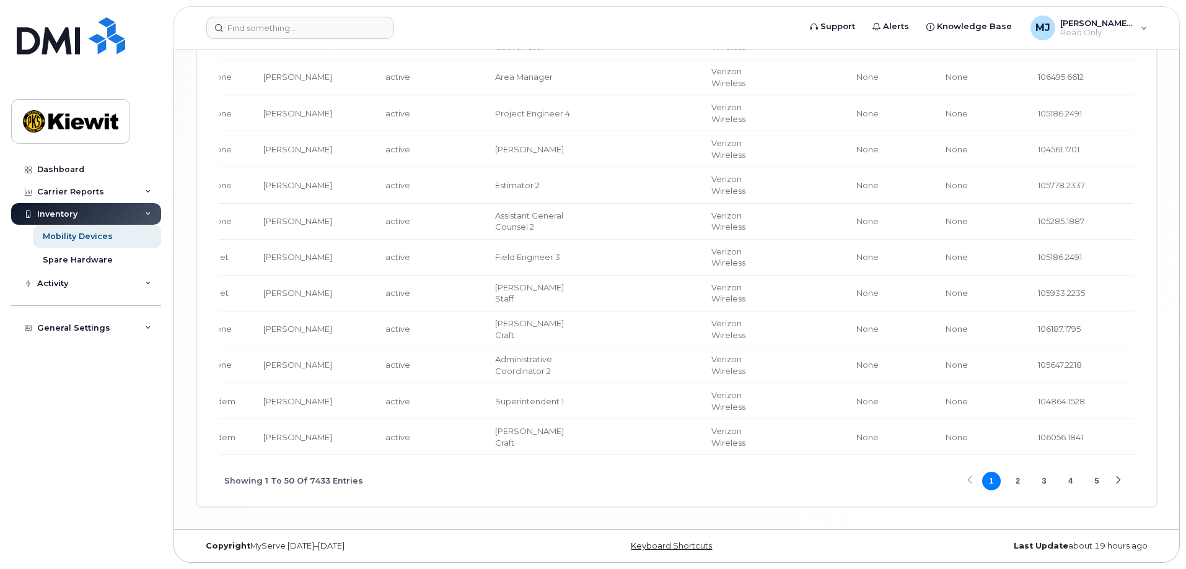
scroll to position [2599, 0]
click at [1102, 484] on button "5" at bounding box center [1096, 481] width 19 height 19
click at [1099, 486] on button "7" at bounding box center [1096, 481] width 19 height 19
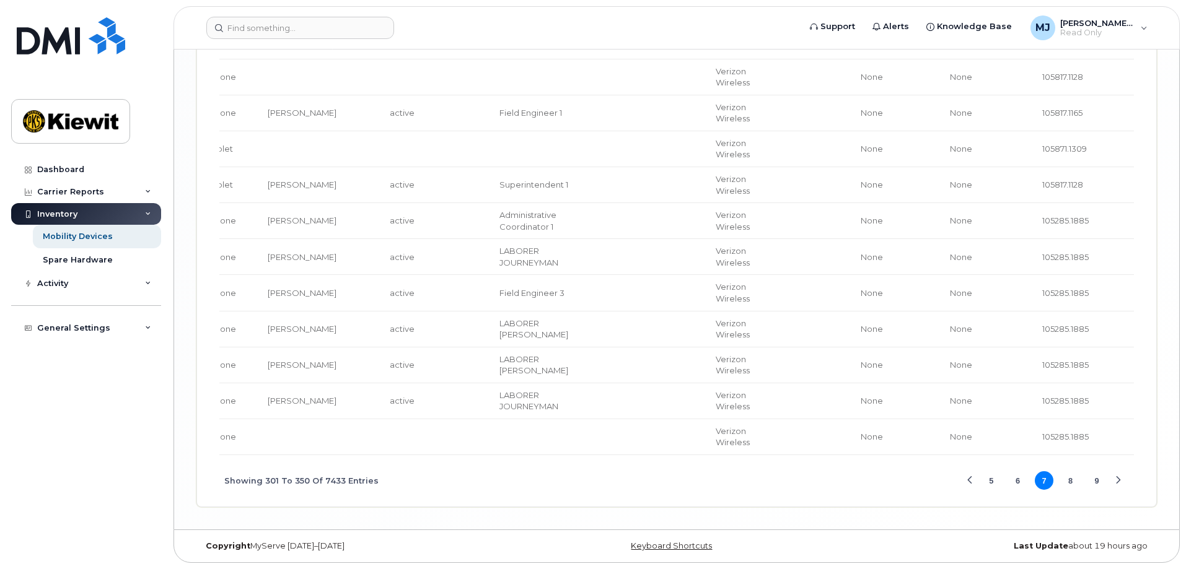
drag, startPoint x: 801, startPoint y: 451, endPoint x: 650, endPoint y: 453, distance: 151.1
click at [1101, 489] on button "9" at bounding box center [1096, 480] width 19 height 19
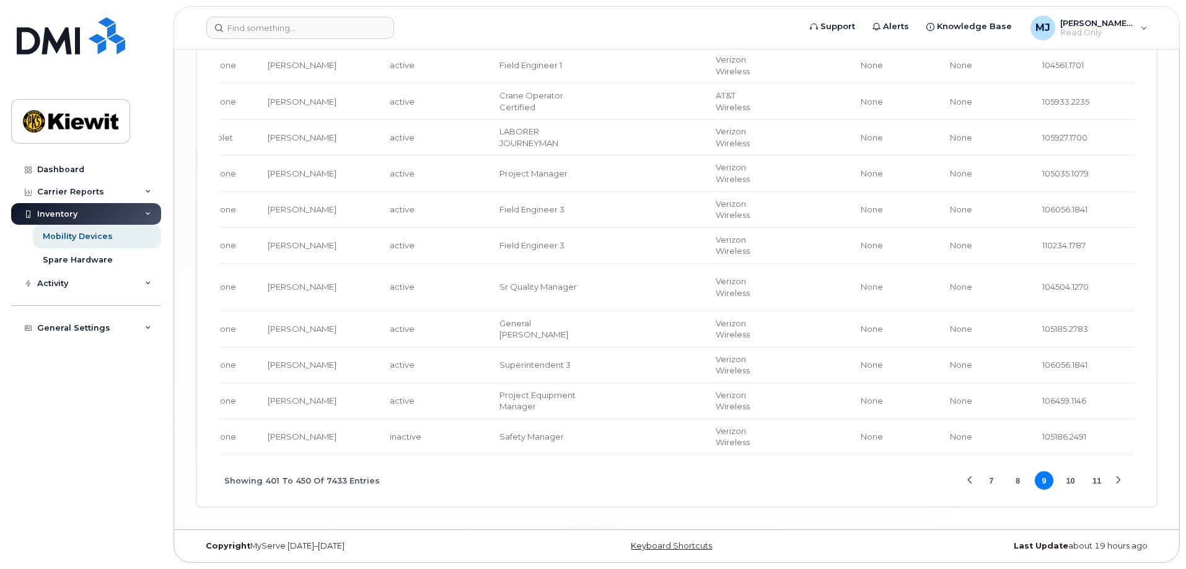
scroll to position [2380, 0]
click at [1094, 483] on button "11" at bounding box center [1096, 480] width 19 height 19
click at [1094, 491] on button "13" at bounding box center [1096, 481] width 19 height 19
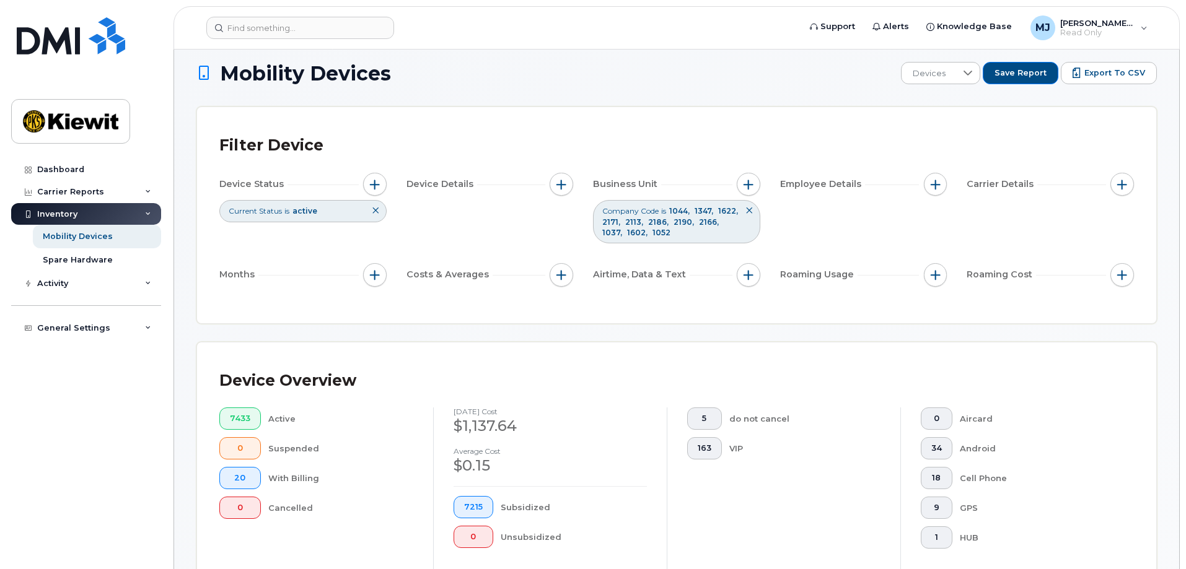
scroll to position [0, 0]
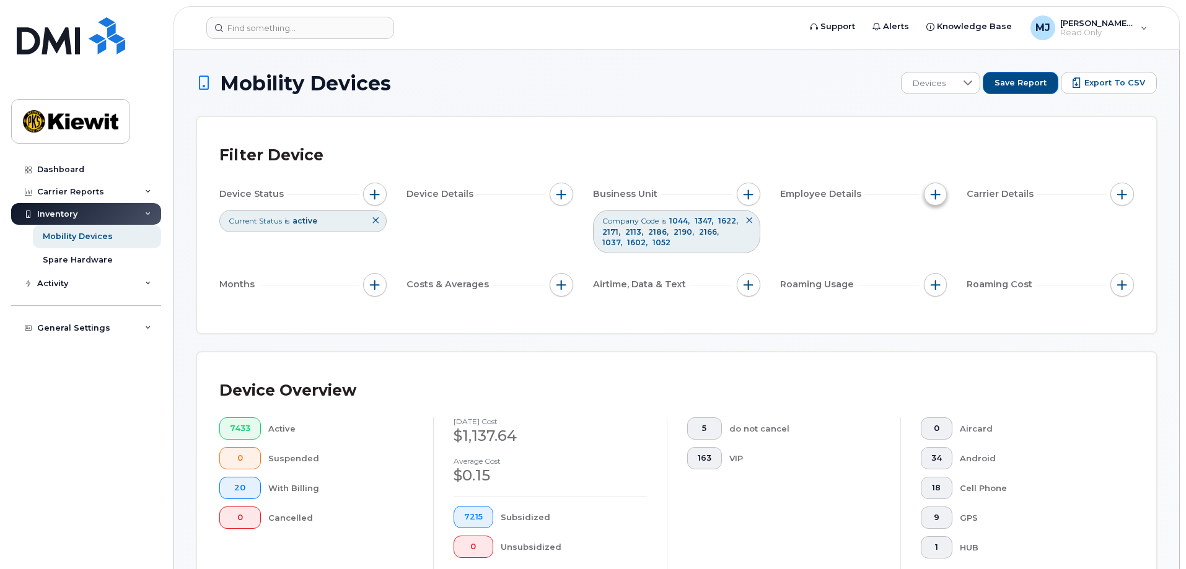
click at [938, 196] on span "button" at bounding box center [935, 195] width 10 height 10
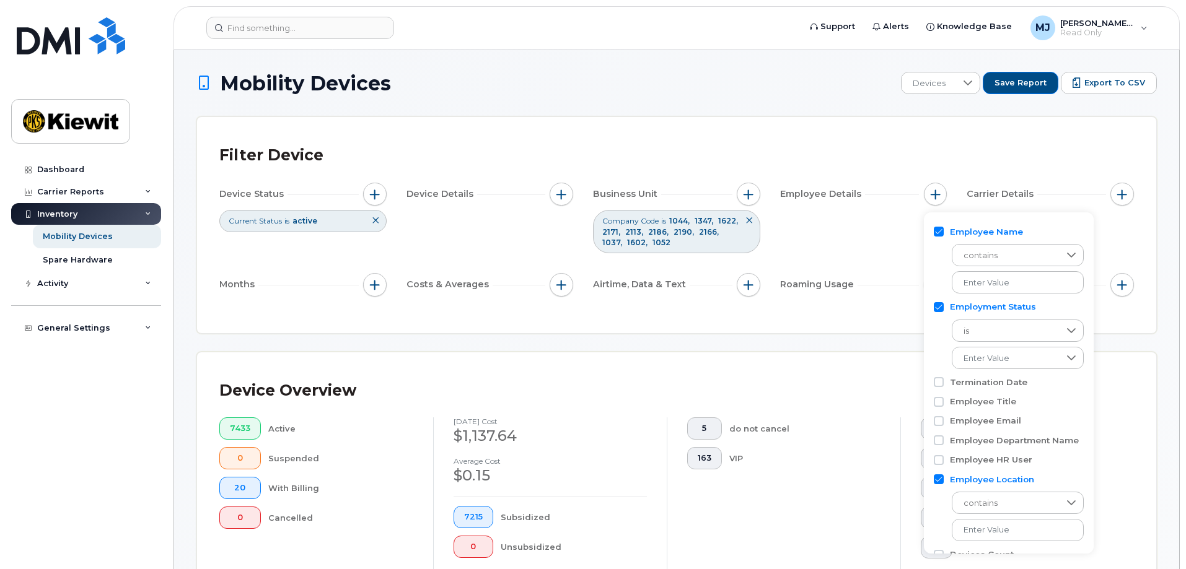
click at [1116, 386] on div "Device Overview" at bounding box center [676, 391] width 914 height 32
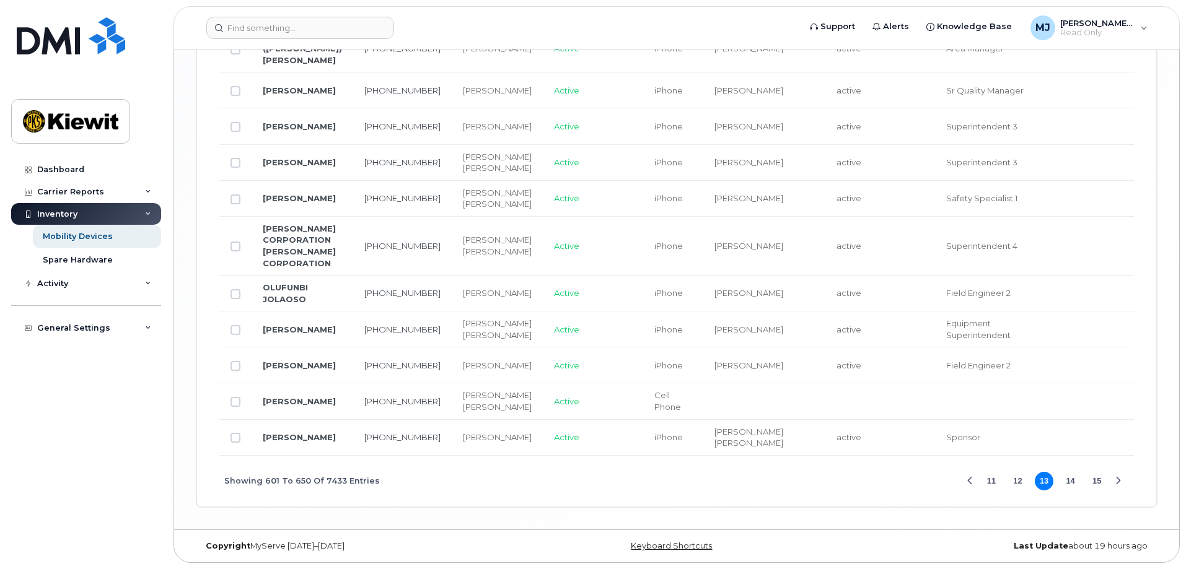
scroll to position [2507, 0]
click at [986, 482] on button "11" at bounding box center [991, 481] width 19 height 19
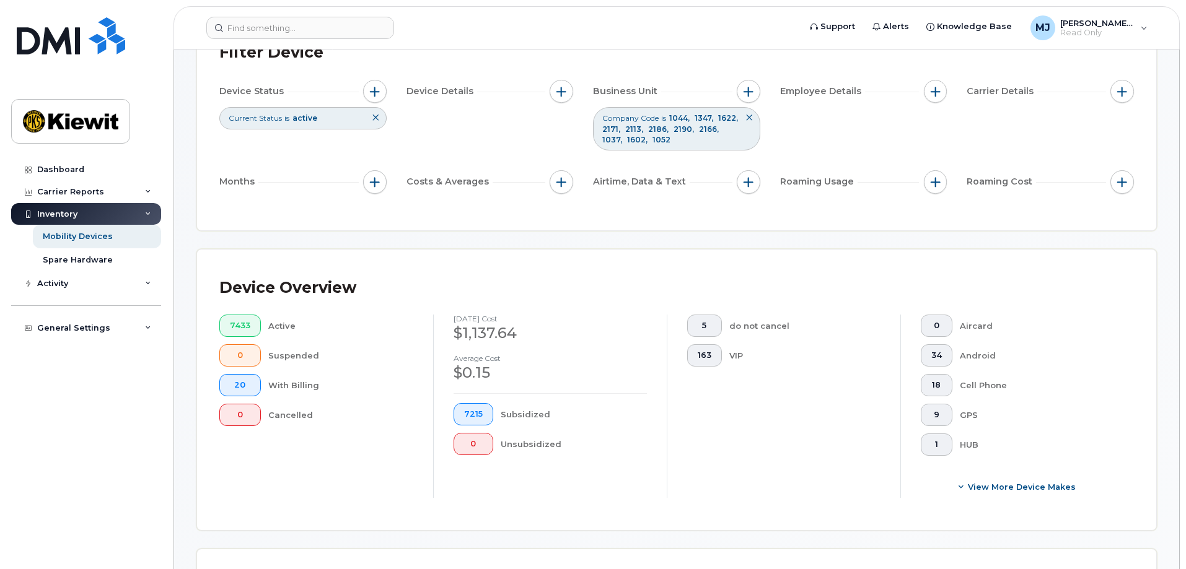
scroll to position [0, 0]
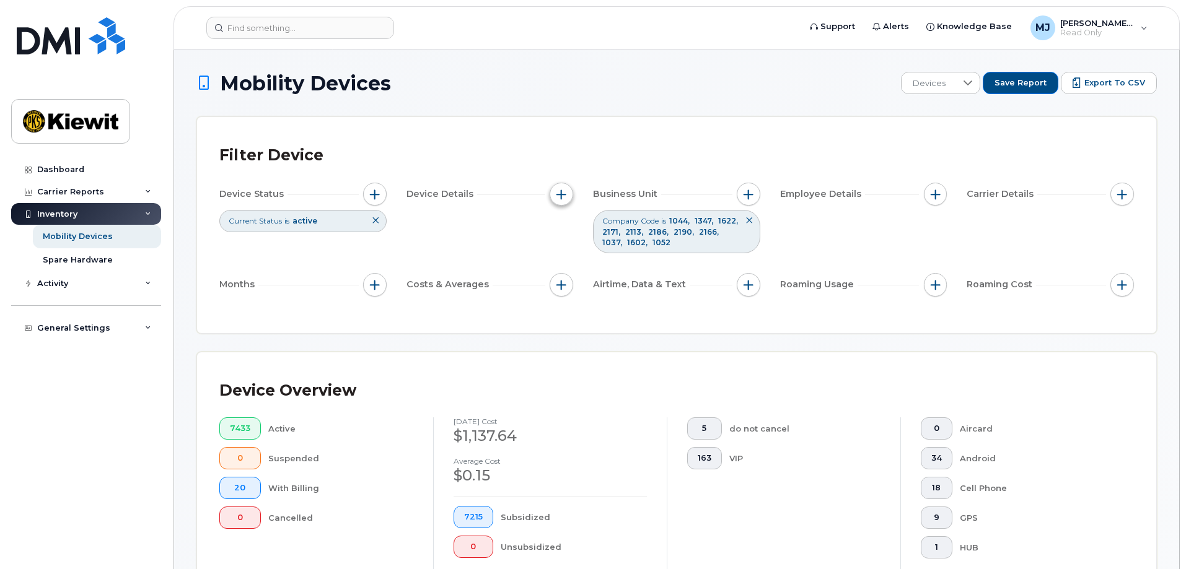
click at [566, 190] on span "button" at bounding box center [561, 195] width 10 height 10
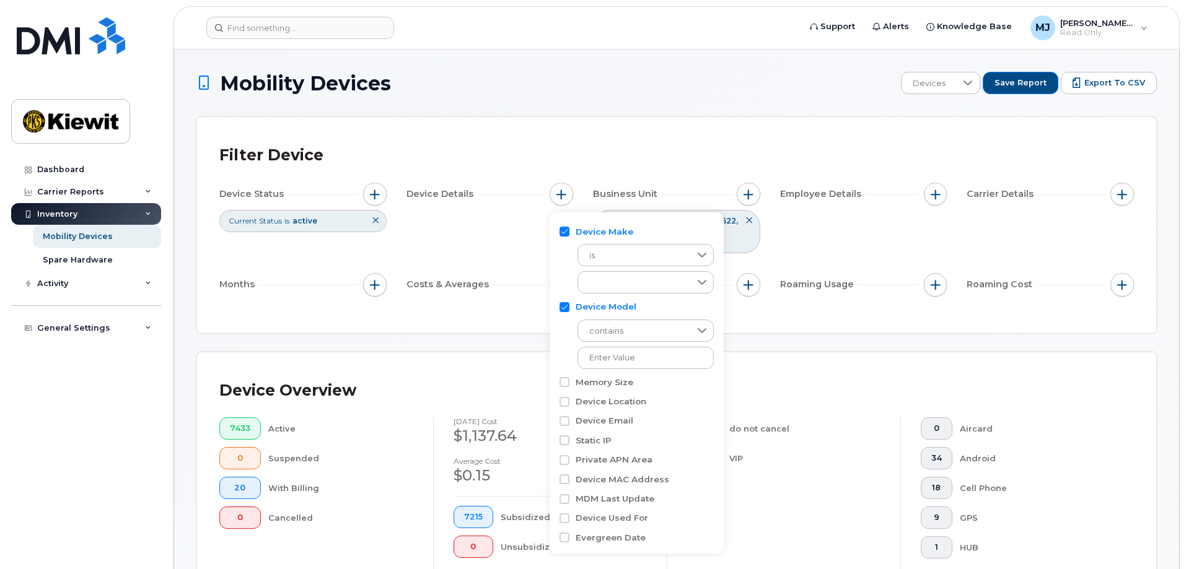
click at [564, 302] on input "Device Model" at bounding box center [564, 307] width 10 height 10
checkbox input "false"
click at [772, 322] on div "Filter Device Device Status Current Status is active Device Details Business Un…" at bounding box center [676, 225] width 959 height 216
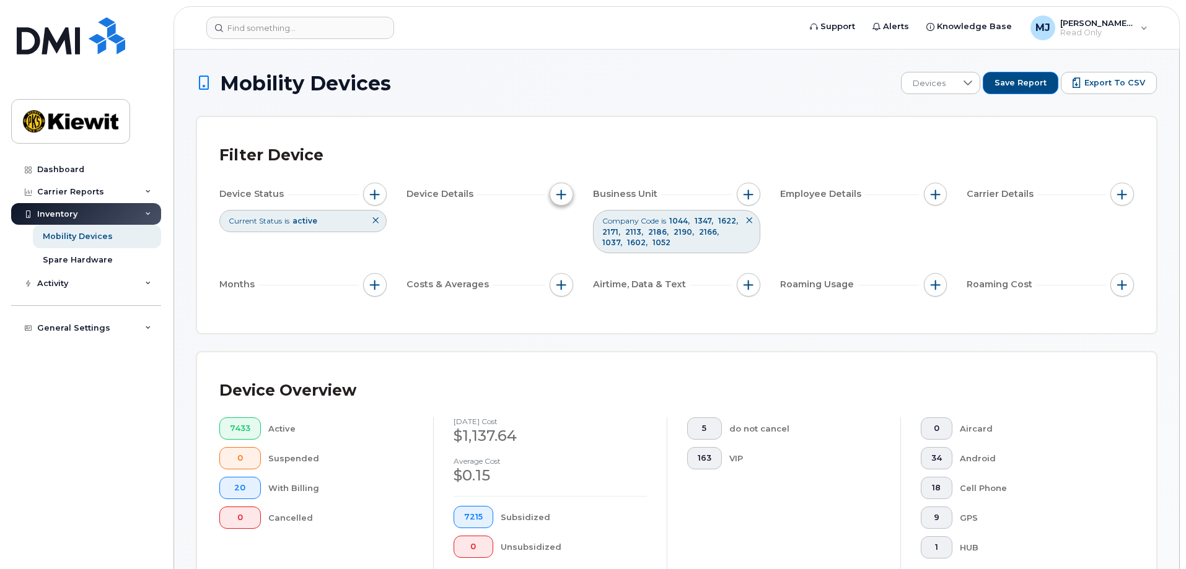
click at [569, 190] on button "button" at bounding box center [561, 195] width 24 height 24
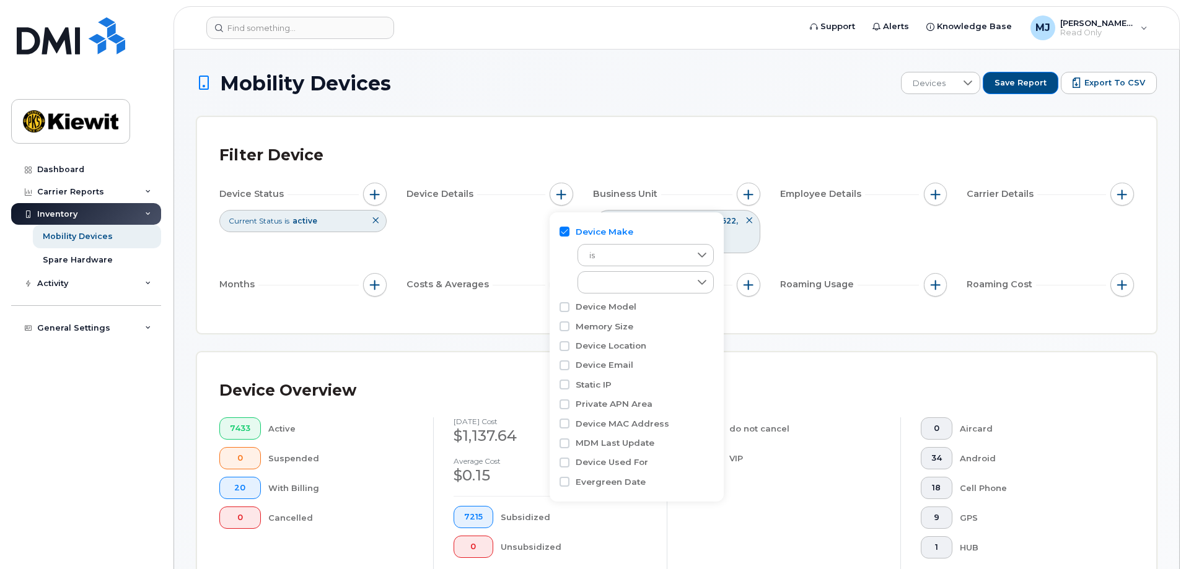
click at [466, 207] on div "Device Details" at bounding box center [489, 197] width 167 height 28
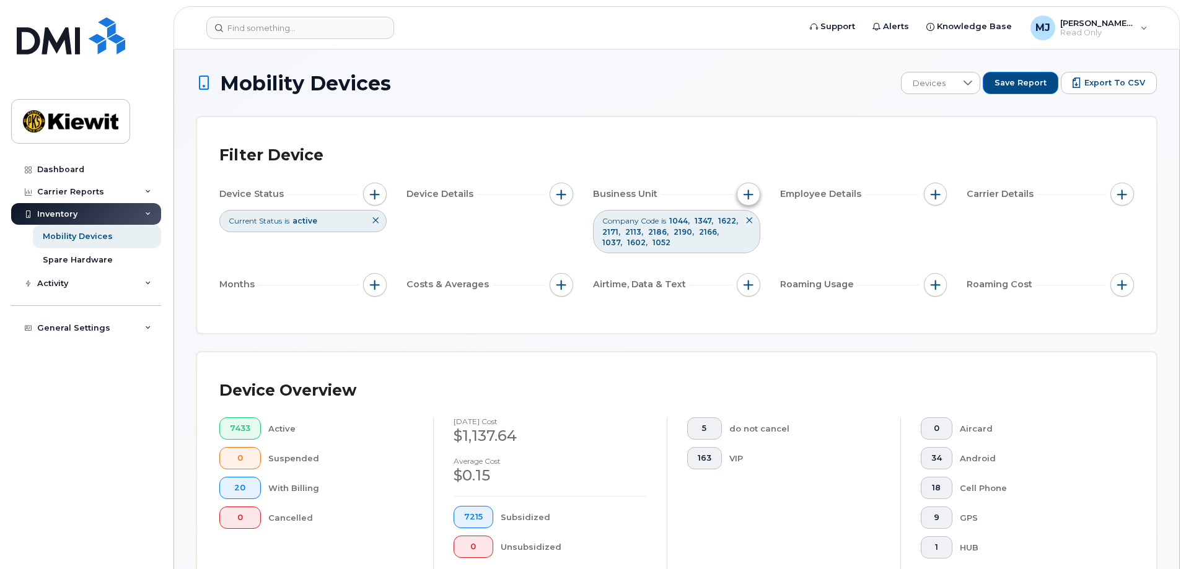
click at [744, 193] on span "button" at bounding box center [748, 195] width 10 height 10
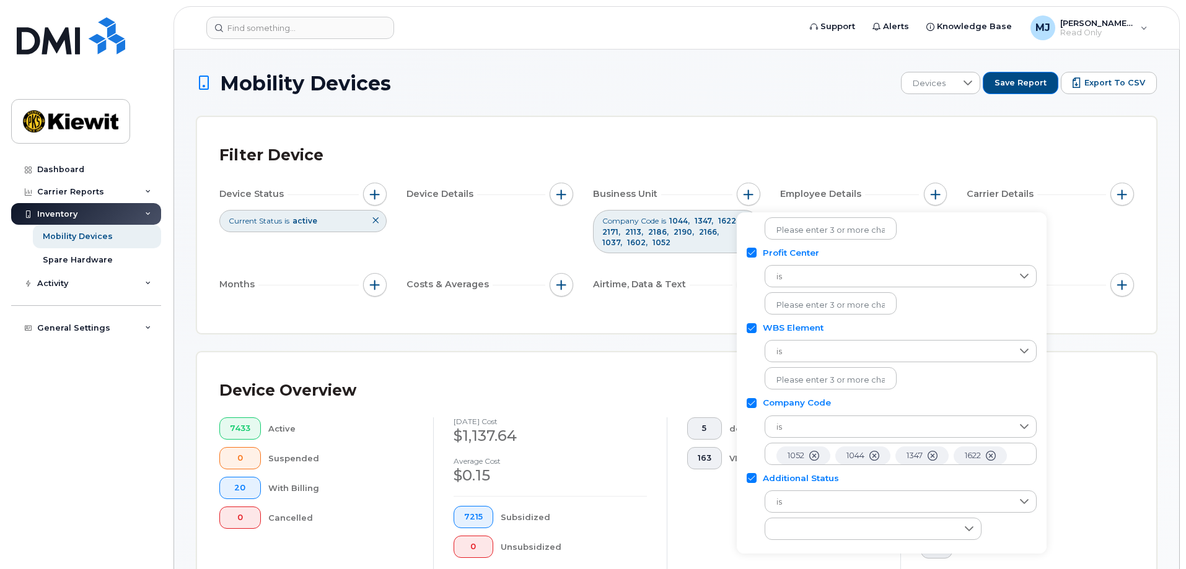
click at [811, 476] on label "Additional Status" at bounding box center [800, 479] width 76 height 12
click at [756, 476] on input "Additional Status" at bounding box center [751, 478] width 10 height 10
checkbox input "false"
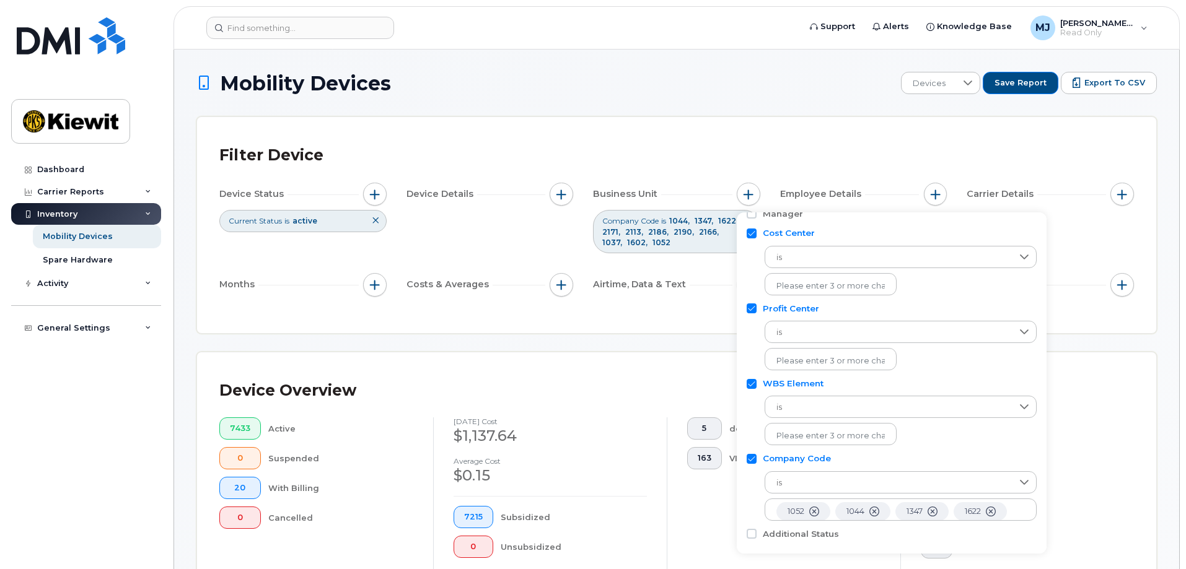
click at [675, 331] on div "Filter Device Device Status Current Status is active Device Details Business Un…" at bounding box center [676, 225] width 959 height 216
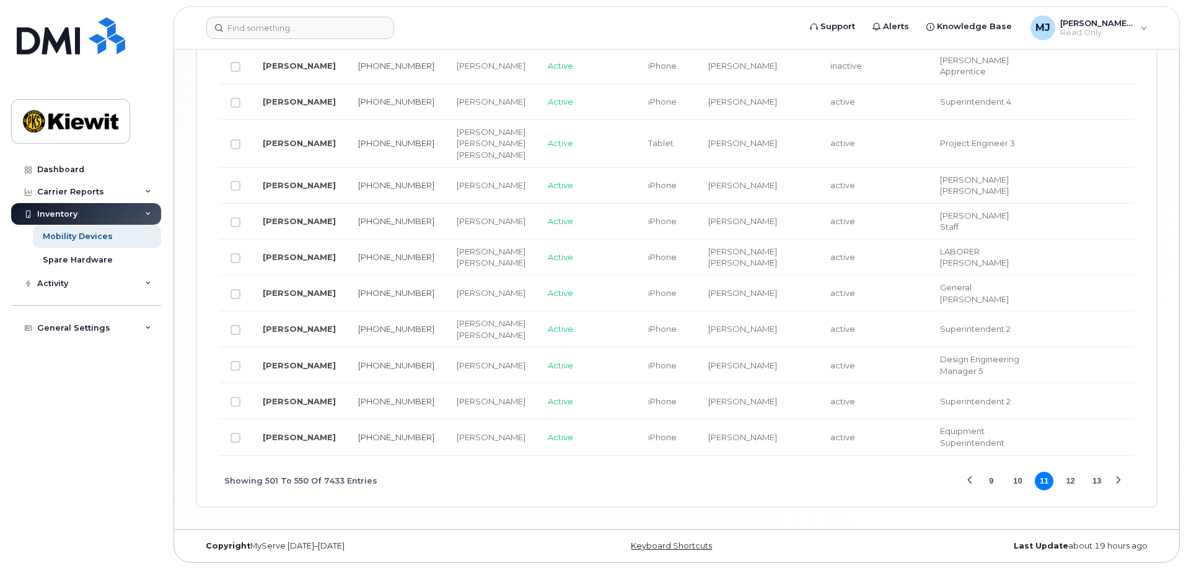
scroll to position [2404, 0]
drag, startPoint x: 777, startPoint y: 451, endPoint x: 956, endPoint y: 458, distance: 179.8
click at [891, 476] on div "Showing 501 To 550 Of 7433 Entries 9 10 11 12 13" at bounding box center [676, 481] width 914 height 51
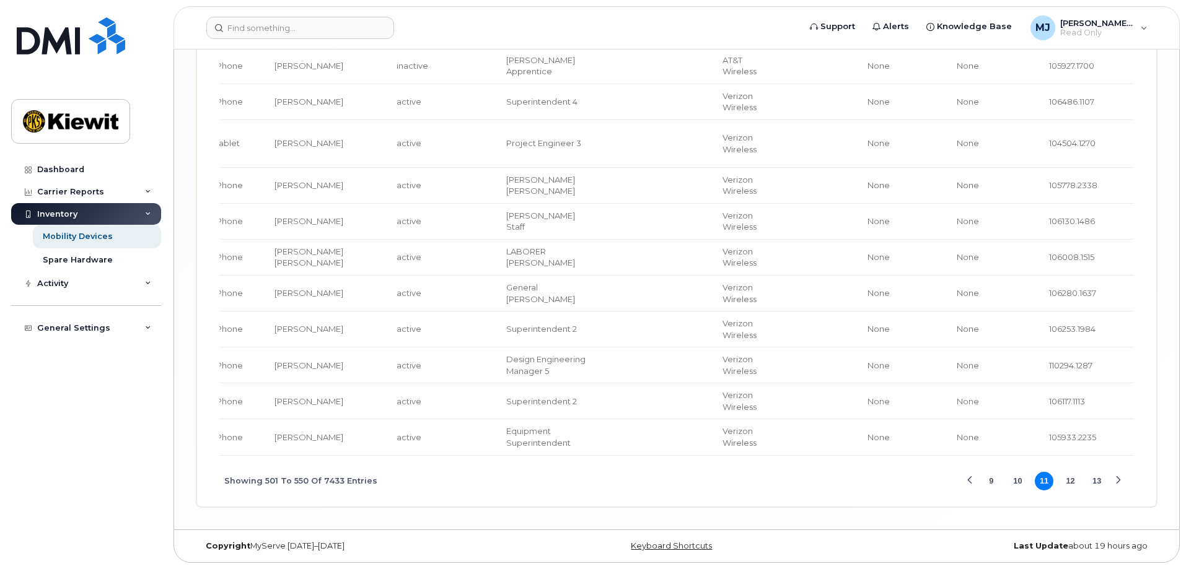
scroll to position [0, 450]
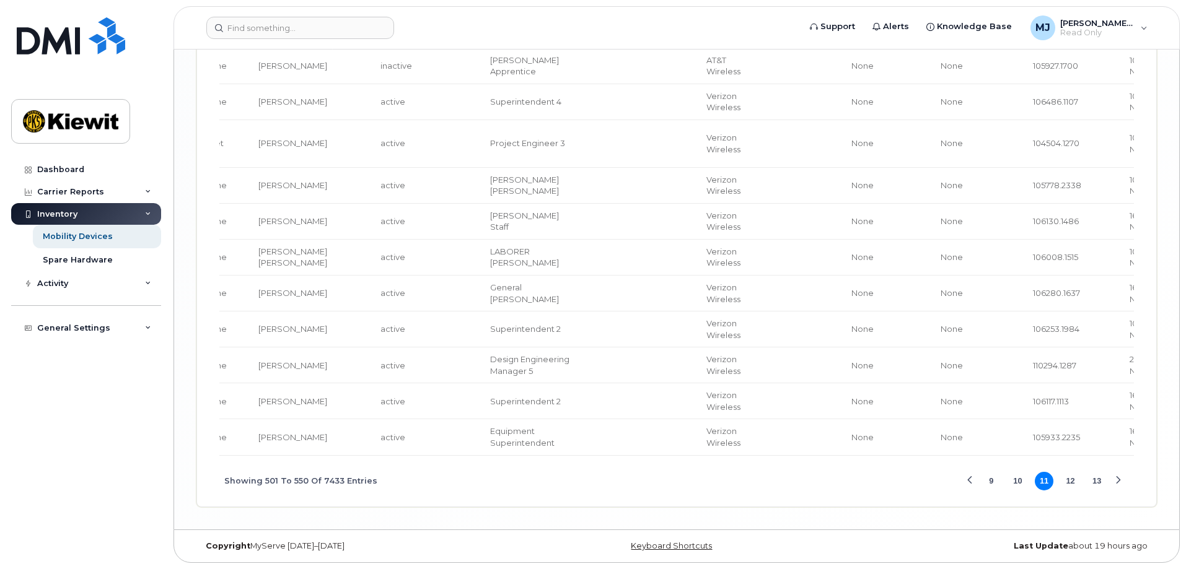
drag, startPoint x: 505, startPoint y: 492, endPoint x: 551, endPoint y: 482, distance: 47.0
click at [505, 492] on div "Showing 501 To 550 Of 7433 Entries 9 10 11 12 13" at bounding box center [676, 481] width 914 height 51
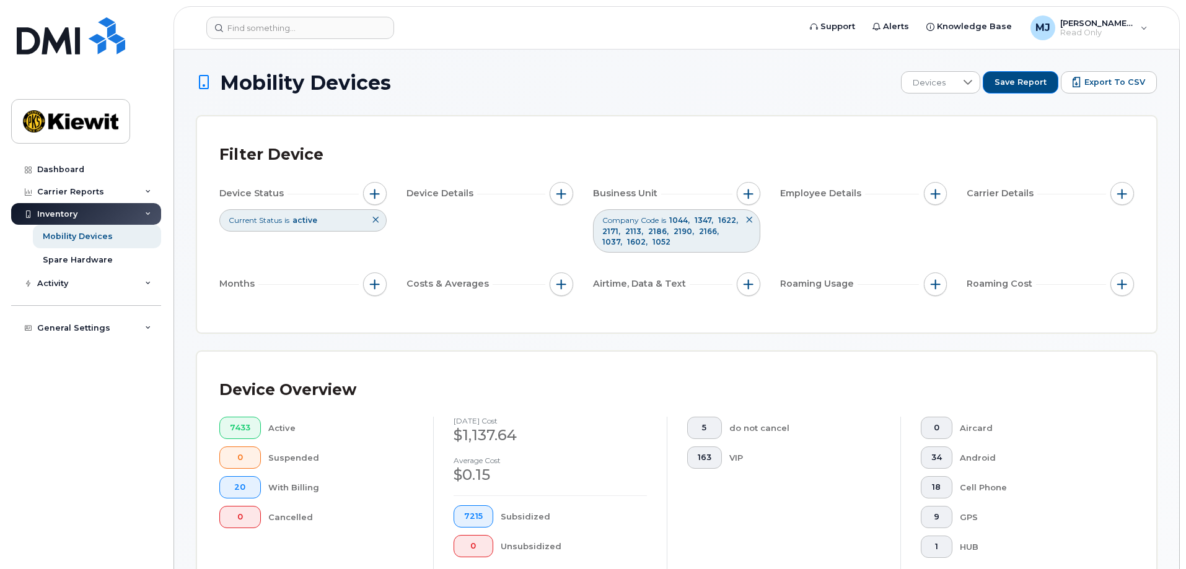
scroll to position [0, 0]
click at [927, 191] on button "button" at bounding box center [936, 195] width 24 height 24
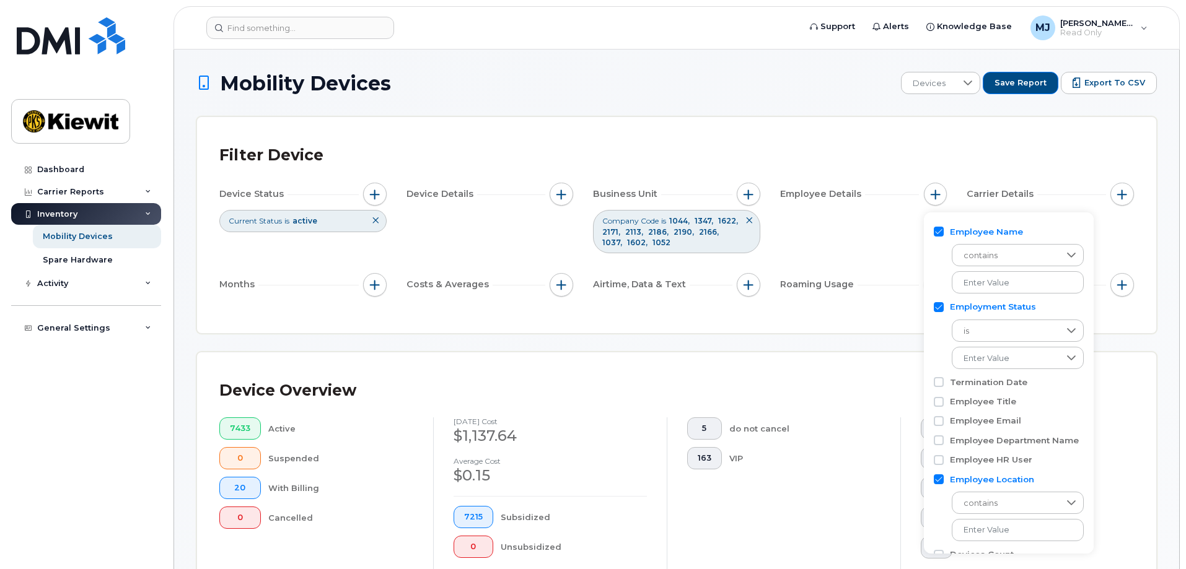
click at [973, 478] on label "Employee Location" at bounding box center [992, 480] width 84 height 12
click at [943, 478] on input "Employee Location" at bounding box center [938, 479] width 10 height 10
checkbox input "false"
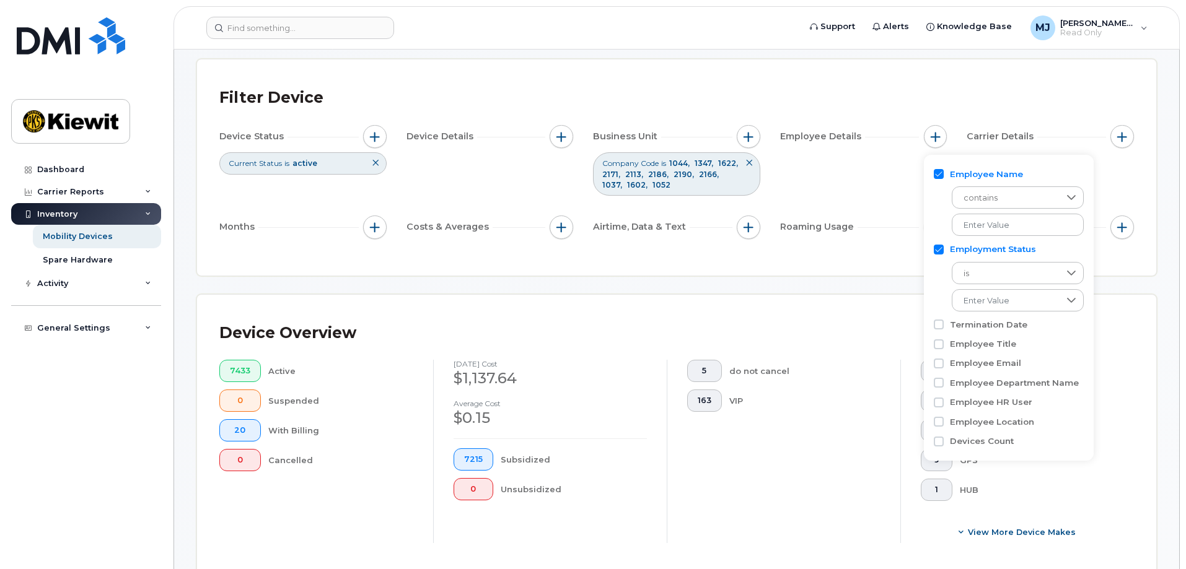
scroll to position [186, 0]
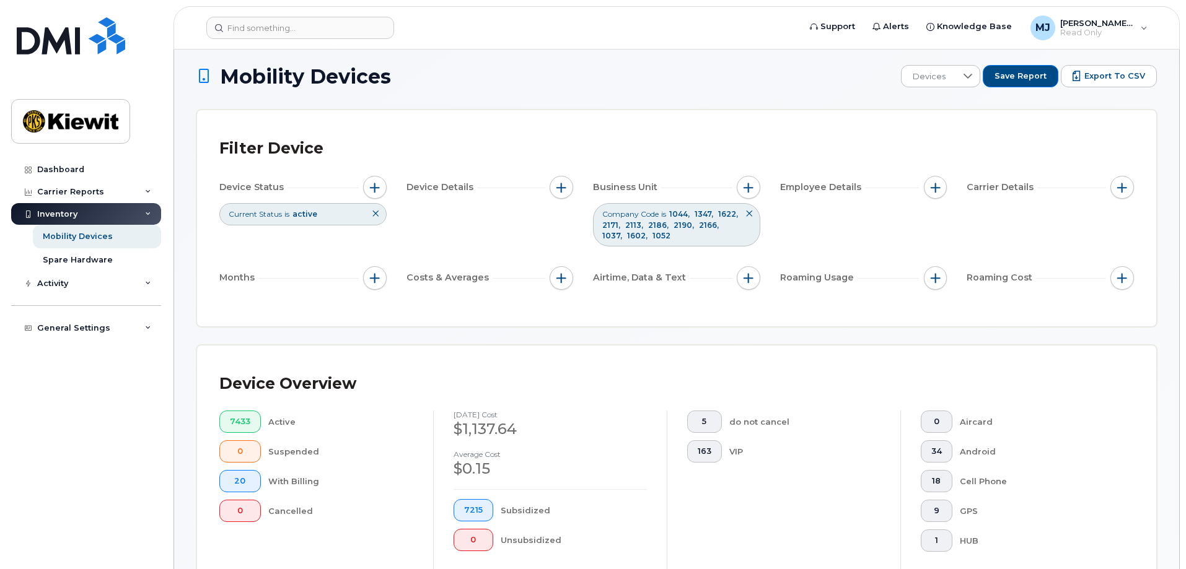
scroll to position [0, 0]
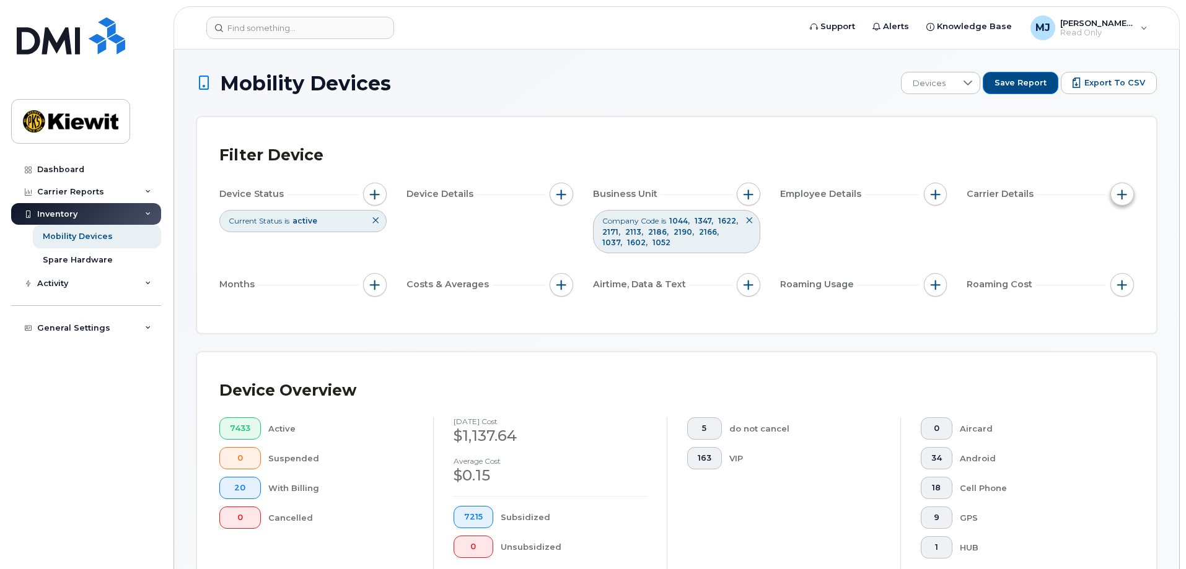
click at [1120, 194] on span "button" at bounding box center [1122, 195] width 10 height 10
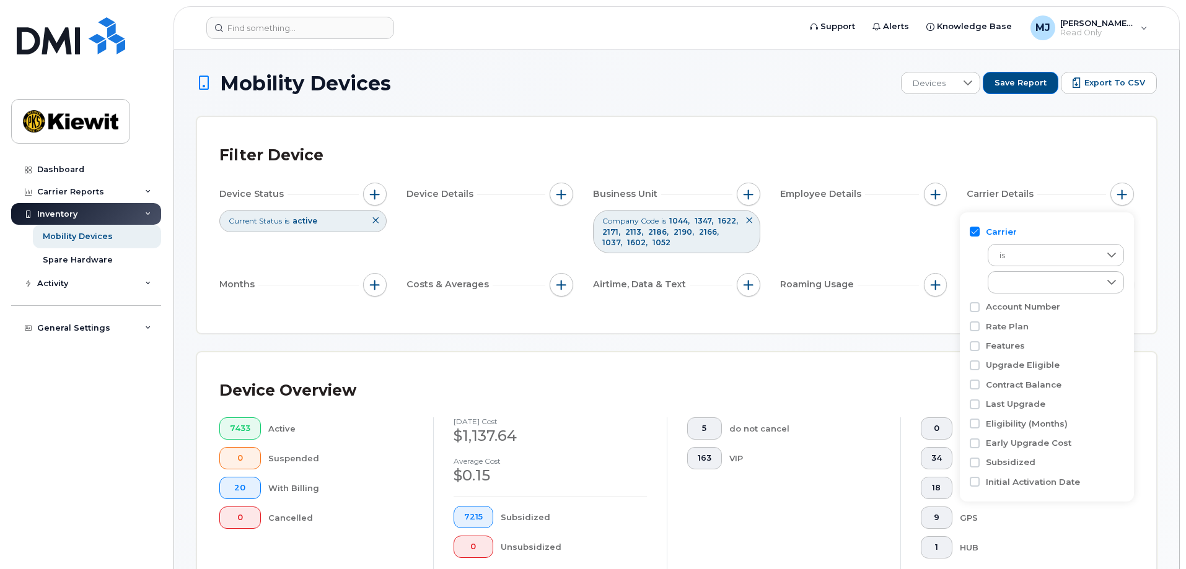
scroll to position [62, 0]
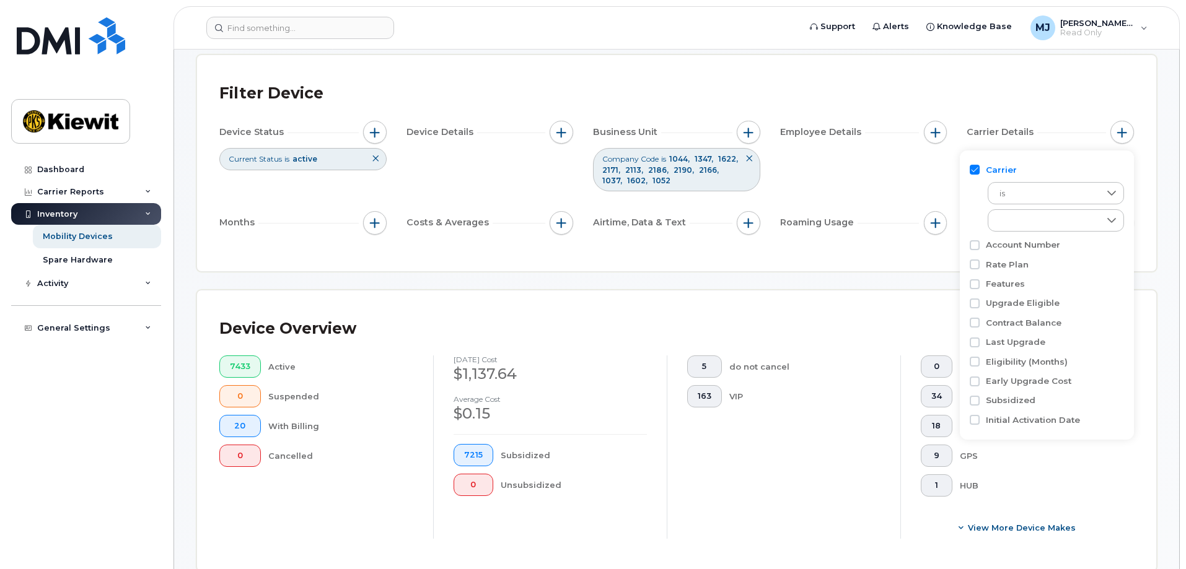
click at [815, 315] on div "Device Overview" at bounding box center [676, 329] width 914 height 32
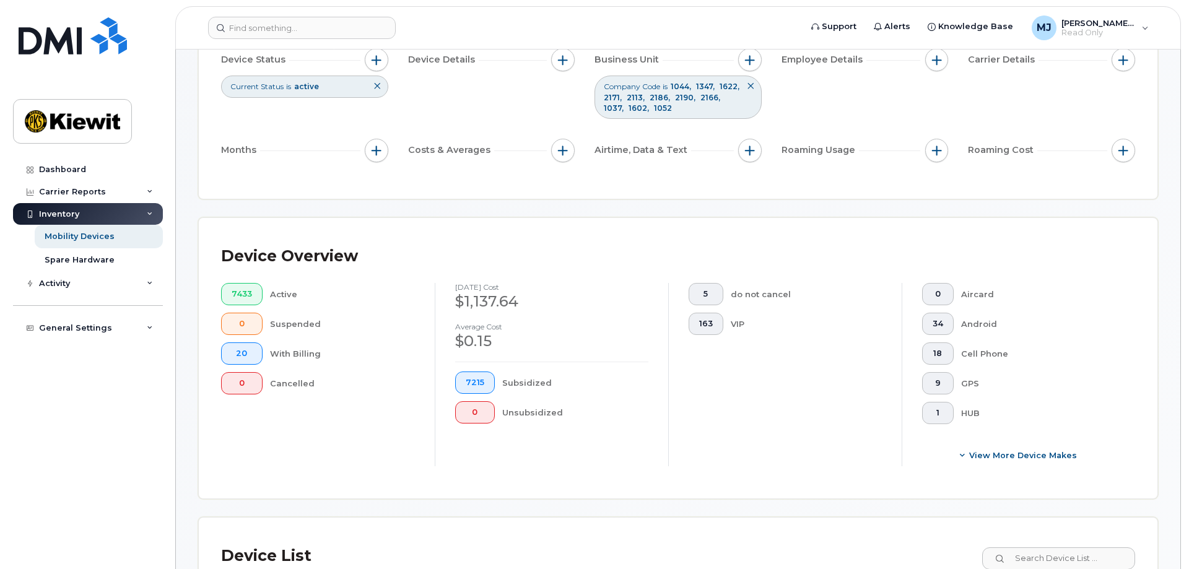
scroll to position [310, 0]
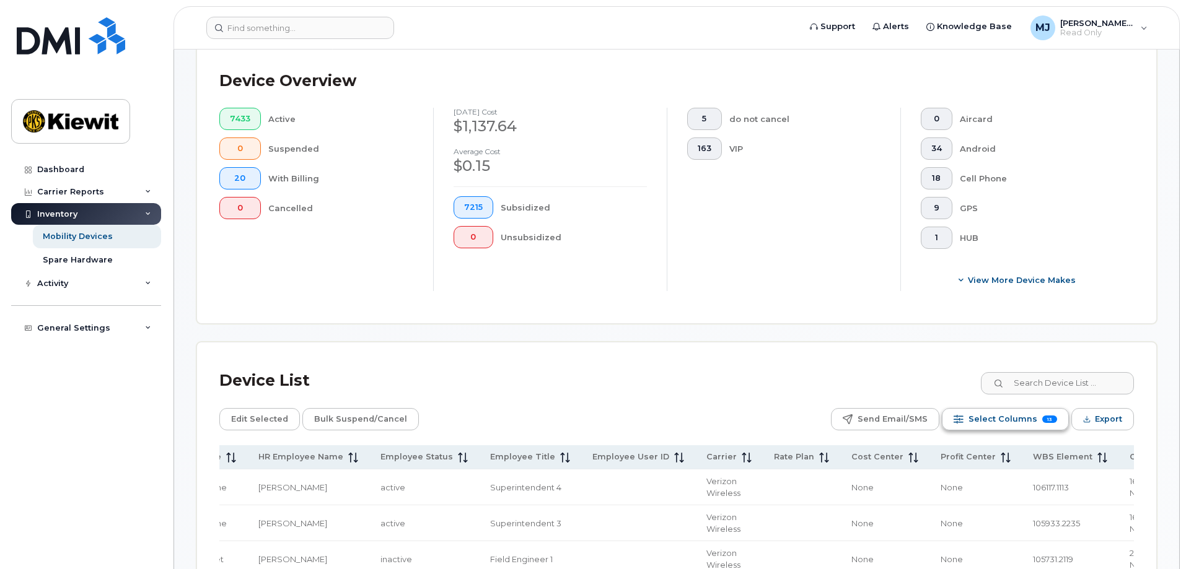
click at [1024, 424] on span "Select Columns" at bounding box center [1002, 419] width 69 height 19
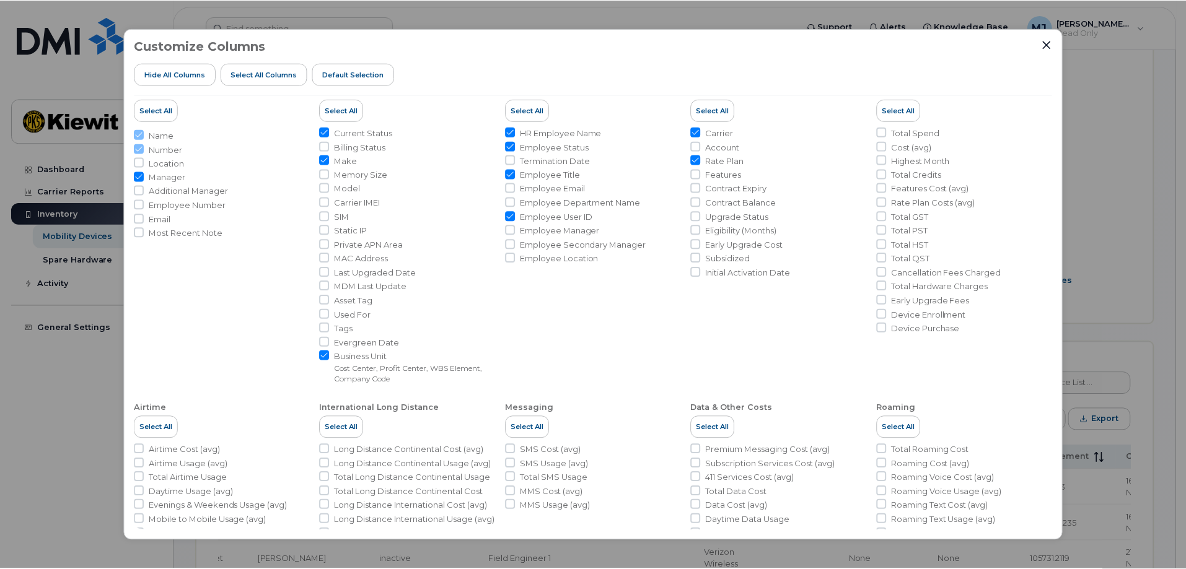
scroll to position [0, 0]
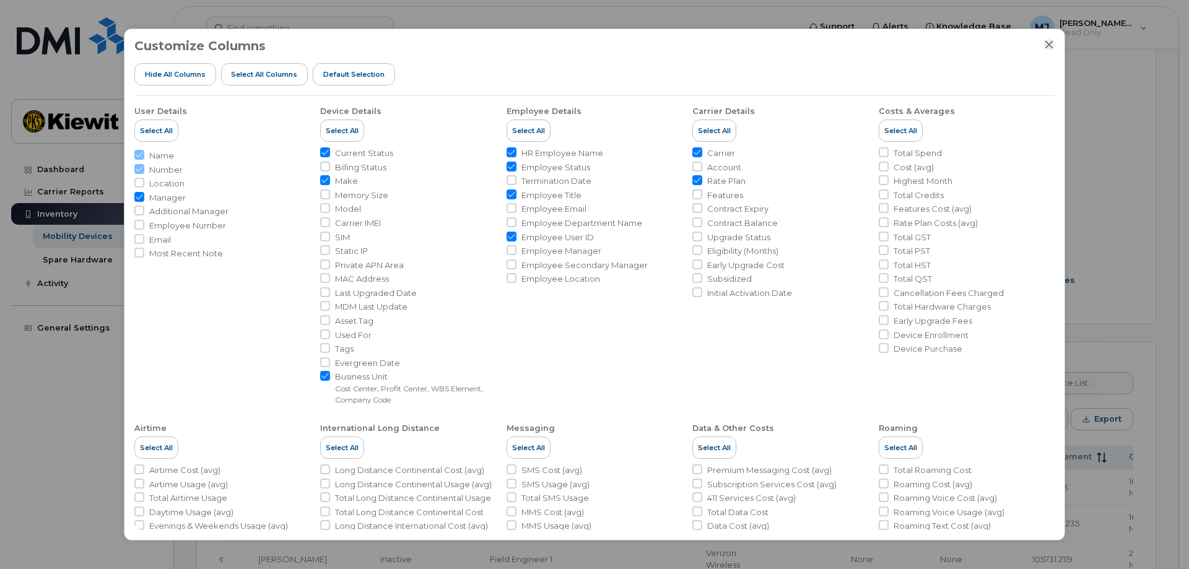
click at [1047, 46] on icon "Close" at bounding box center [1049, 45] width 10 height 10
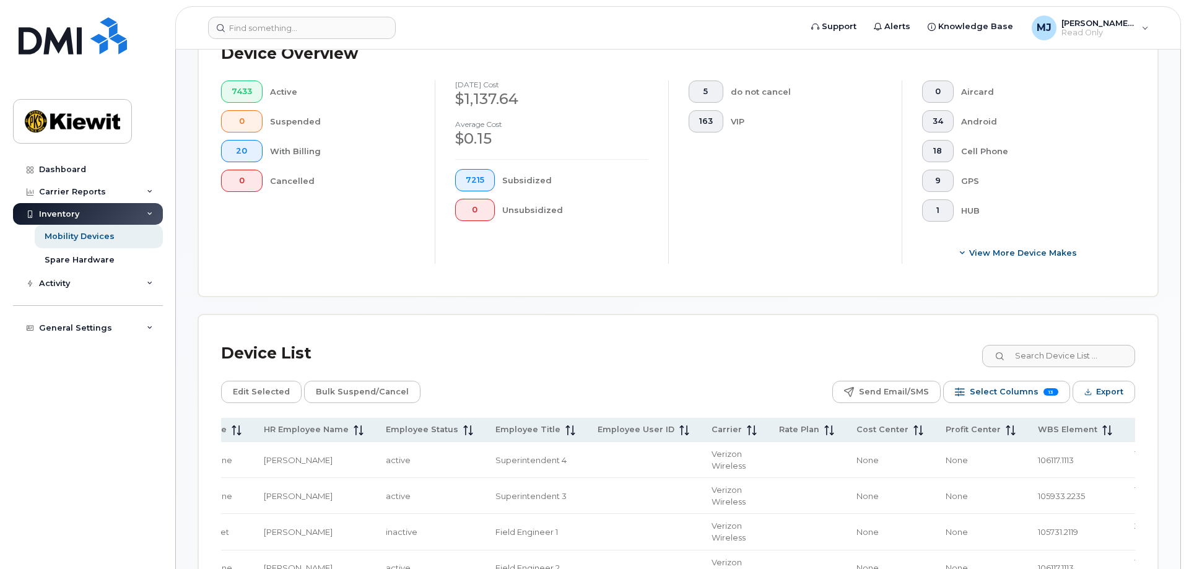
scroll to position [372, 0]
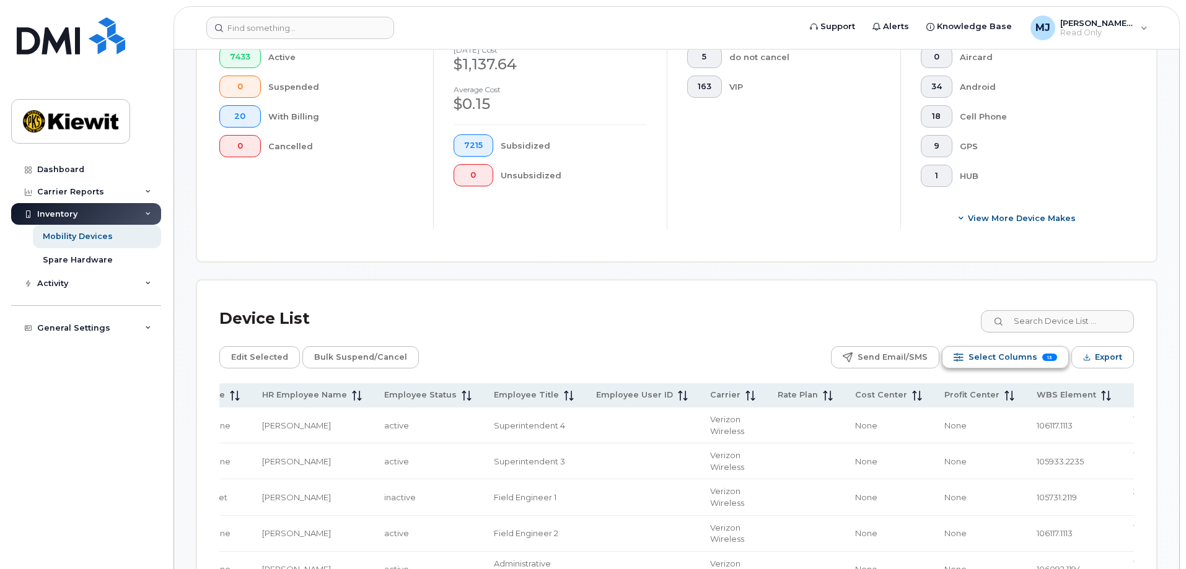
click at [1021, 360] on span "Select Columns" at bounding box center [1002, 357] width 69 height 19
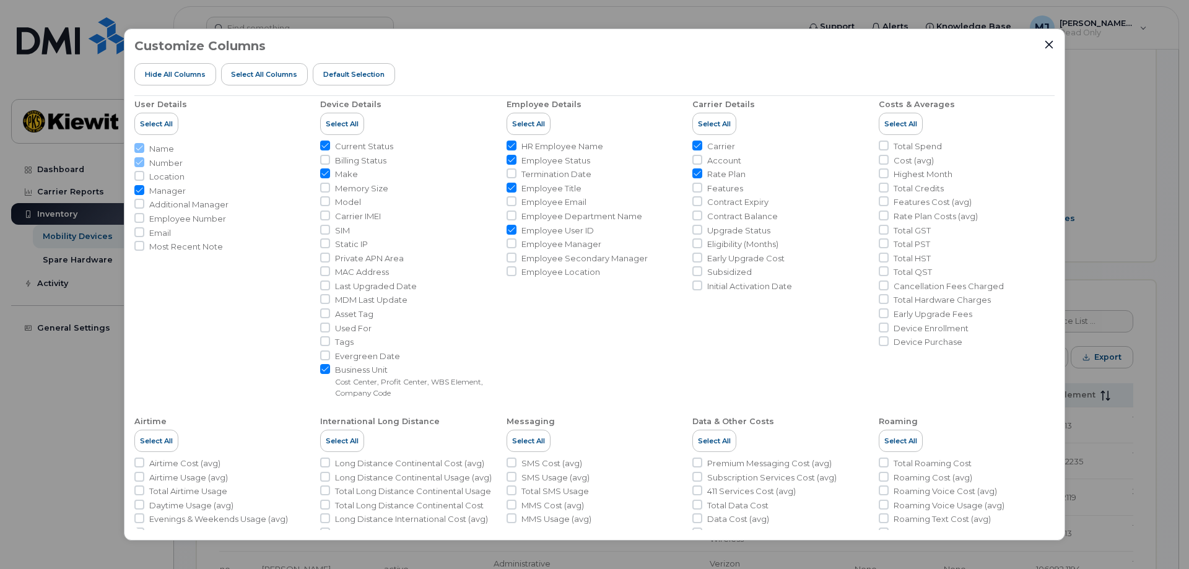
scroll to position [0, 0]
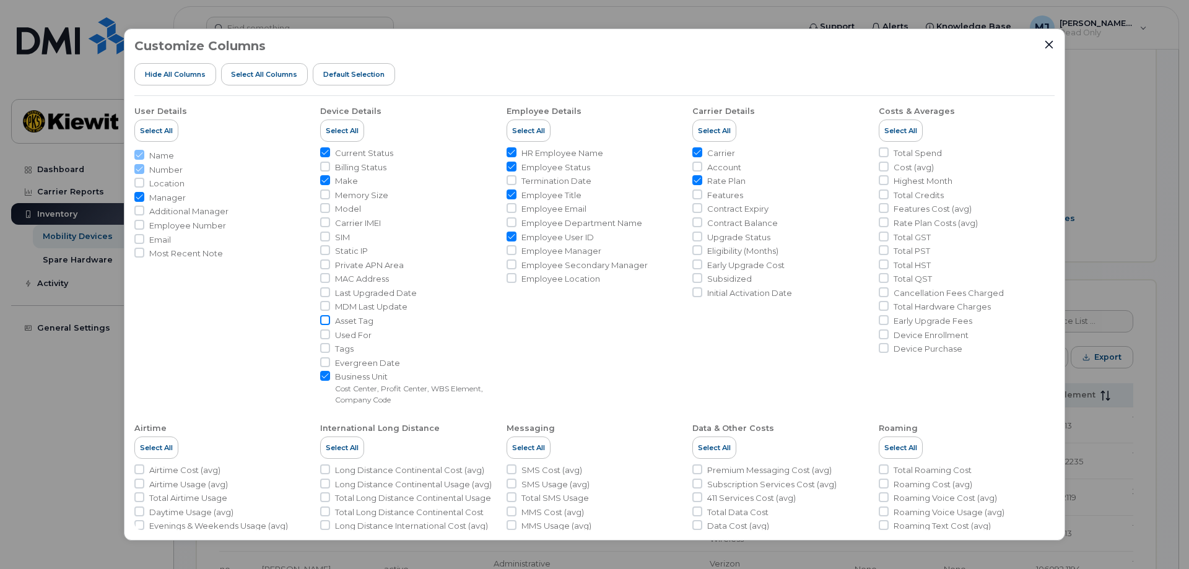
click at [321, 323] on input "Asset Tag" at bounding box center [325, 320] width 10 height 10
checkbox input "true"
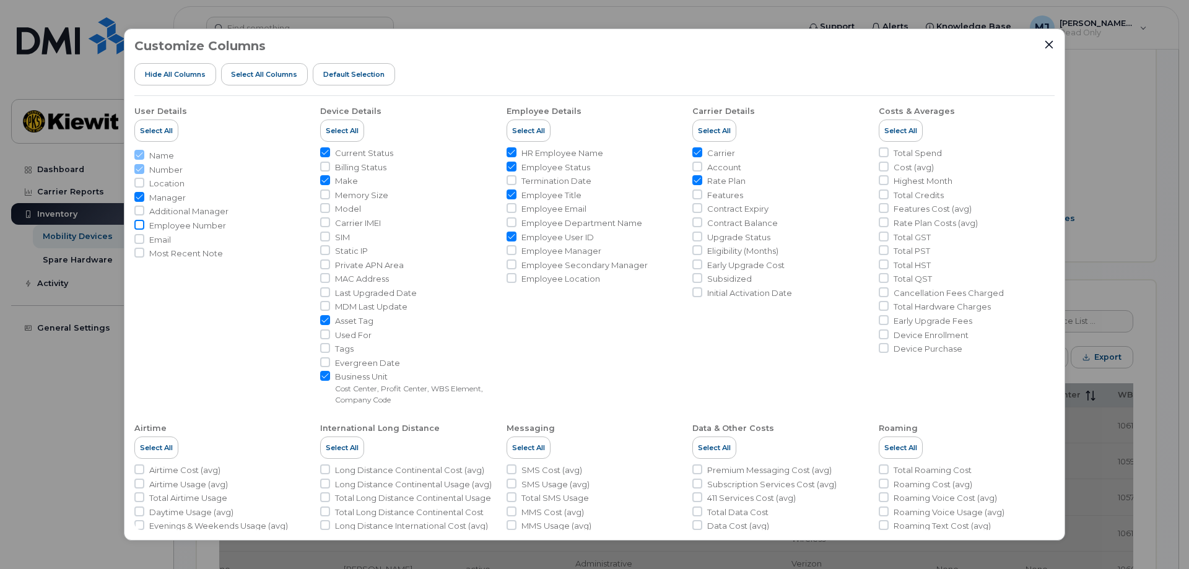
click at [138, 228] on input "Employee Number" at bounding box center [139, 225] width 10 height 10
checkbox input "true"
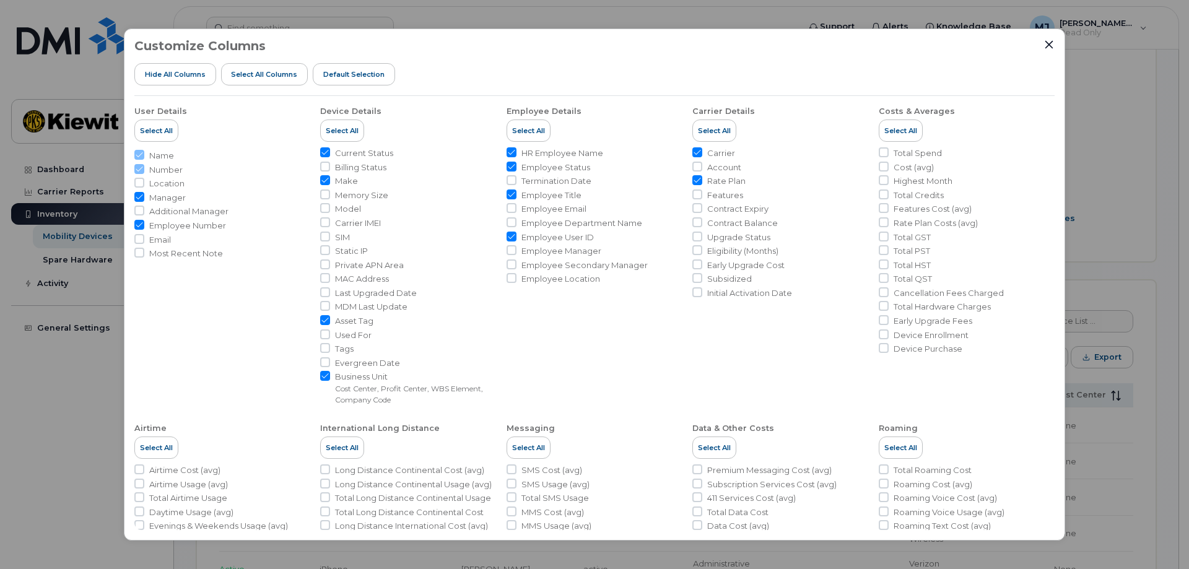
drag, startPoint x: 170, startPoint y: 196, endPoint x: 494, endPoint y: 269, distance: 331.5
click at [170, 196] on span "Manager" at bounding box center [167, 198] width 37 height 12
click at [144, 196] on input "Manager" at bounding box center [139, 197] width 10 height 10
checkbox input "false"
click at [1046, 43] on icon "Close" at bounding box center [1049, 45] width 10 height 10
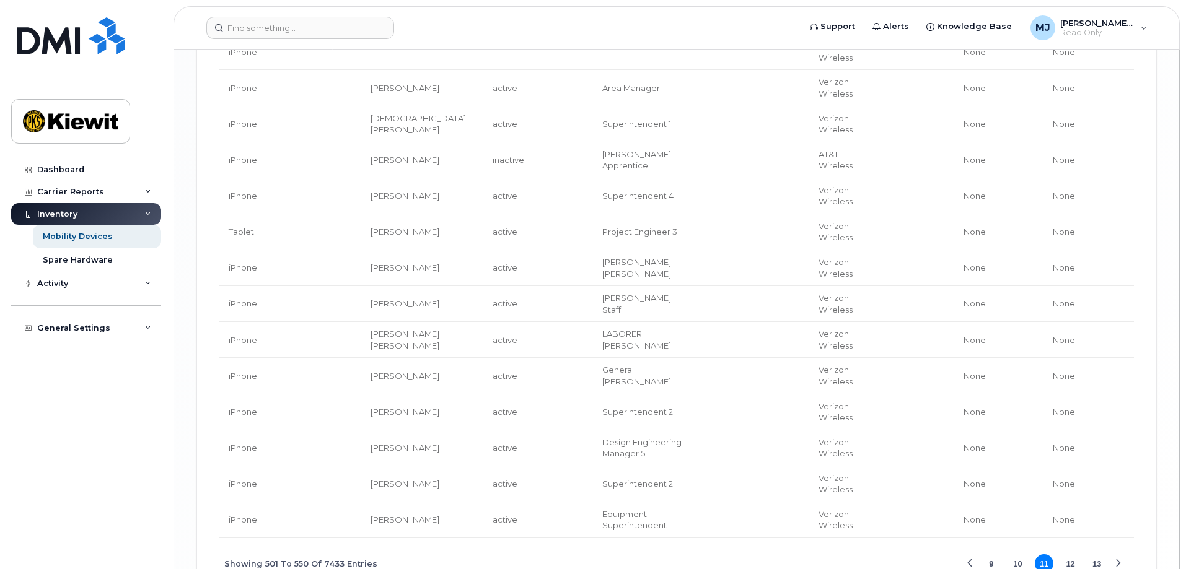
scroll to position [2151, 0]
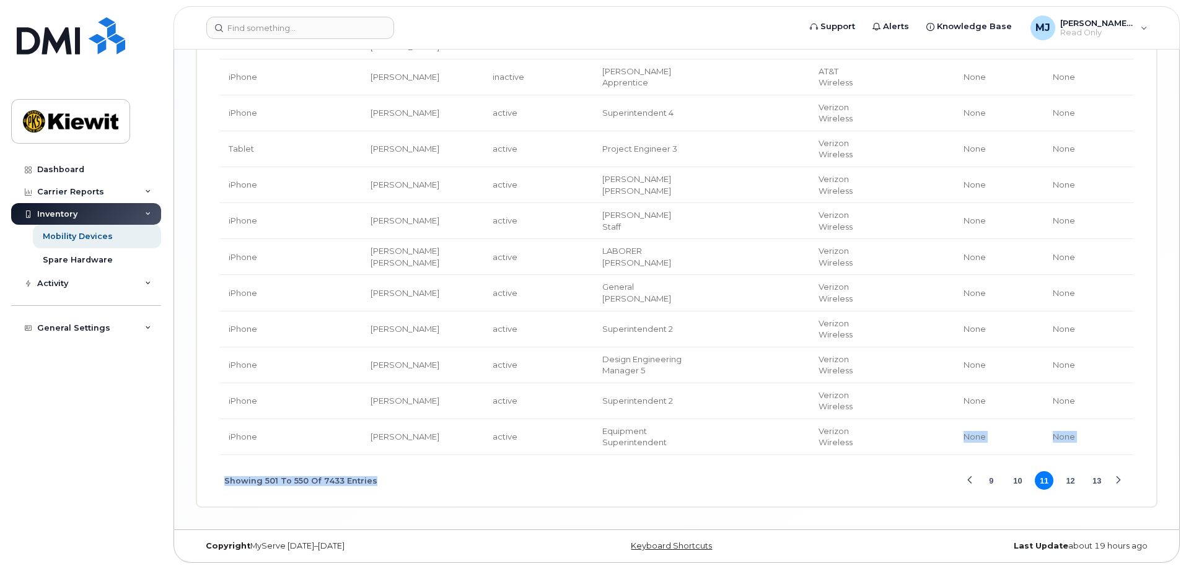
drag, startPoint x: 812, startPoint y: 451, endPoint x: 595, endPoint y: 468, distance: 217.5
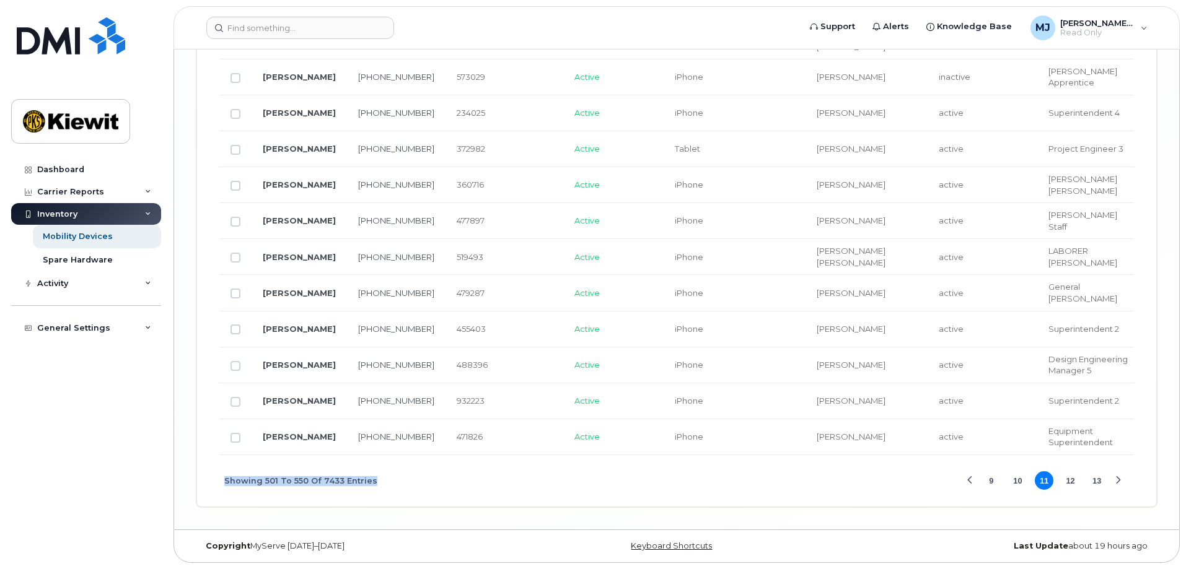
click at [596, 485] on div "Showing 501 To 550 Of 7433 Entries 9 10 11 12 13" at bounding box center [676, 480] width 914 height 51
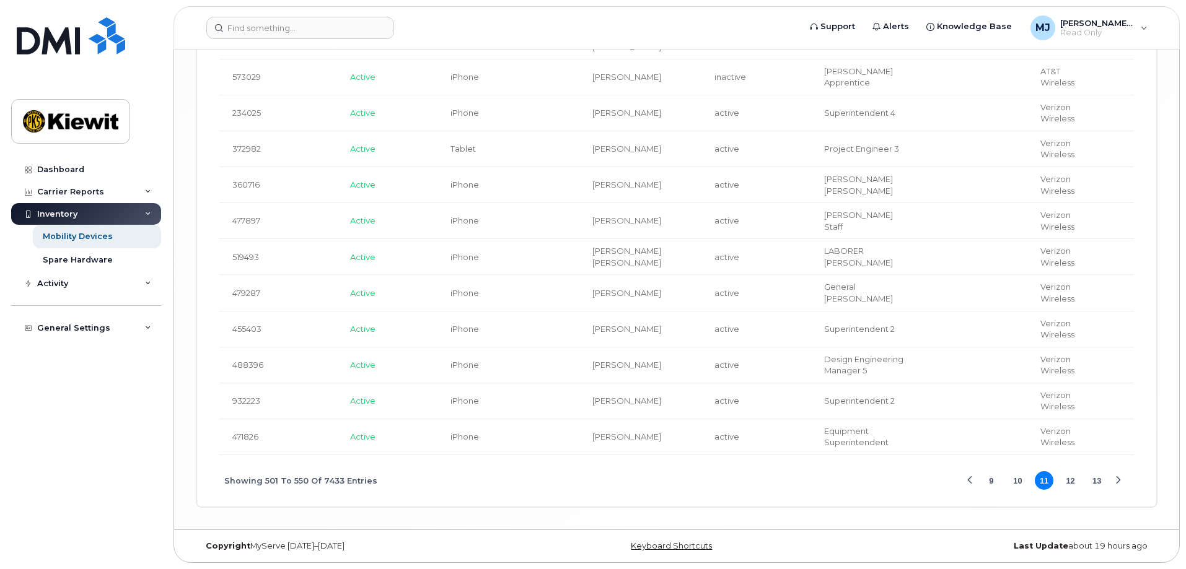
scroll to position [0, 277]
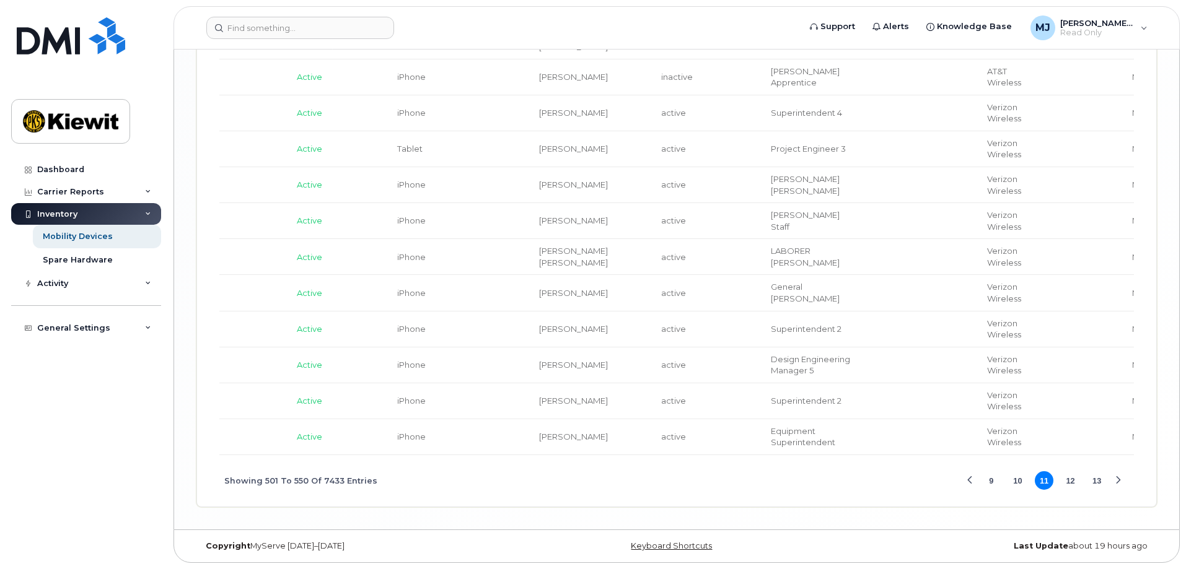
click at [987, 484] on button "9" at bounding box center [991, 480] width 19 height 19
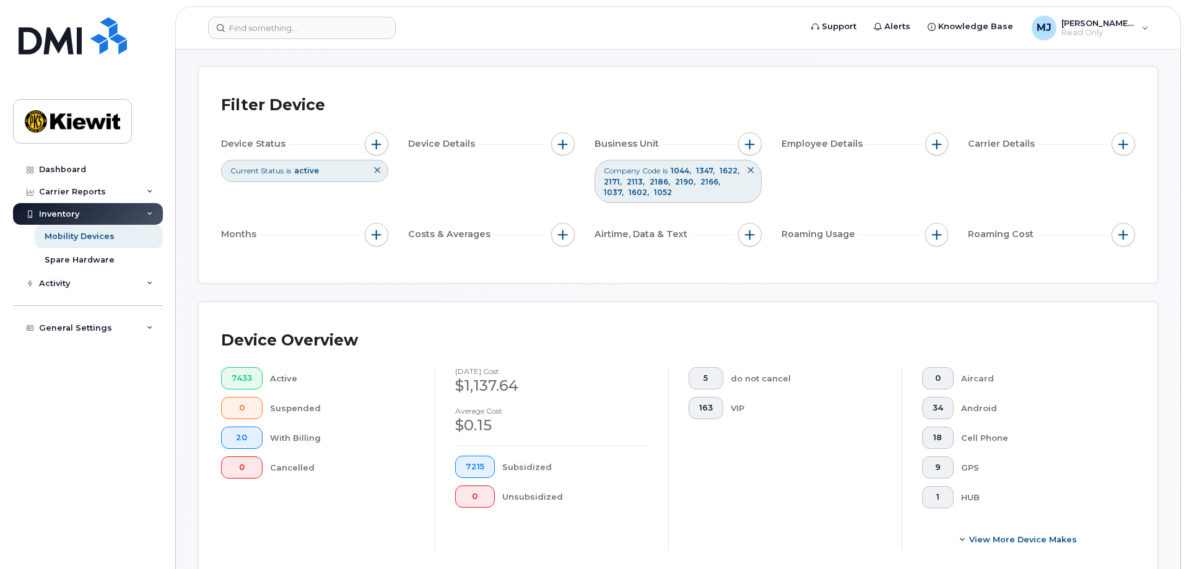
scroll to position [372, 0]
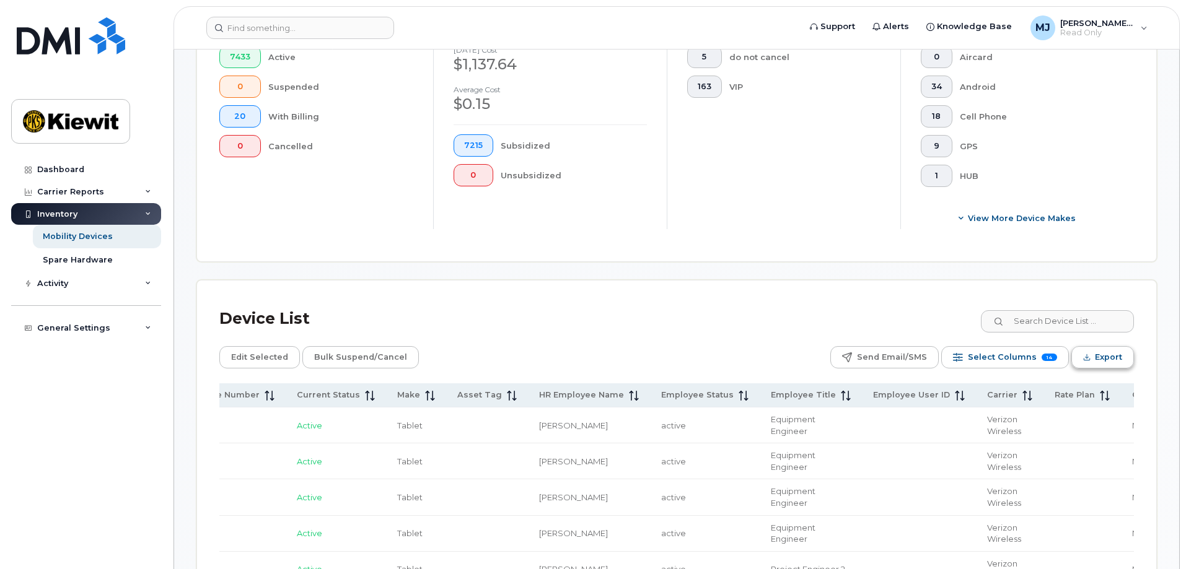
click at [1089, 359] on icon "Export" at bounding box center [1087, 358] width 8 height 8
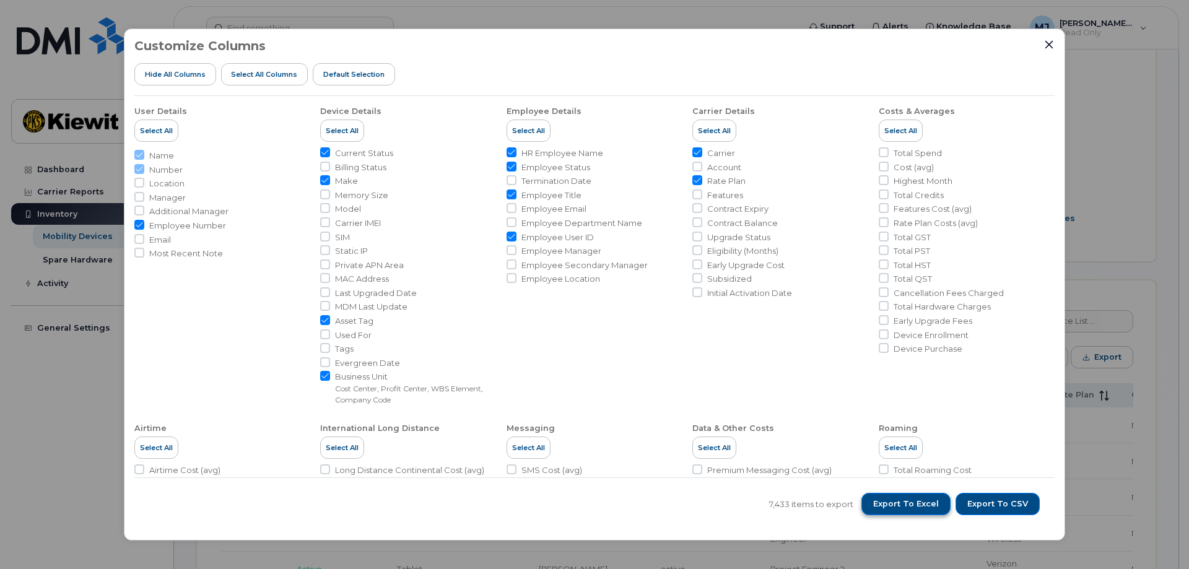
click at [926, 508] on span "Export to Excel" at bounding box center [906, 504] width 66 height 11
